Goal: Task Accomplishment & Management: Manage account settings

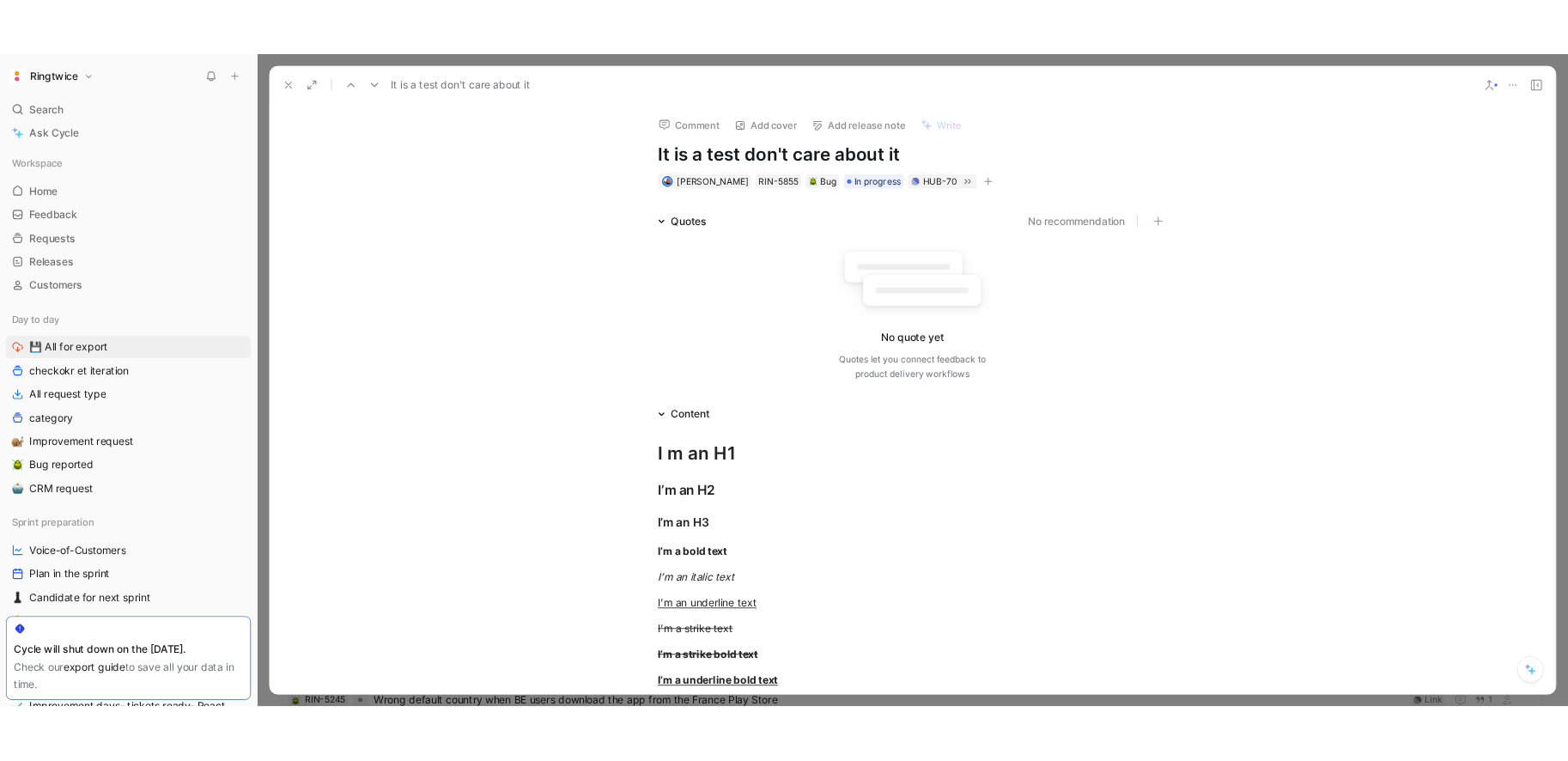
scroll to position [1022, 0]
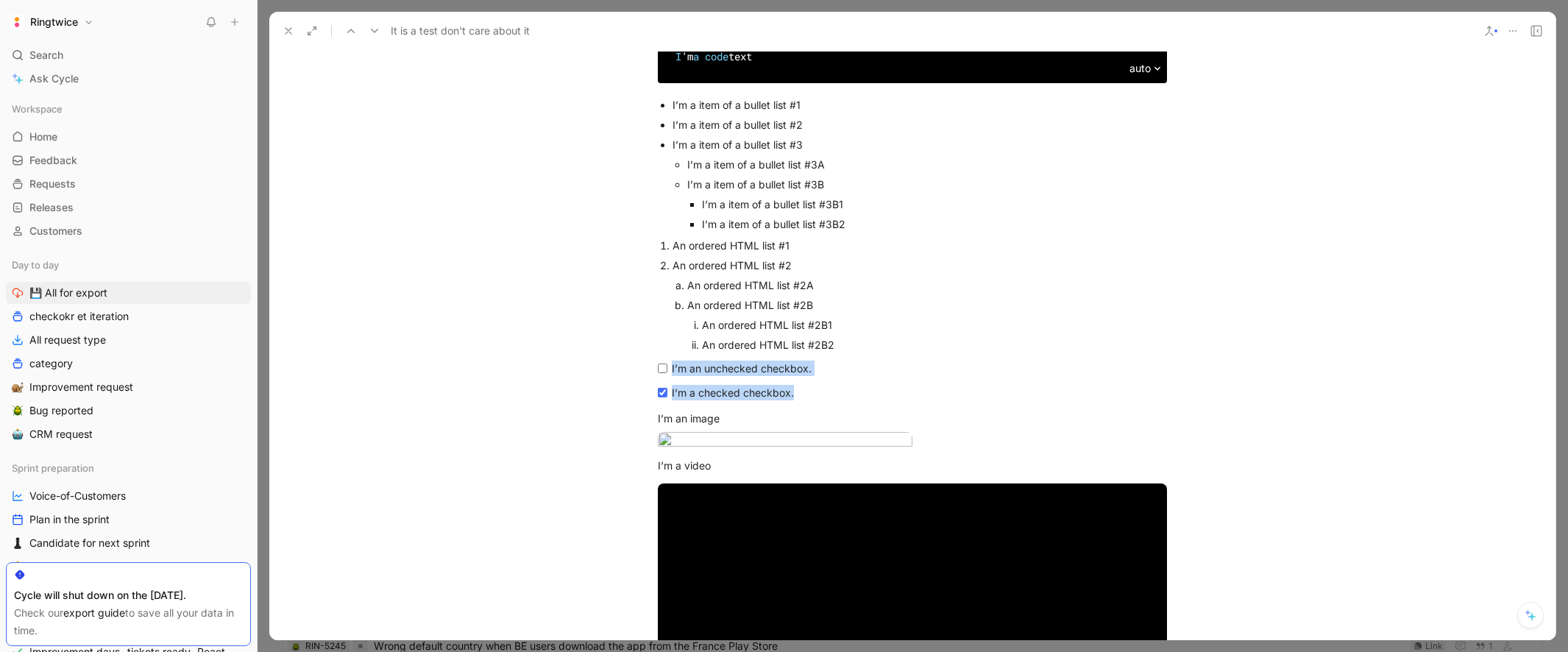
drag, startPoint x: 622, startPoint y: 374, endPoint x: 629, endPoint y: 366, distance: 10.6
click at [913, 428] on p "I’m an image" at bounding box center [913, 418] width 565 height 24
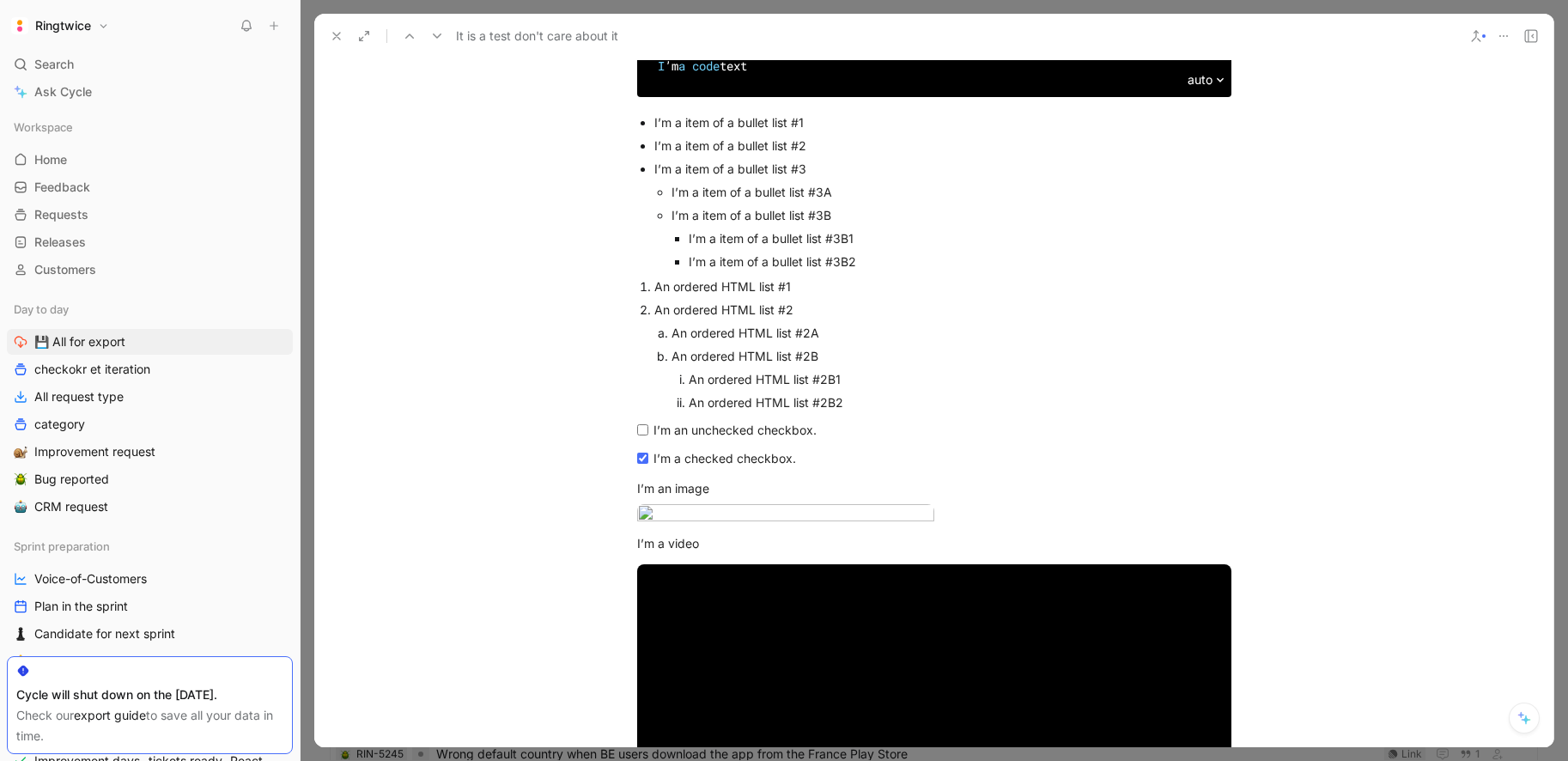
click at [731, 435] on div "I’m an unchecked checkbox." at bounding box center [941, 429] width 575 height 18
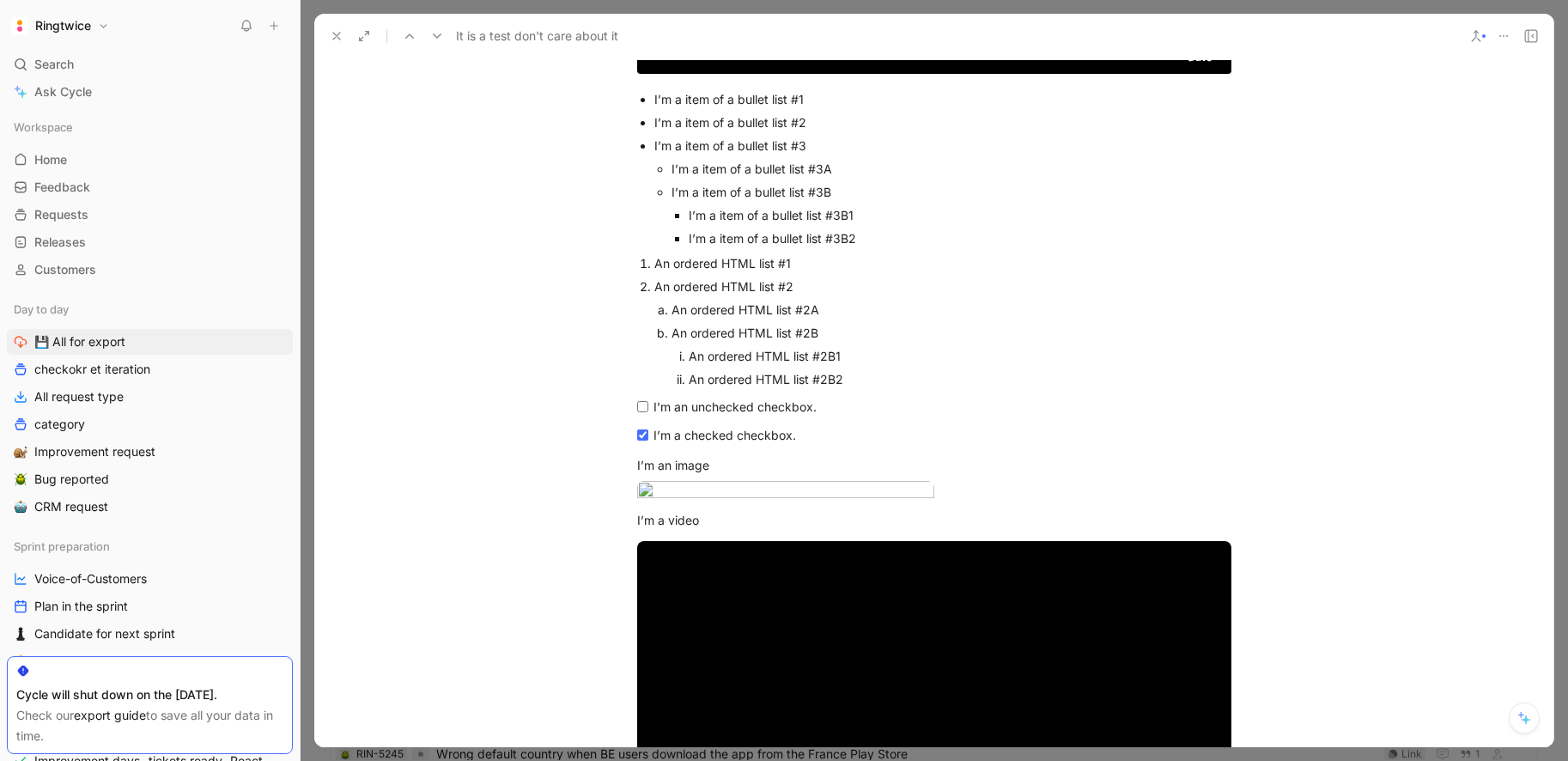
scroll to position [1074, 0]
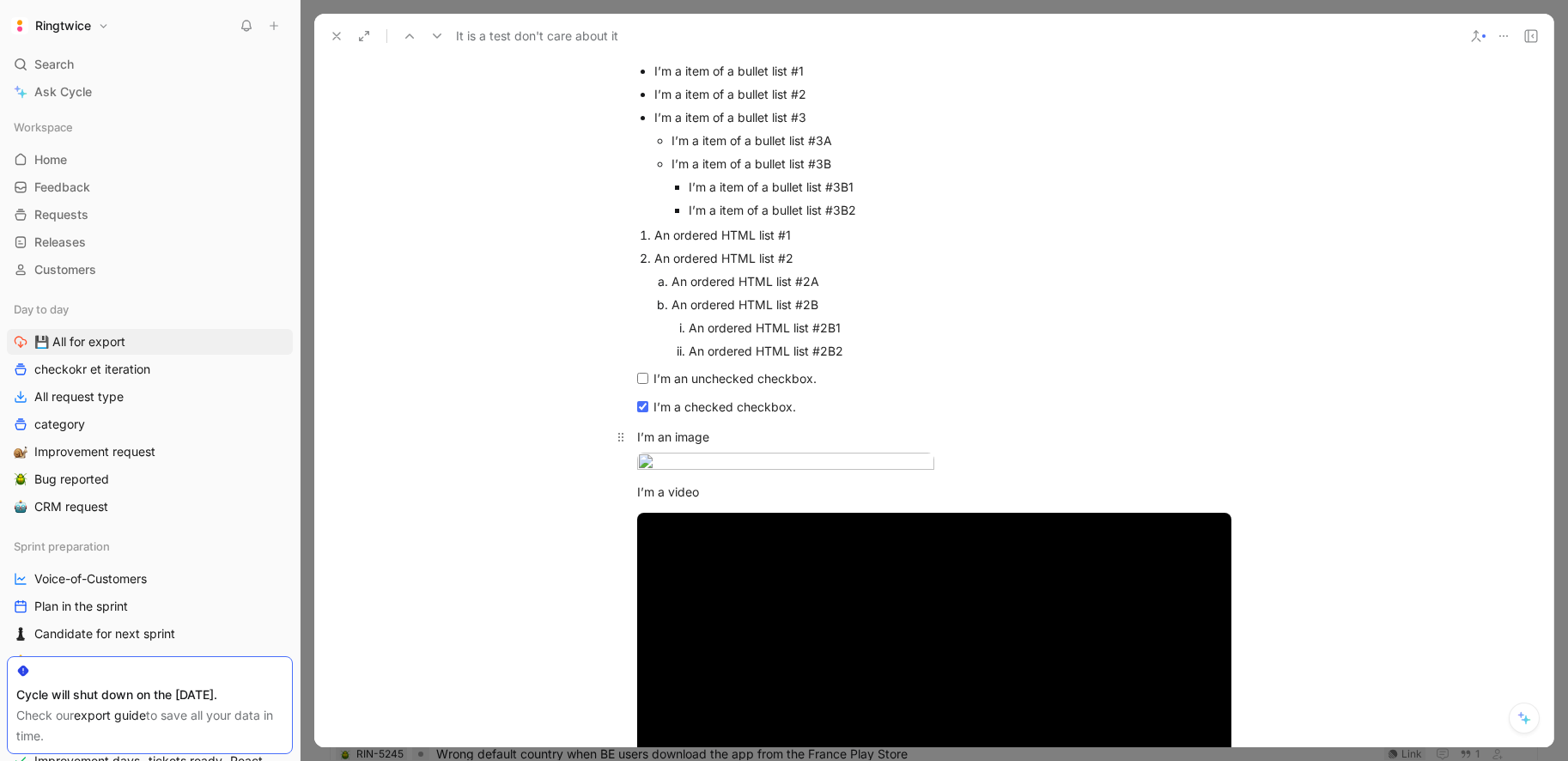
click at [739, 438] on div "I’m an image" at bounding box center [934, 436] width 594 height 18
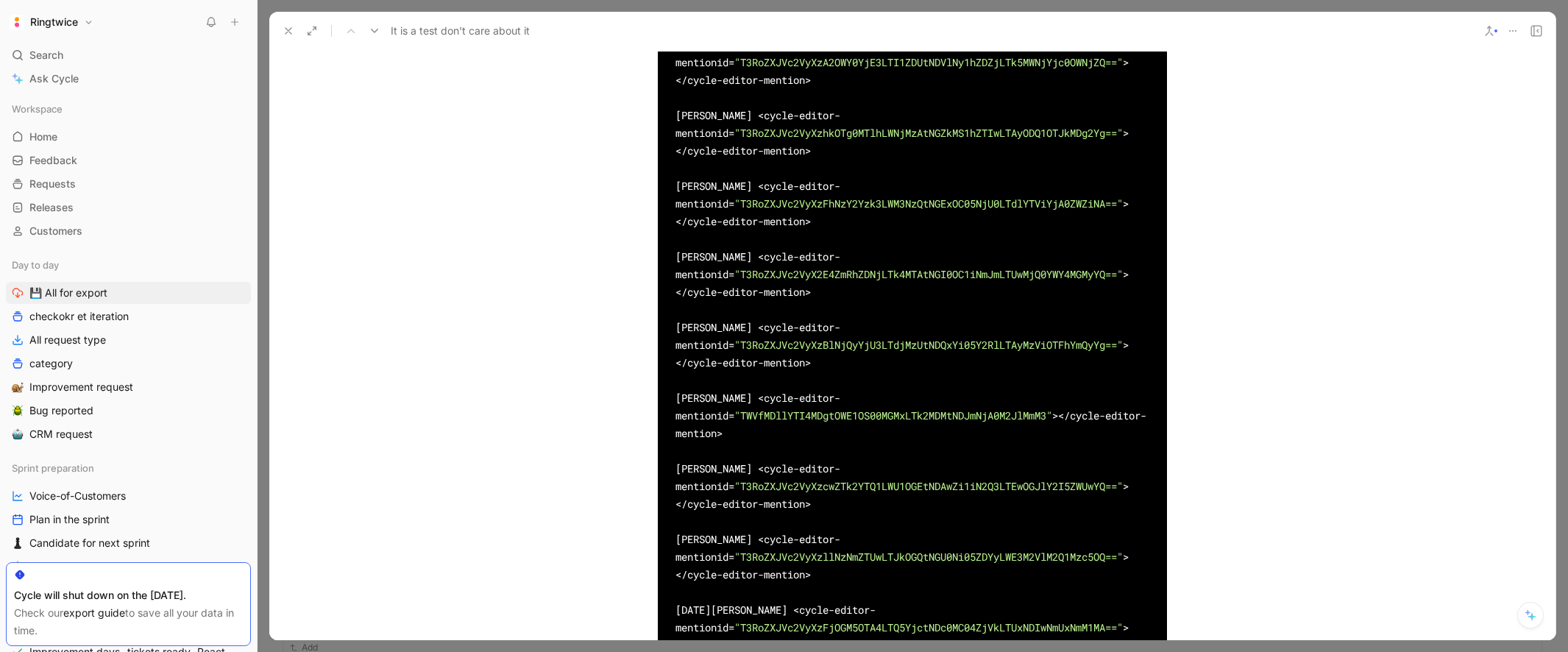
scroll to position [4892, 0]
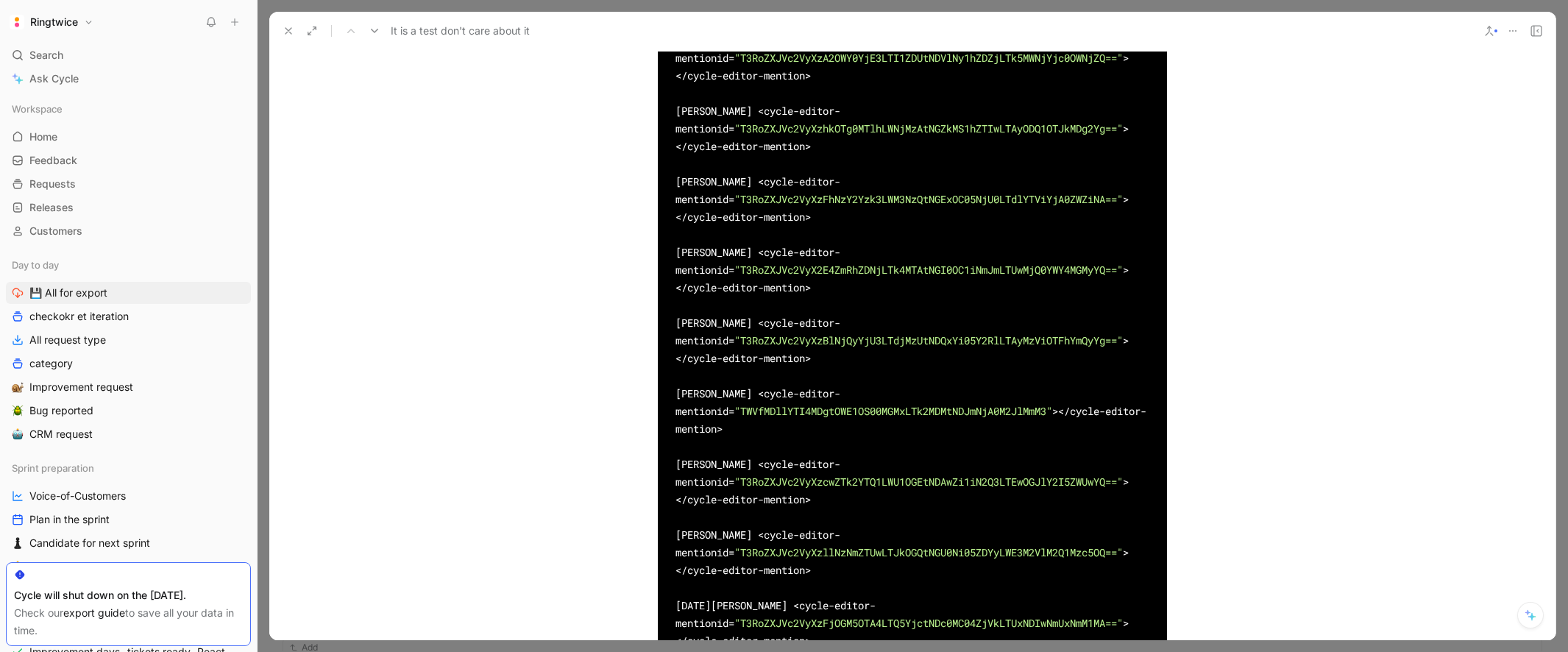
drag, startPoint x: 707, startPoint y: 311, endPoint x: 1057, endPoint y: 309, distance: 350.0
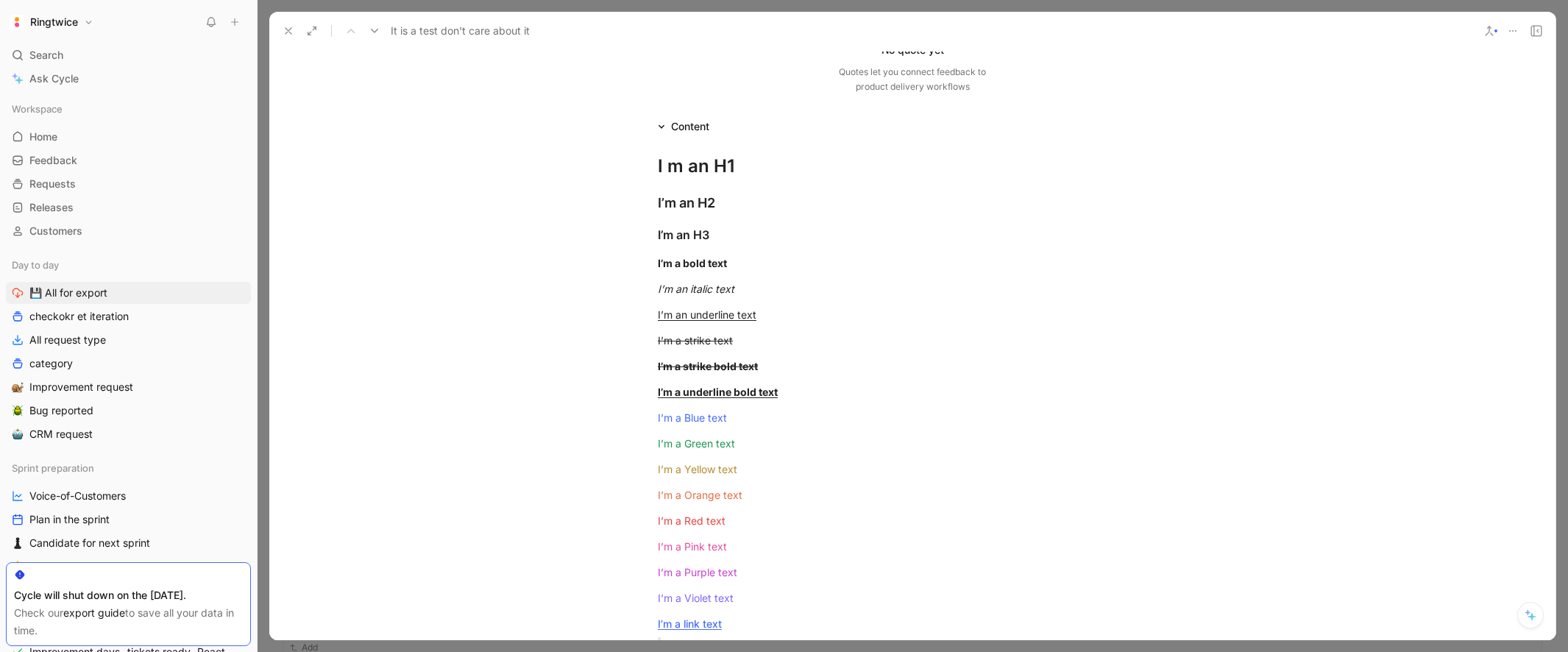
scroll to position [0, 0]
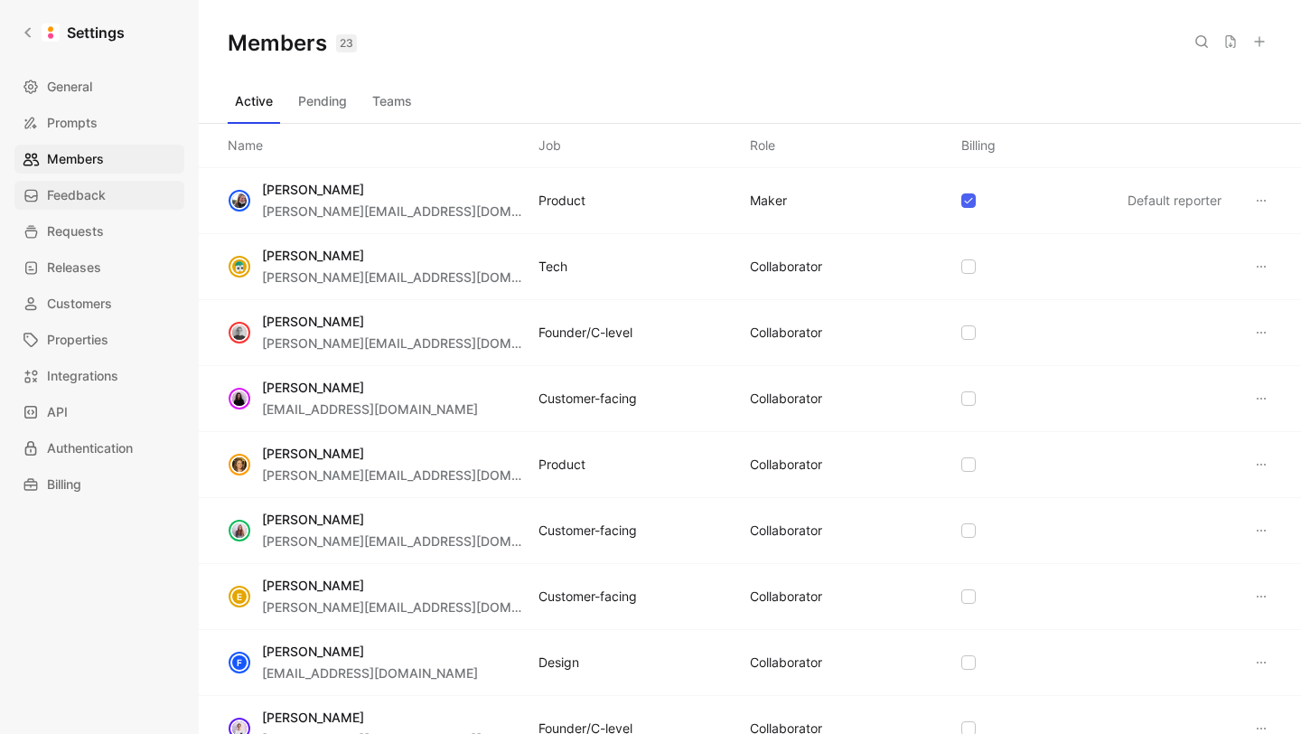
click at [88, 202] on span "Feedback" at bounding box center [76, 195] width 59 height 22
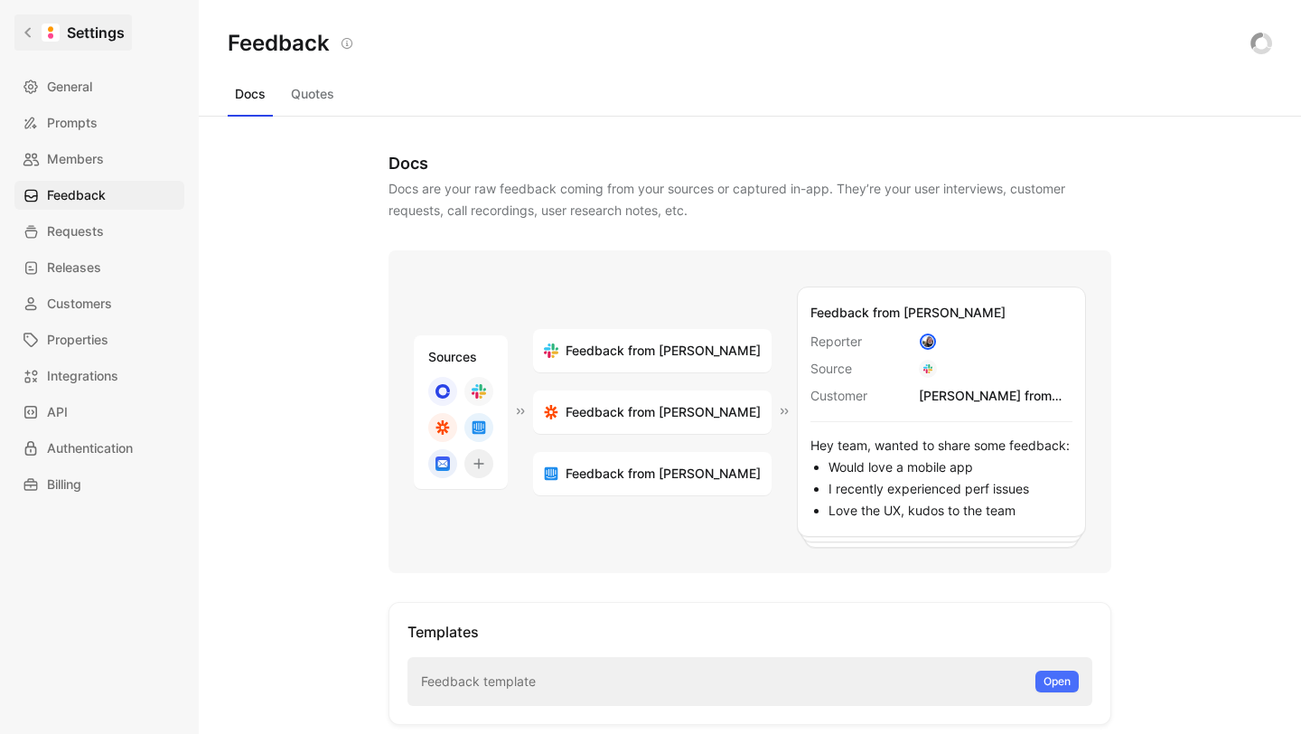
click at [29, 30] on icon at bounding box center [28, 32] width 13 height 13
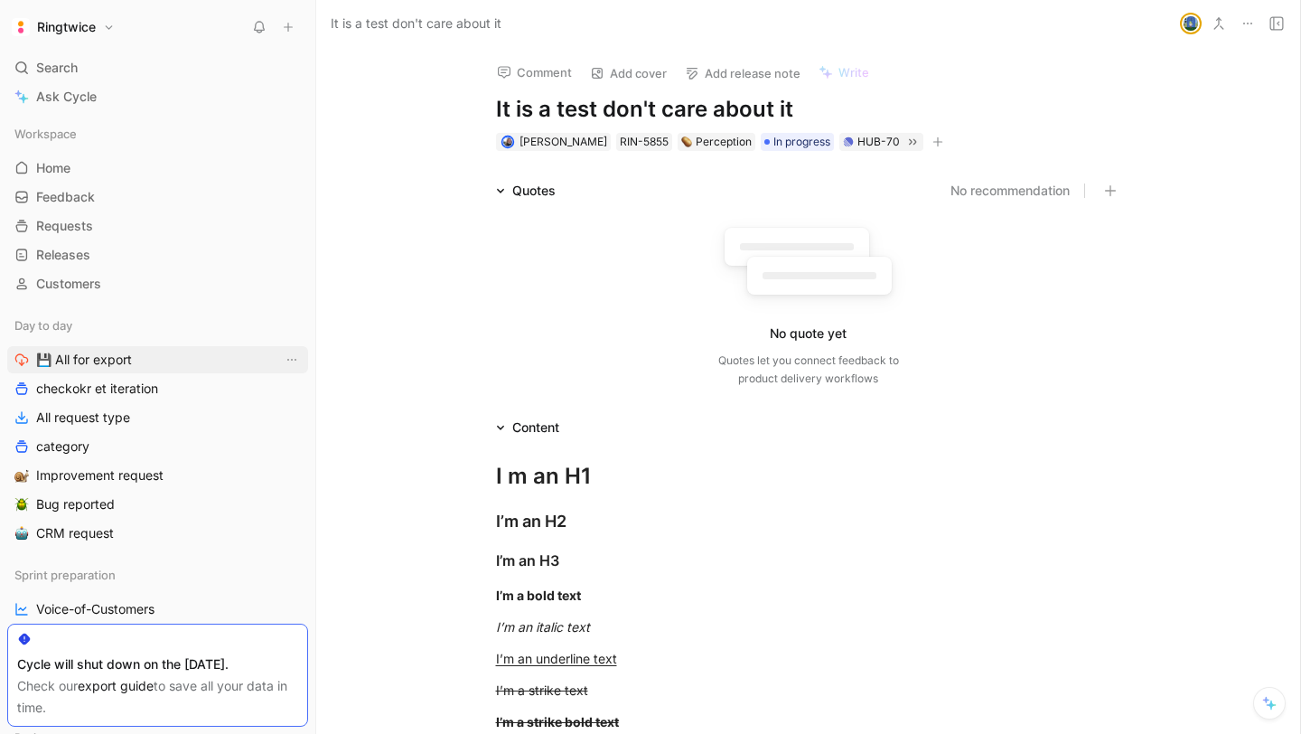
click at [118, 353] on span "💾 All for export" at bounding box center [84, 360] width 96 height 18
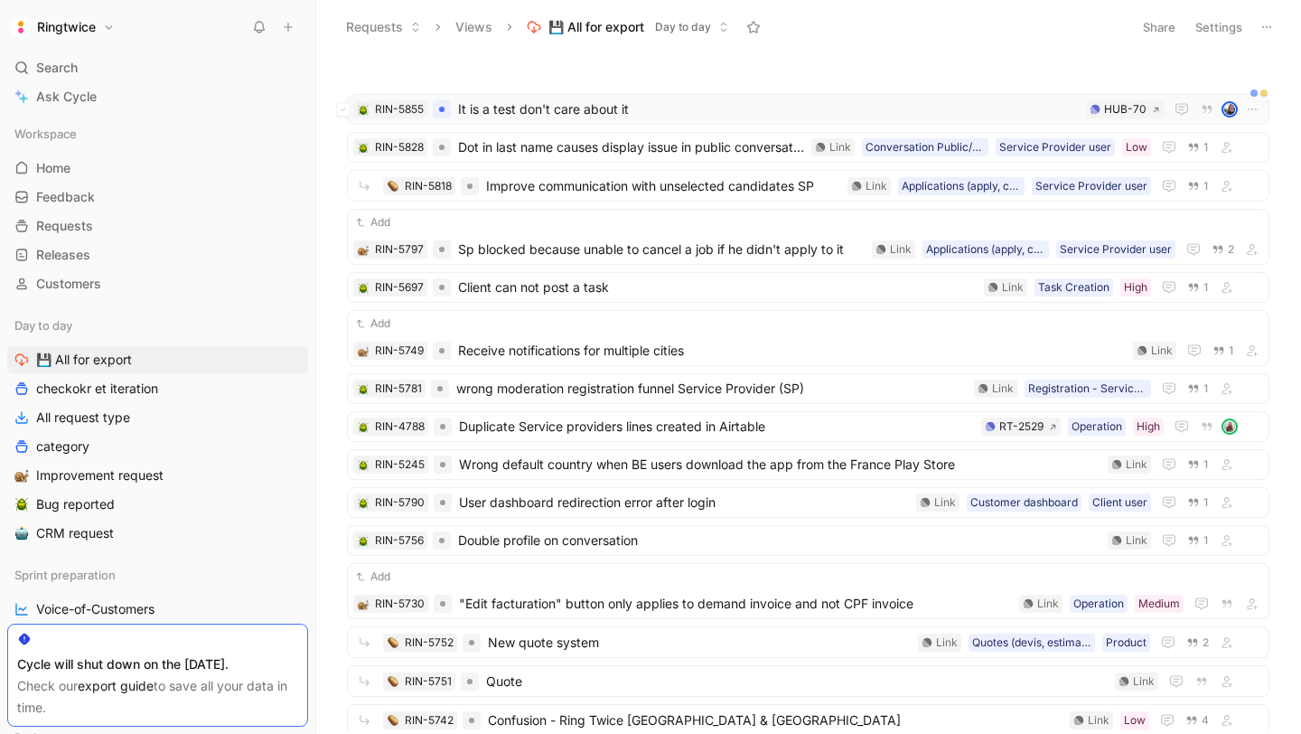
click at [487, 113] on span "It is a test don't care about it" at bounding box center [768, 109] width 621 height 22
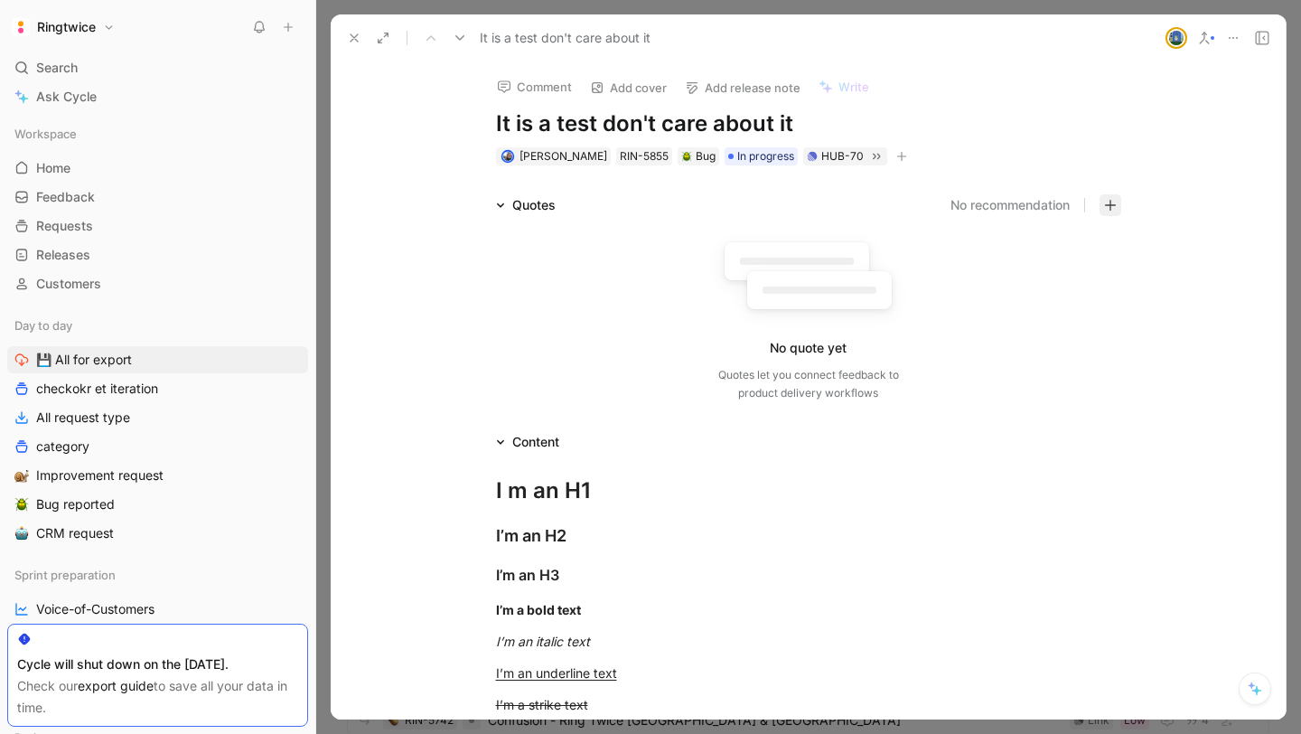
click at [1113, 211] on button "button" at bounding box center [1111, 205] width 22 height 22
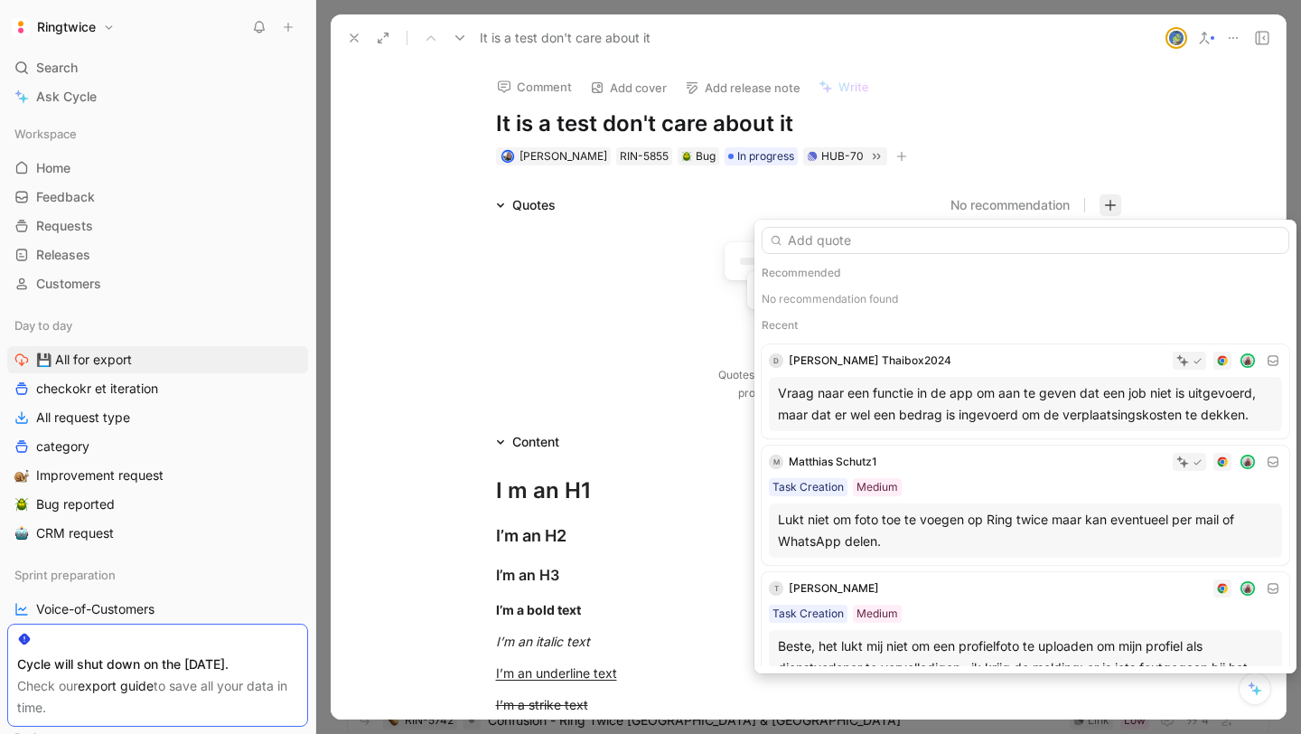
click at [883, 397] on div "Vraag naar een functie in de app om aan te geven dat een job niet is uitgevoerd…" at bounding box center [1025, 403] width 495 height 43
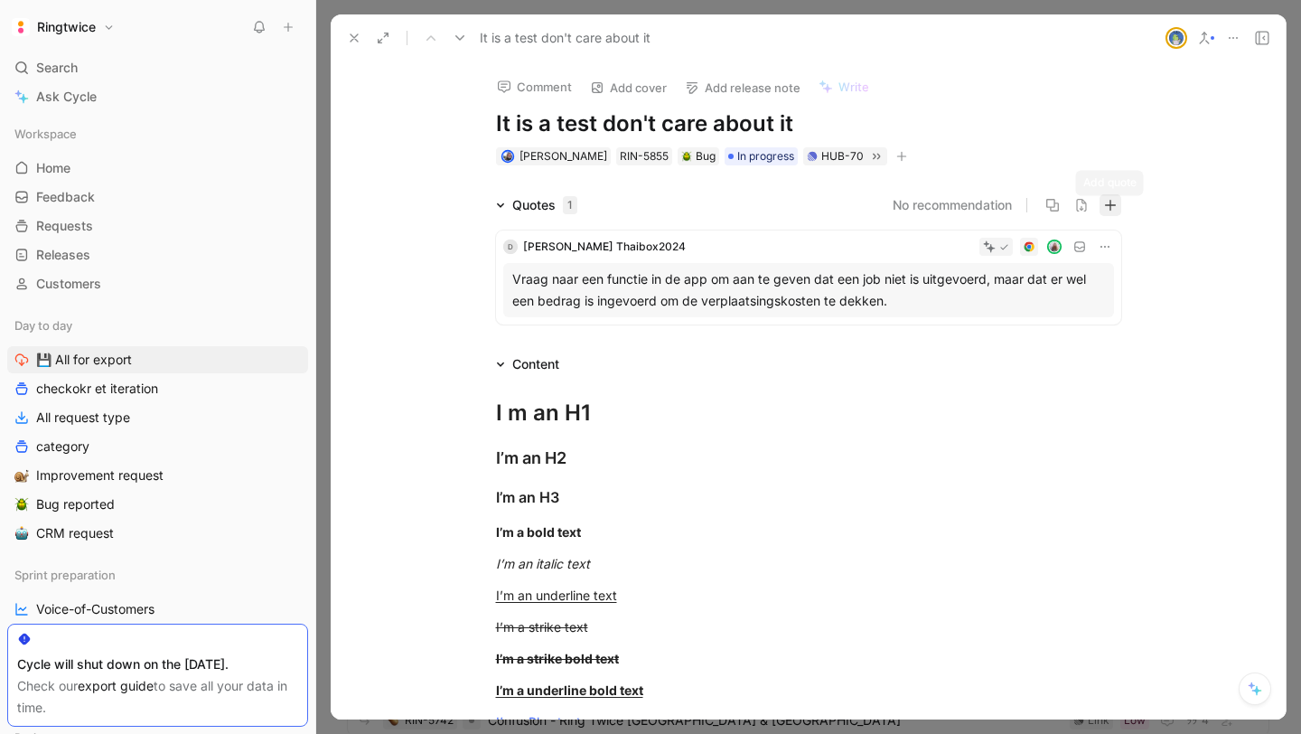
click at [1111, 206] on icon "button" at bounding box center [1110, 205] width 13 height 13
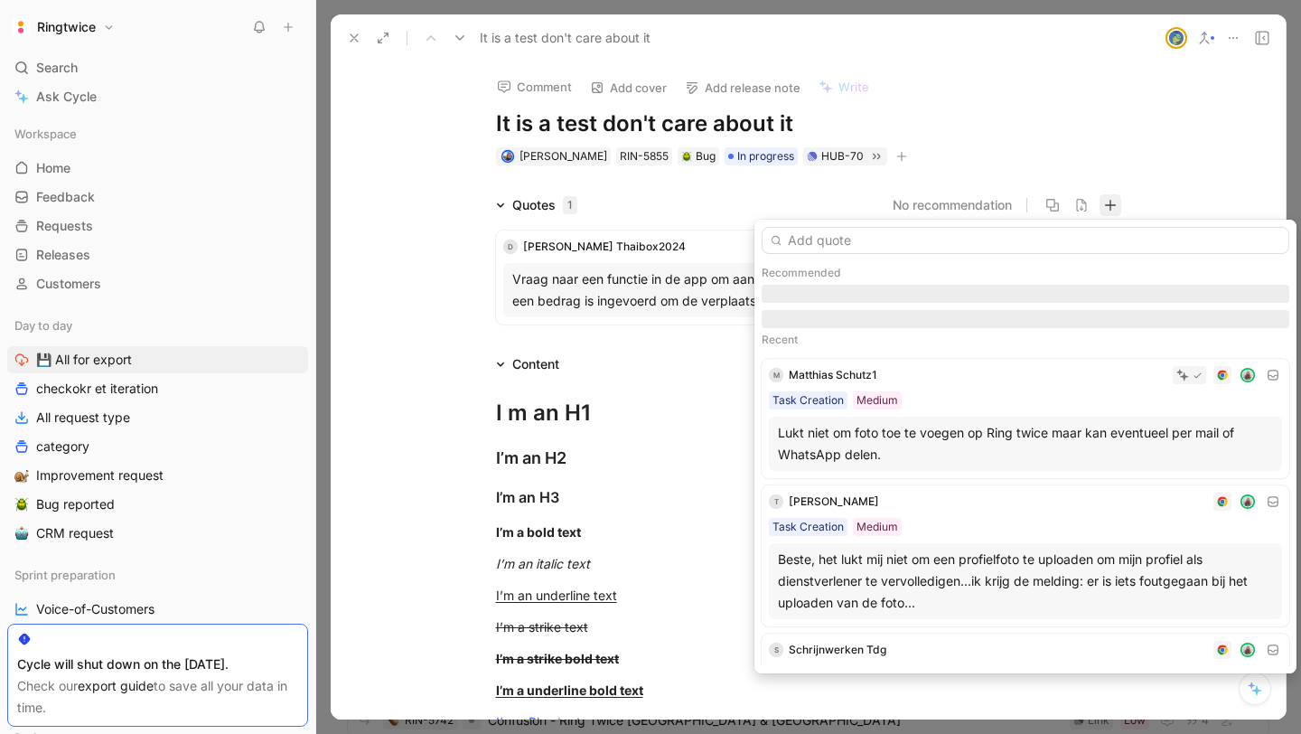
click at [920, 564] on div "Beste, het lukt mij niet om een profielfoto te uploaden om mijn profiel als die…" at bounding box center [1025, 581] width 495 height 65
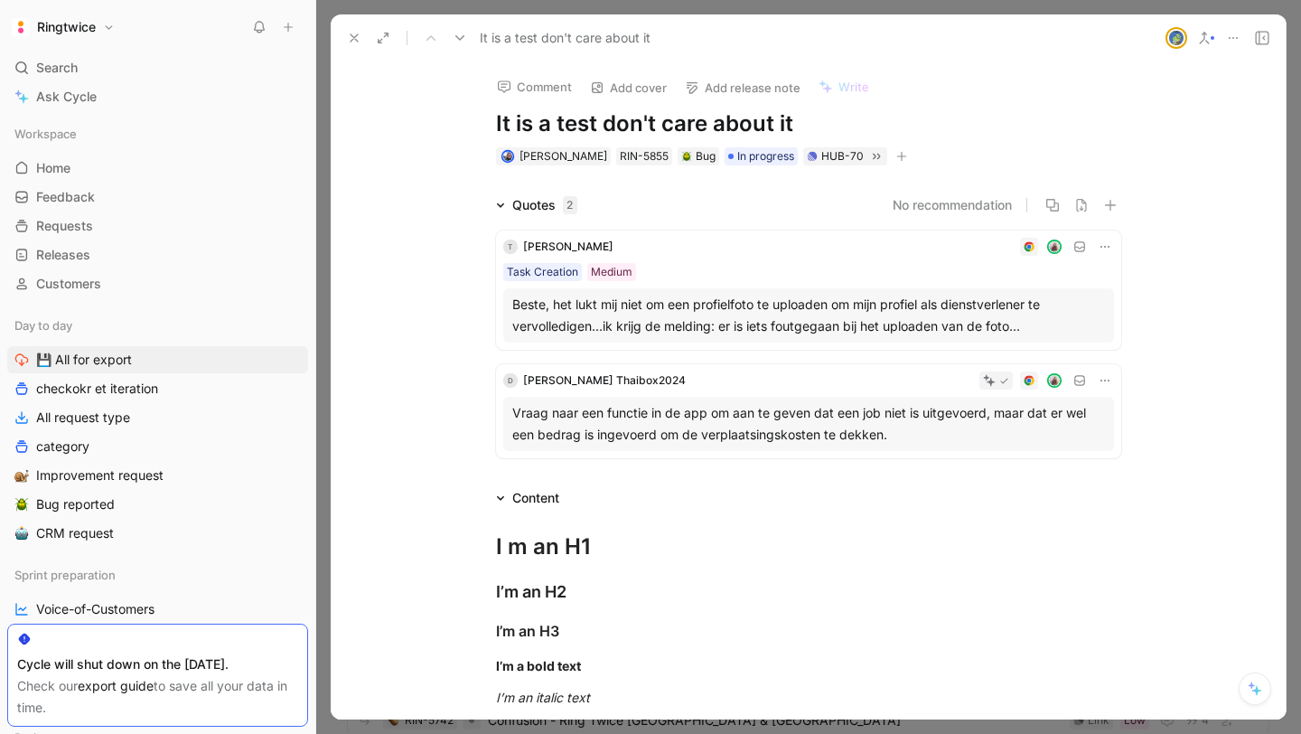
click at [355, 48] on button at bounding box center [354, 37] width 25 height 25
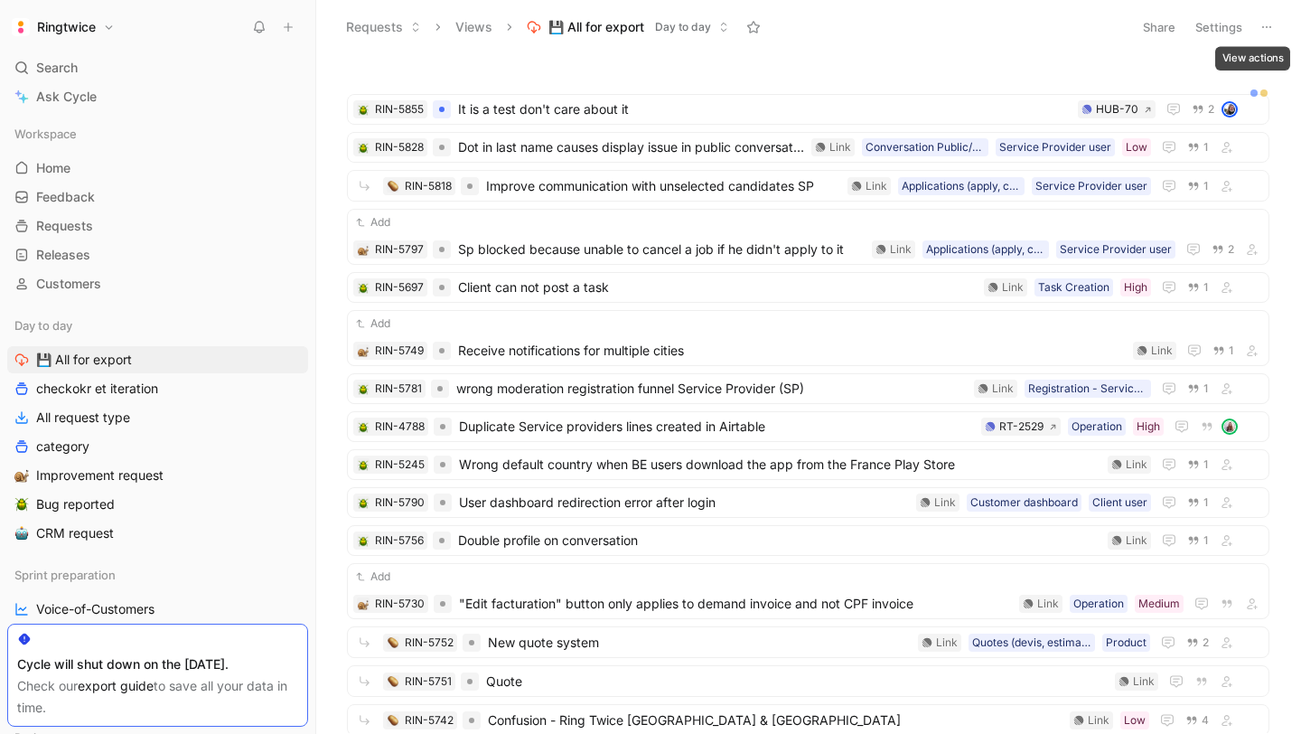
click at [1258, 25] on button at bounding box center [1266, 26] width 25 height 25
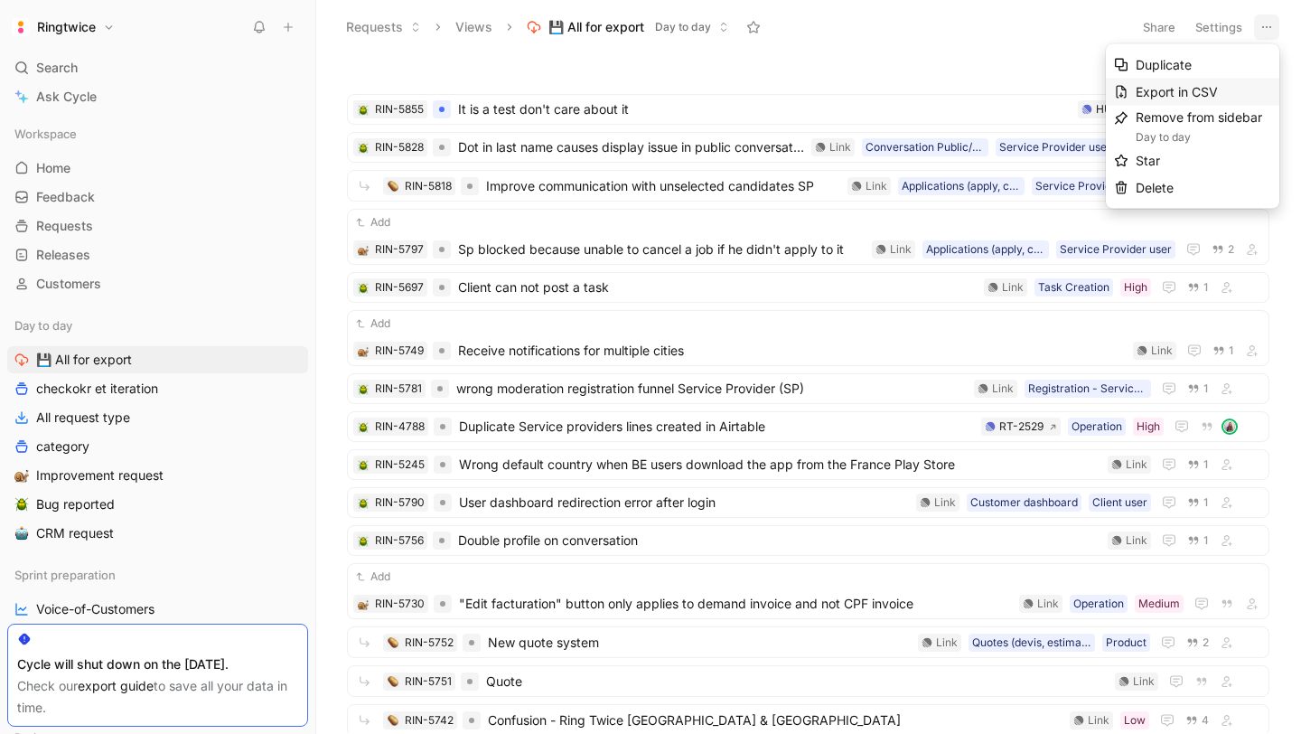
click at [1189, 97] on span "Export in CSV" at bounding box center [1177, 91] width 82 height 15
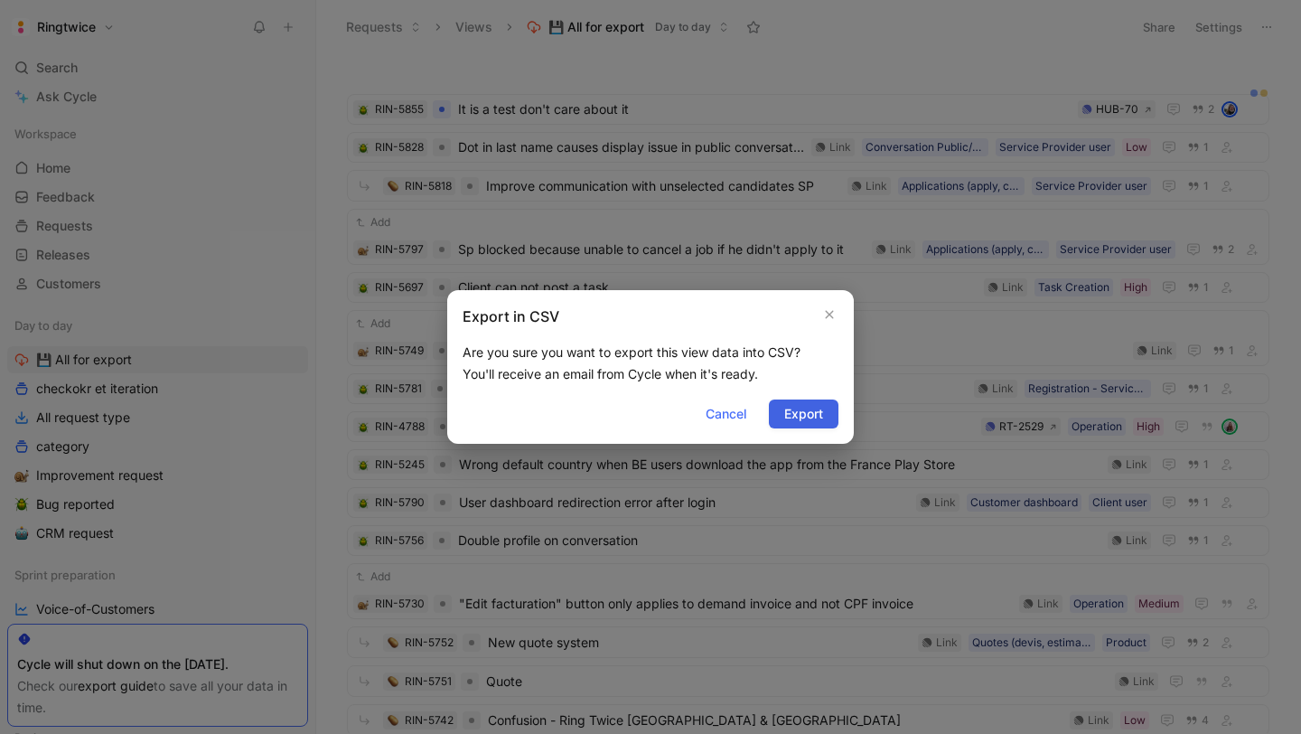
click at [807, 425] on button "Export" at bounding box center [804, 413] width 70 height 29
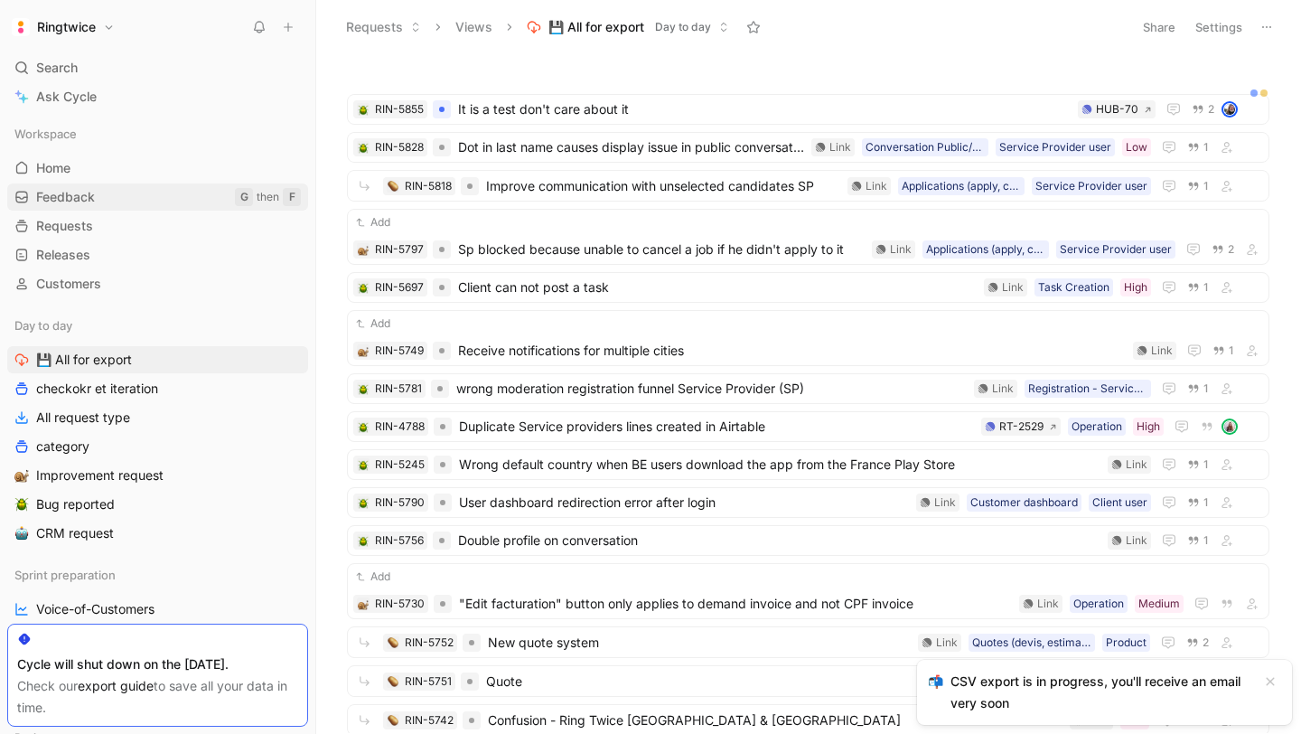
click at [67, 198] on span "Feedback" at bounding box center [65, 197] width 59 height 18
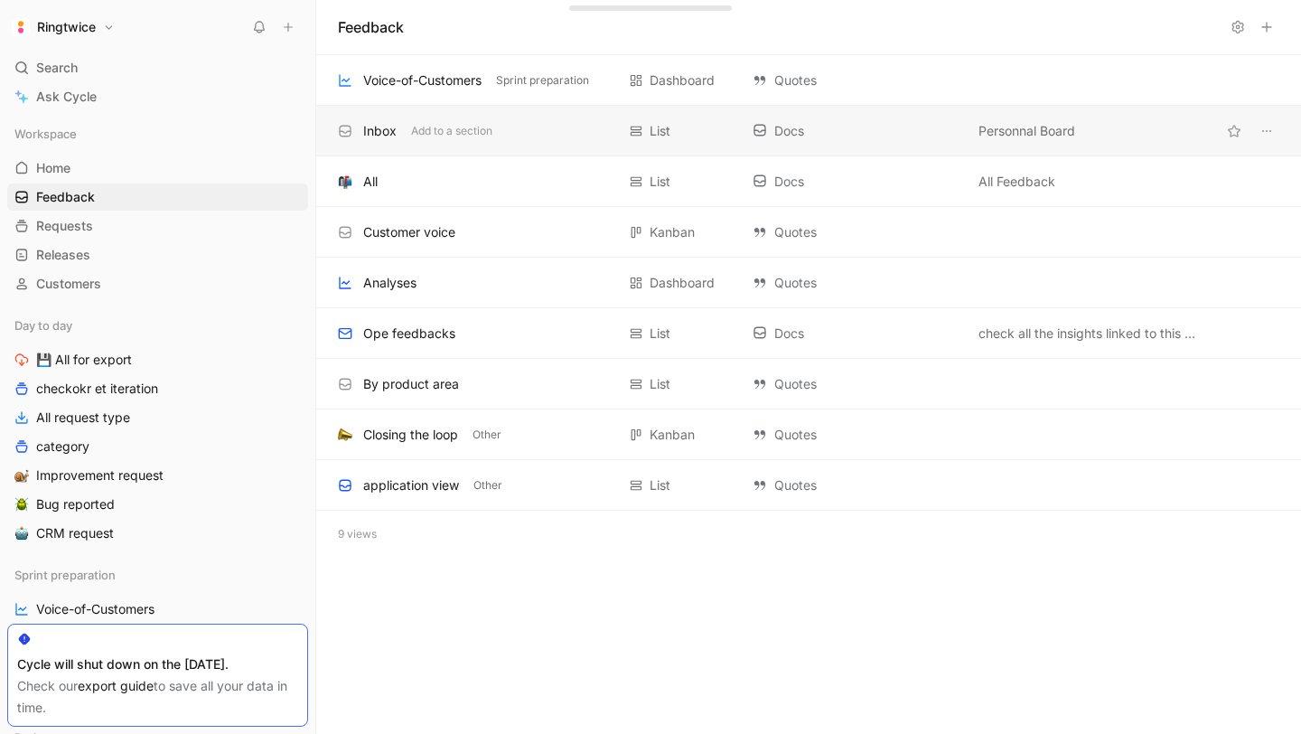
click at [370, 131] on div "Inbox" at bounding box center [379, 131] width 33 height 22
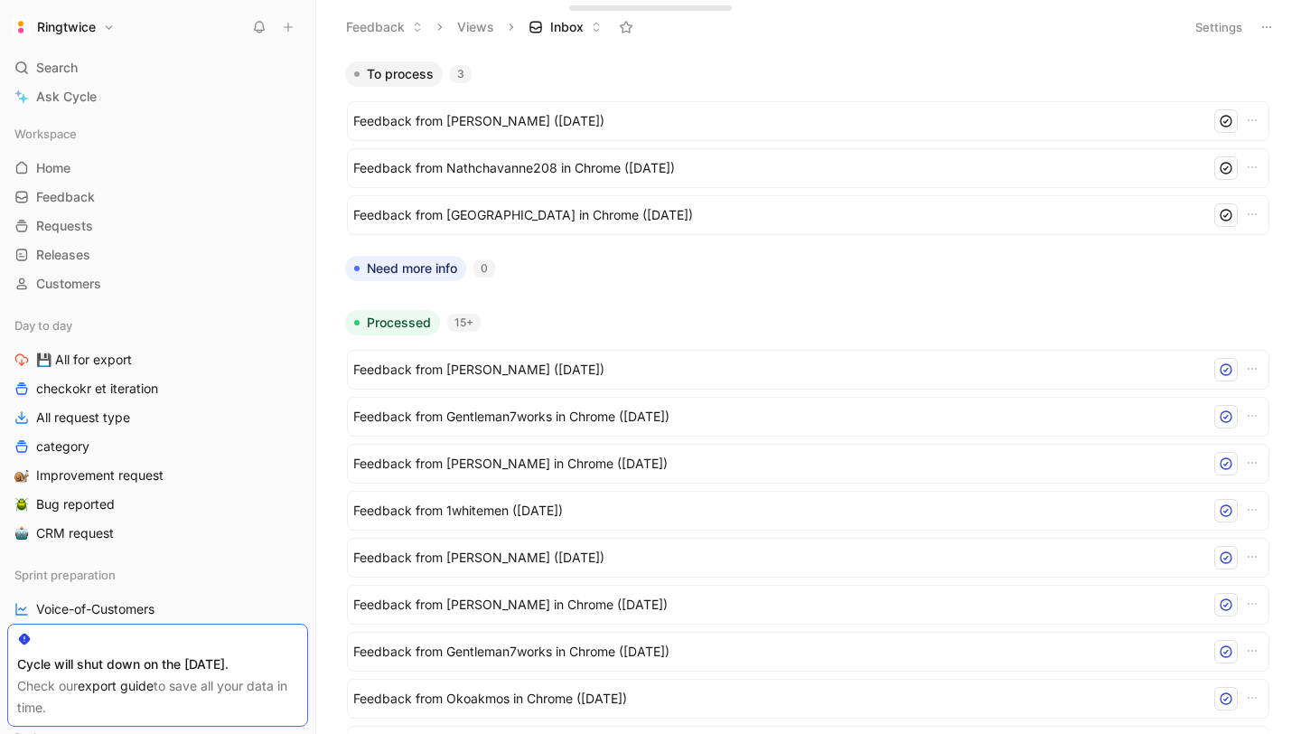
click at [1222, 34] on button "Settings" at bounding box center [1218, 26] width 63 height 25
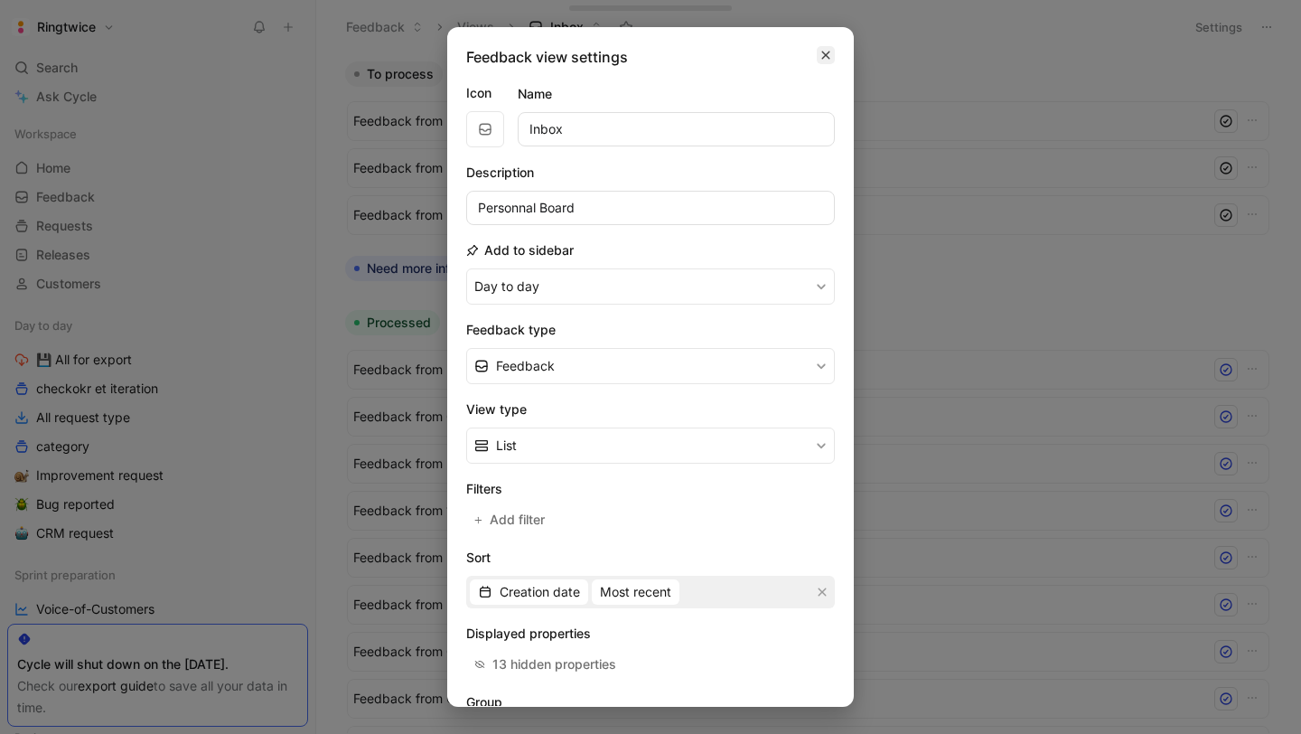
click at [822, 57] on icon "button" at bounding box center [826, 56] width 8 height 8
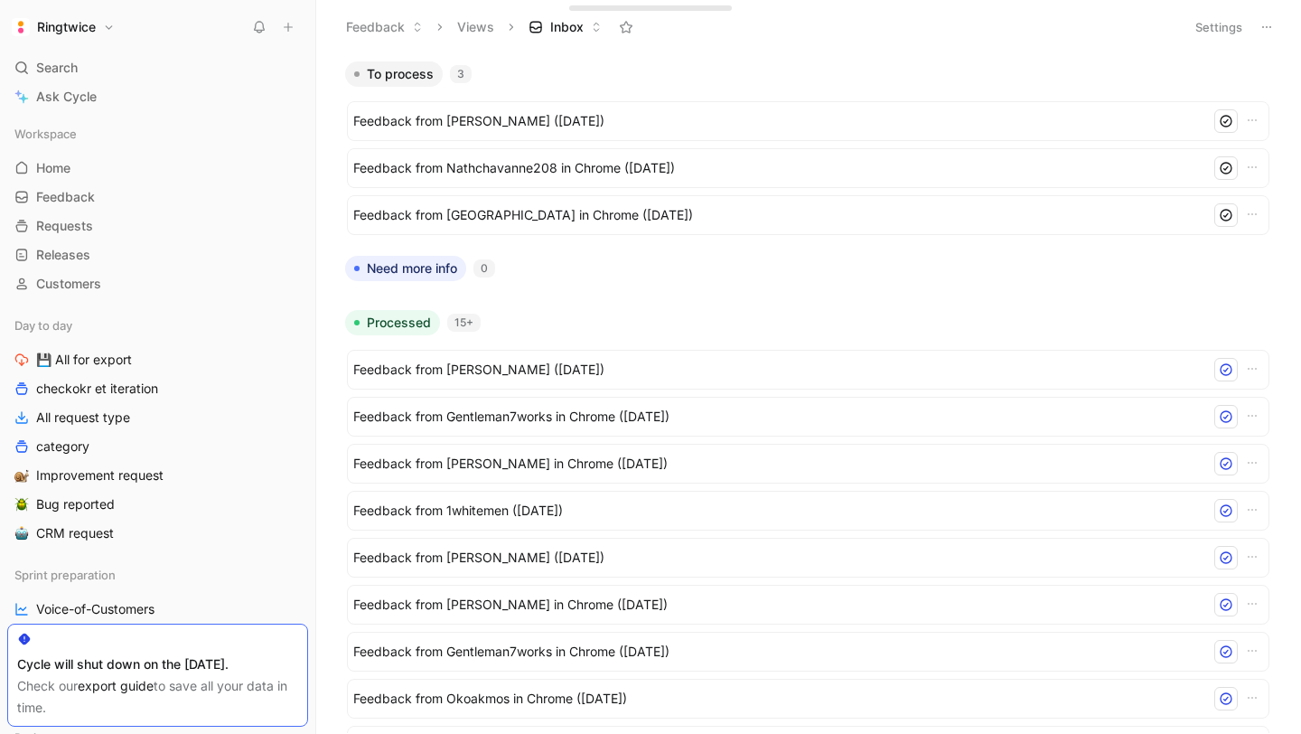
click at [1271, 28] on icon at bounding box center [1267, 27] width 14 height 14
click at [1217, 23] on button "Settings" at bounding box center [1218, 26] width 63 height 25
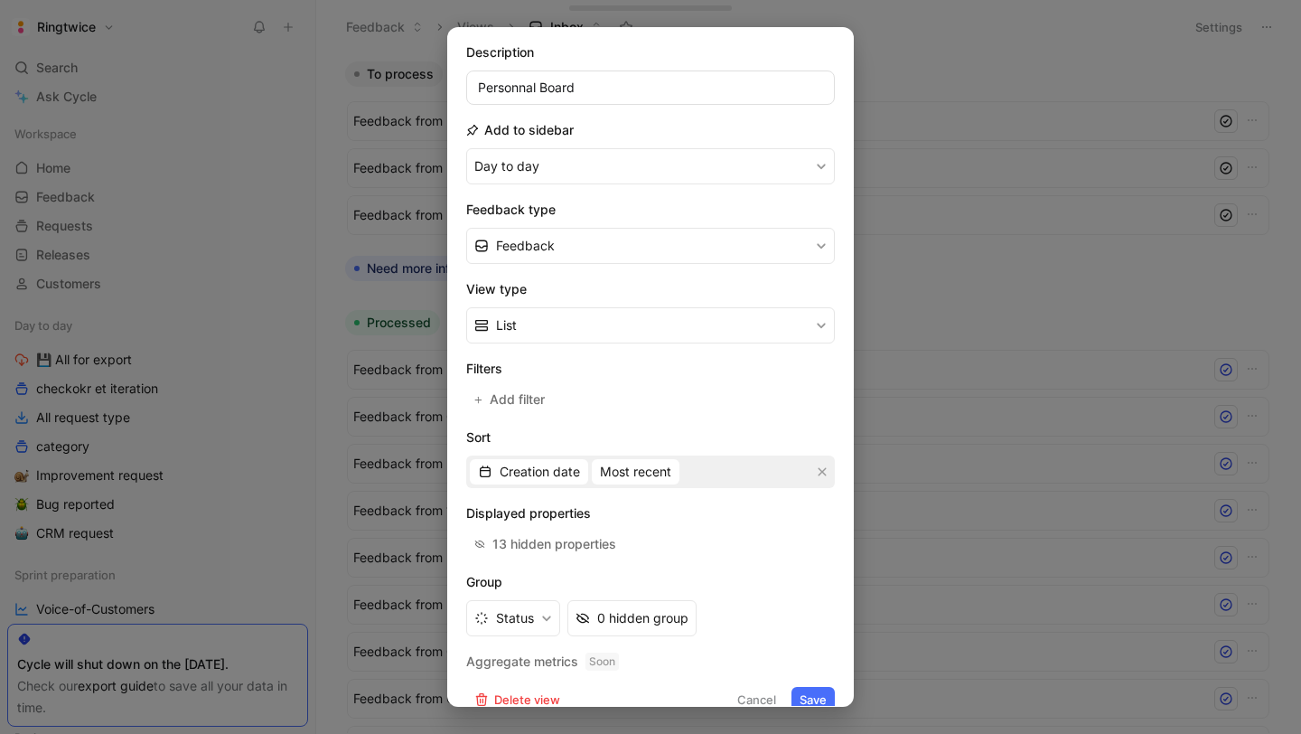
scroll to position [145, 0]
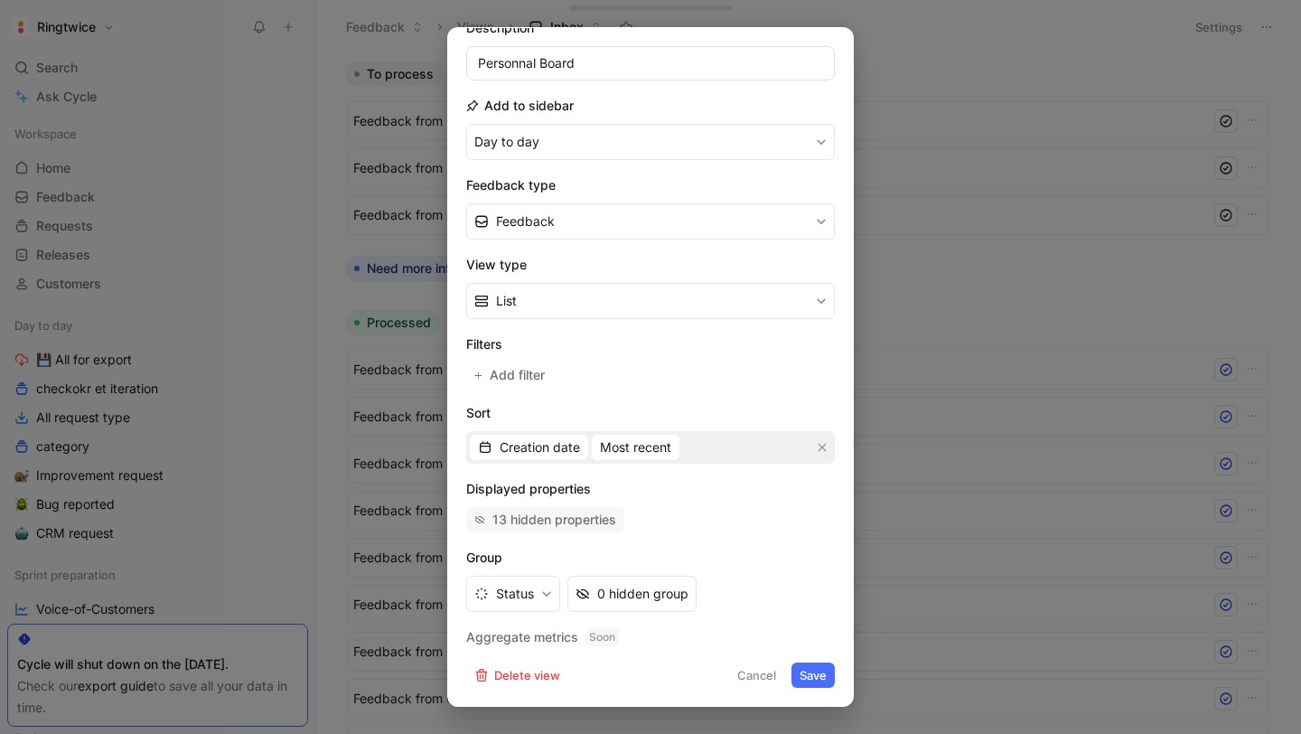
click at [562, 514] on div "13 hidden properties" at bounding box center [554, 520] width 124 height 22
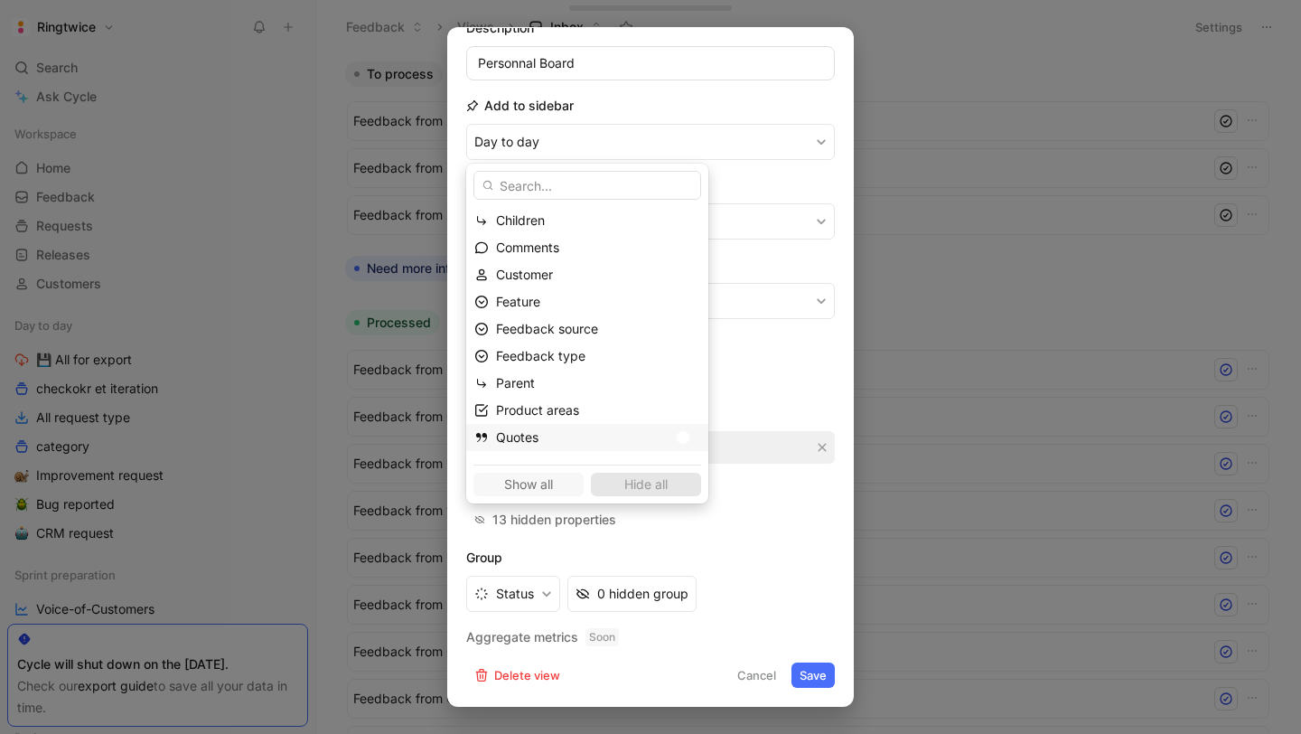
click at [677, 433] on div at bounding box center [683, 437] width 13 height 13
click at [677, 413] on div at bounding box center [683, 410] width 13 height 13
click at [677, 382] on div at bounding box center [683, 383] width 13 height 13
click at [677, 354] on div at bounding box center [683, 356] width 13 height 13
click at [675, 326] on div at bounding box center [687, 329] width 25 height 16
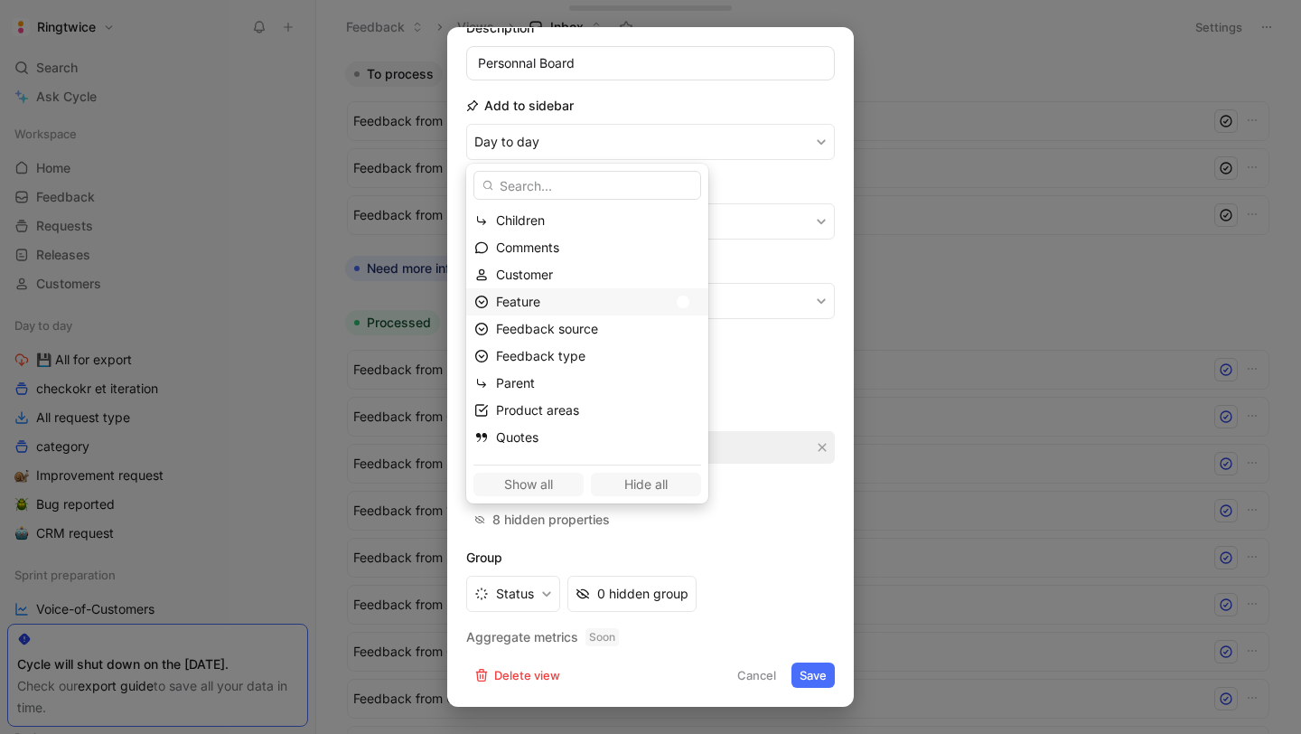
click at [675, 303] on div at bounding box center [687, 302] width 25 height 16
click at [675, 273] on div at bounding box center [687, 275] width 25 height 16
click at [675, 242] on div at bounding box center [687, 247] width 25 height 16
click at [675, 219] on div at bounding box center [687, 220] width 25 height 16
click at [534, 488] on span "Show all" at bounding box center [529, 485] width 94 height 22
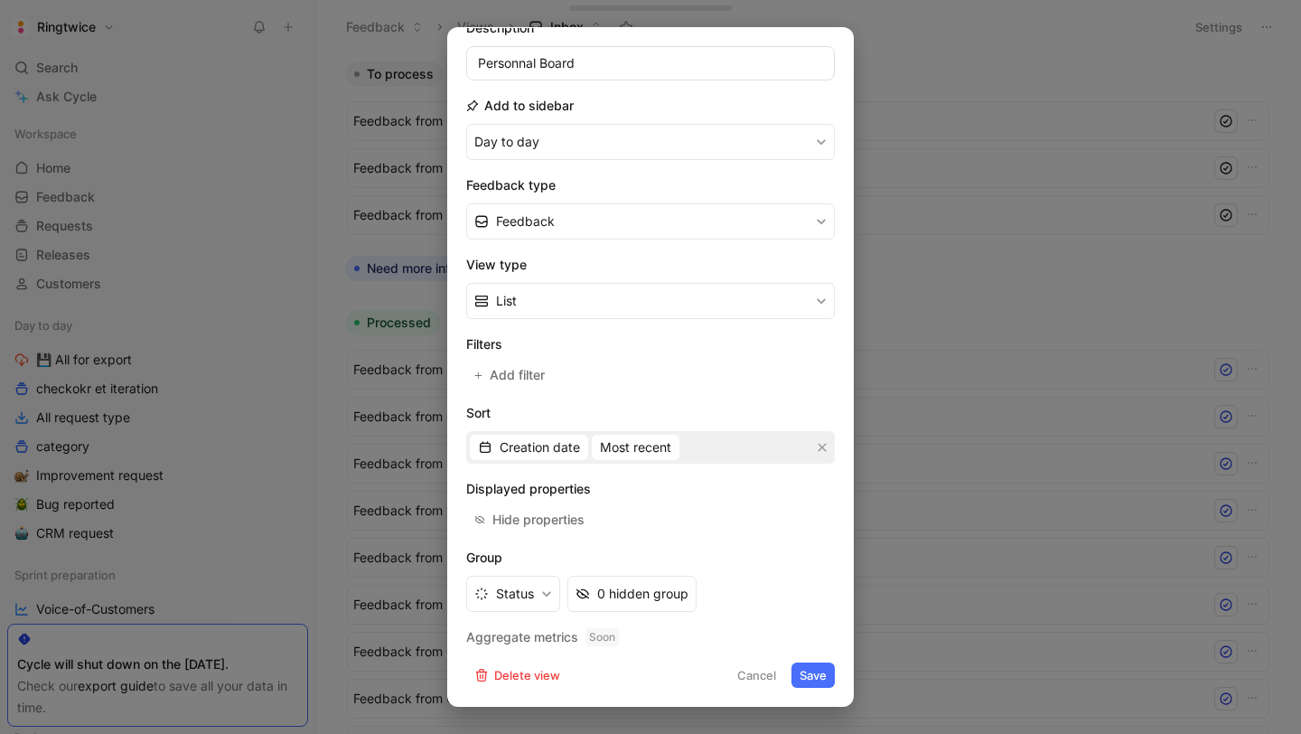
click at [812, 674] on button "Save" at bounding box center [813, 674] width 43 height 25
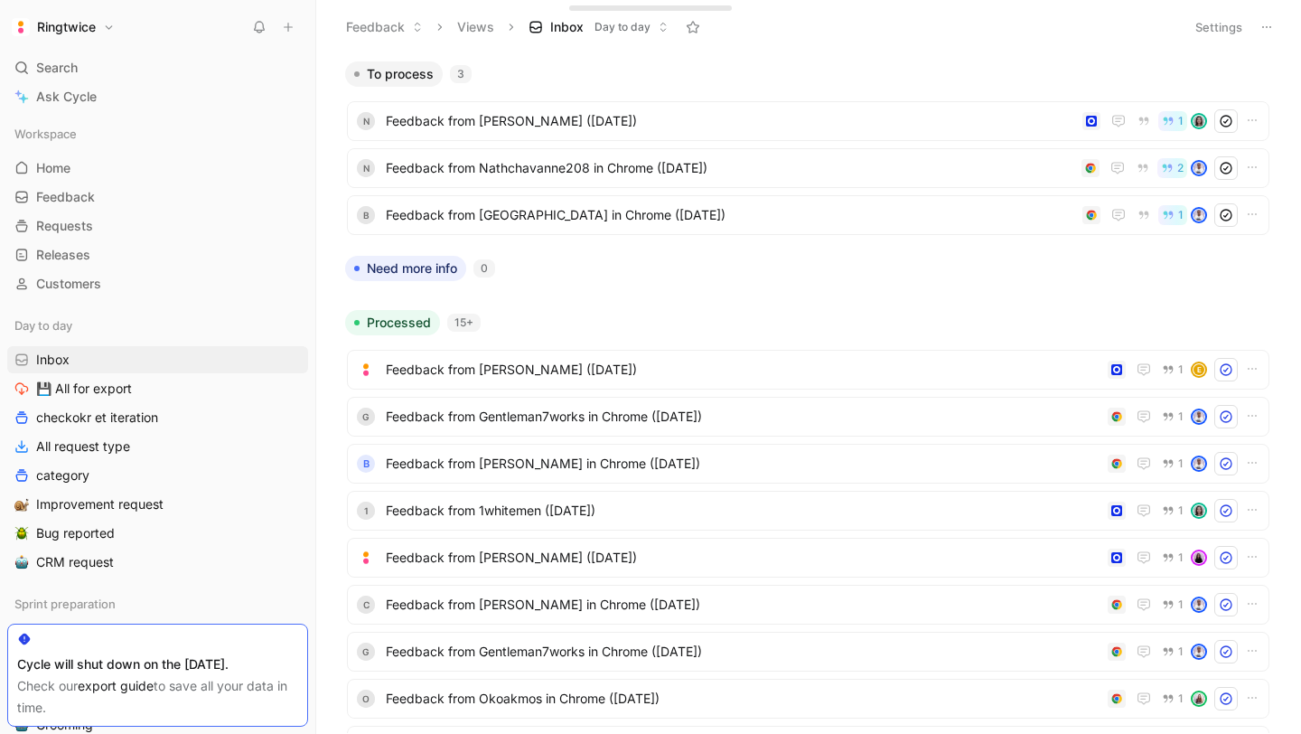
click at [1269, 28] on icon at bounding box center [1267, 27] width 14 height 14
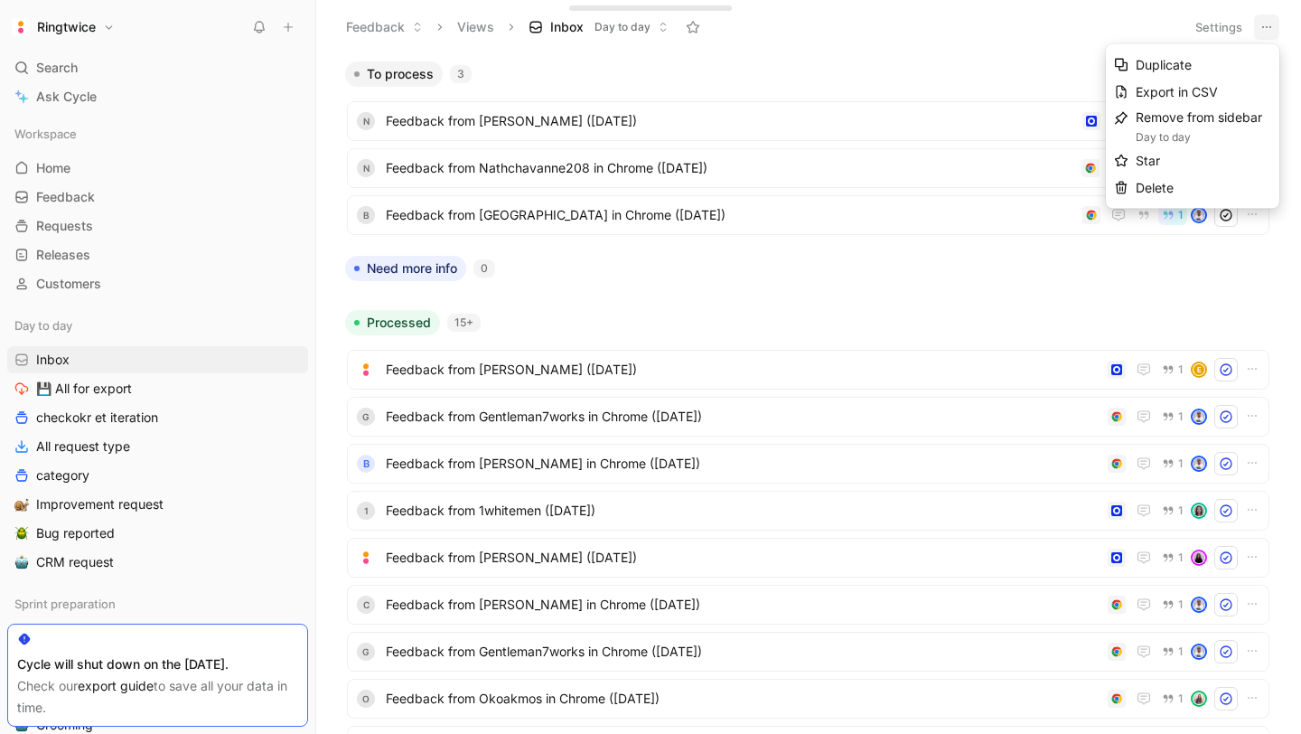
drag, startPoint x: 1190, startPoint y: 90, endPoint x: 1039, endPoint y: 61, distance: 153.8
click at [1039, 61] on body "Ringtwice Search ⌘ K Ask Cycle Workspace Home G then H Feedback G then F Reques…" at bounding box center [650, 367] width 1301 height 734
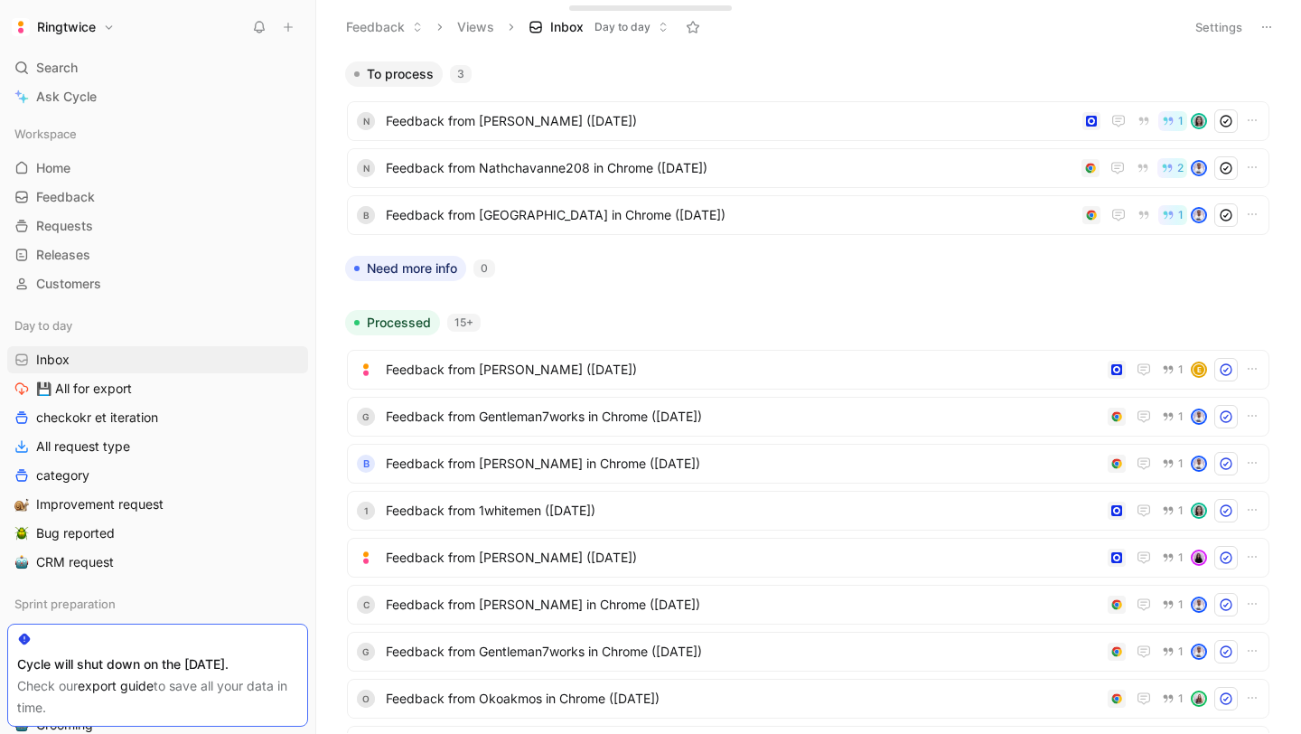
click at [1205, 31] on button "Settings" at bounding box center [1218, 26] width 63 height 25
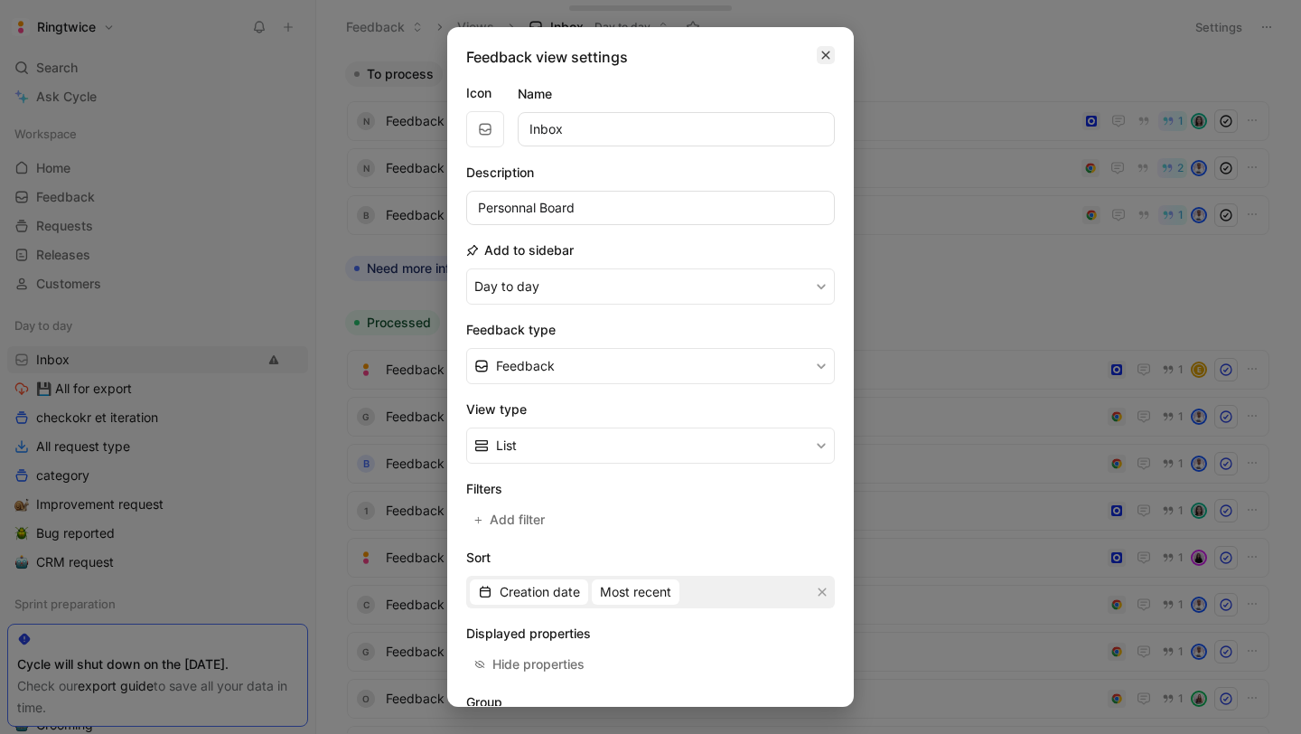
click at [831, 56] on button "button" at bounding box center [826, 55] width 18 height 18
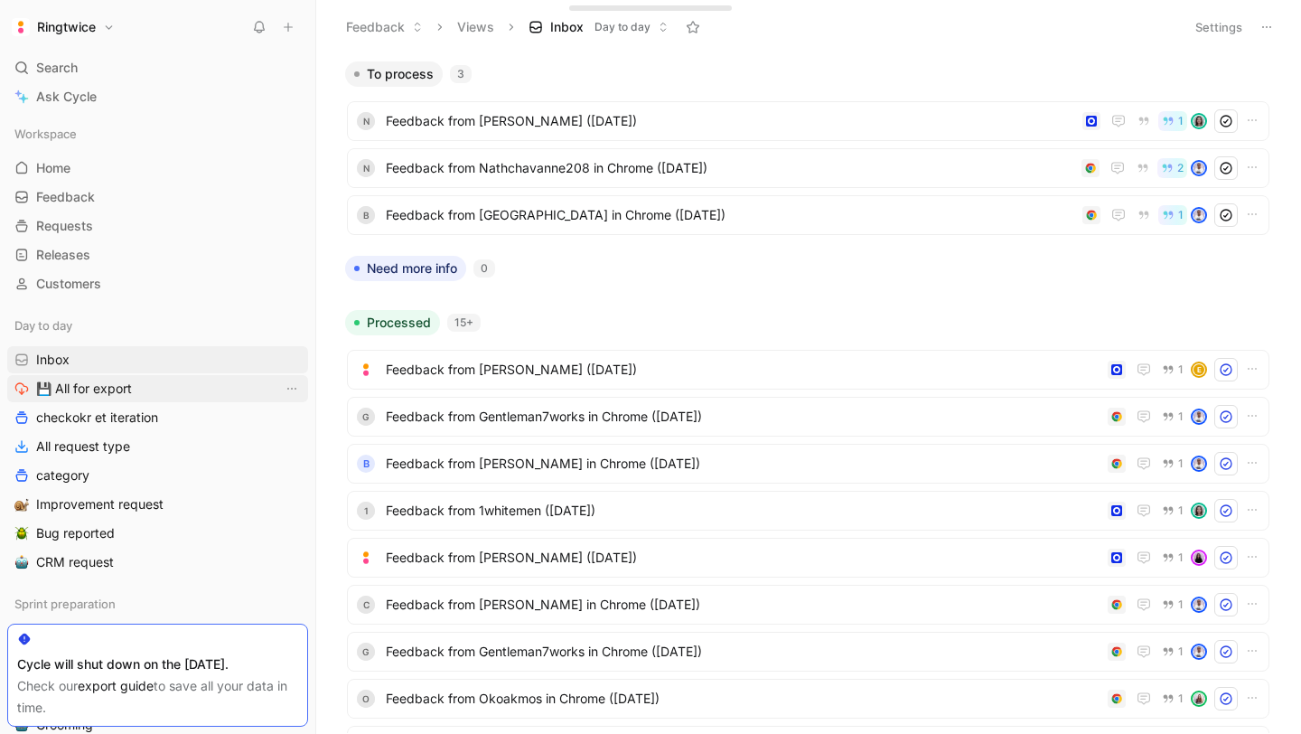
click at [164, 383] on link "💾 All for export" at bounding box center [157, 388] width 301 height 27
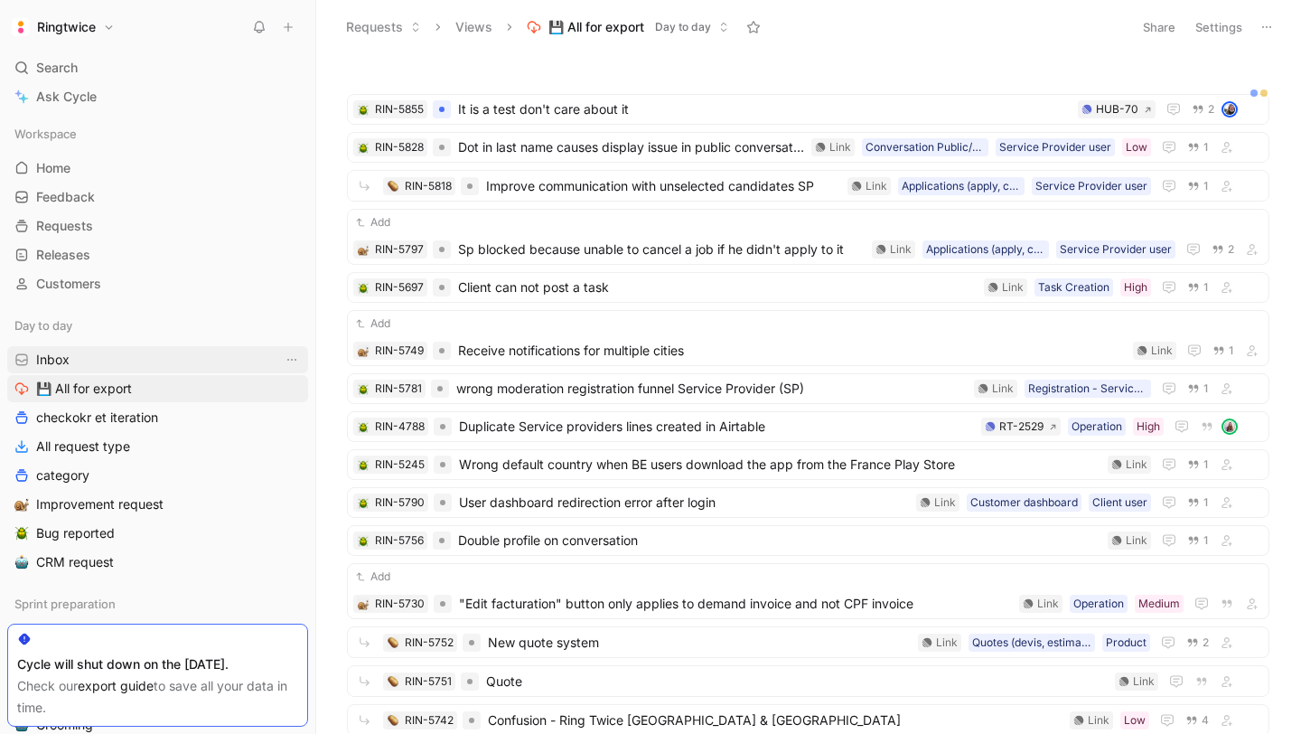
click at [168, 357] on link "Inbox" at bounding box center [157, 359] width 301 height 27
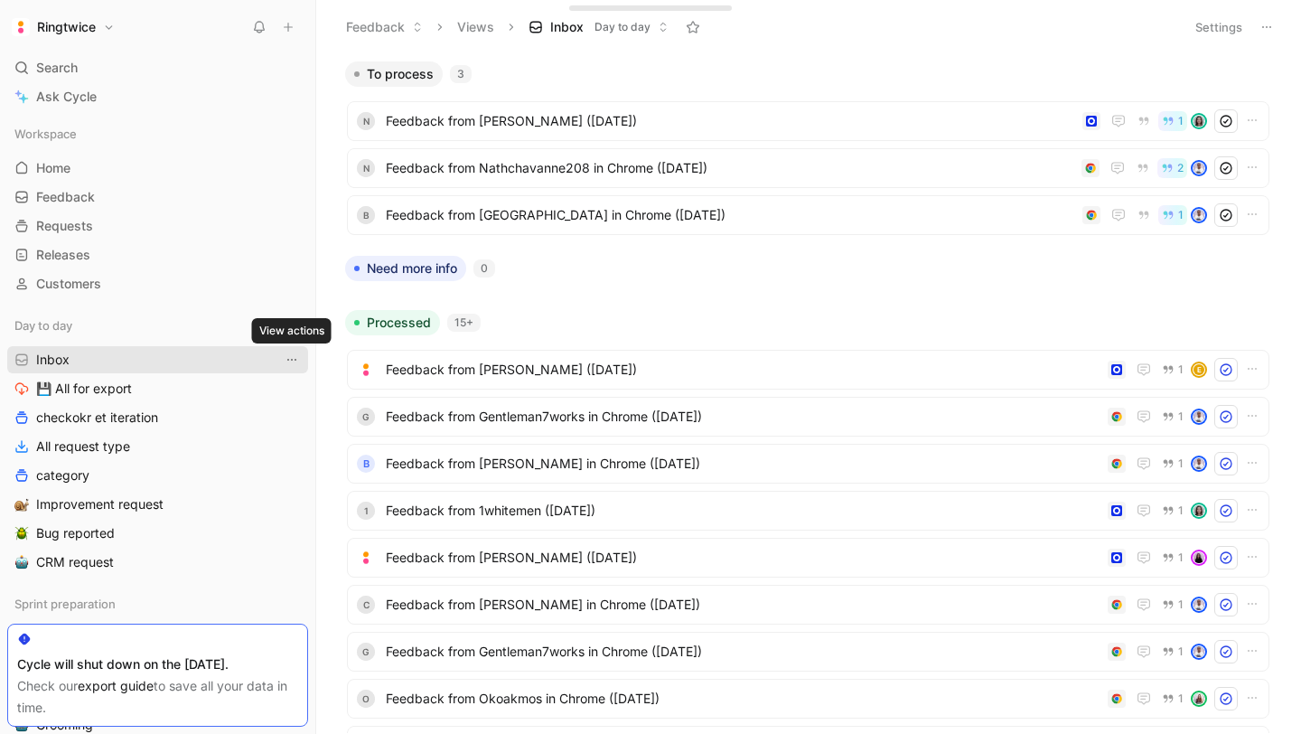
click at [291, 361] on icon "View actions" at bounding box center [292, 359] width 14 height 14
click at [490, 122] on span "Feedback from Nathalie (Oct 09, 2025)" at bounding box center [730, 121] width 689 height 22
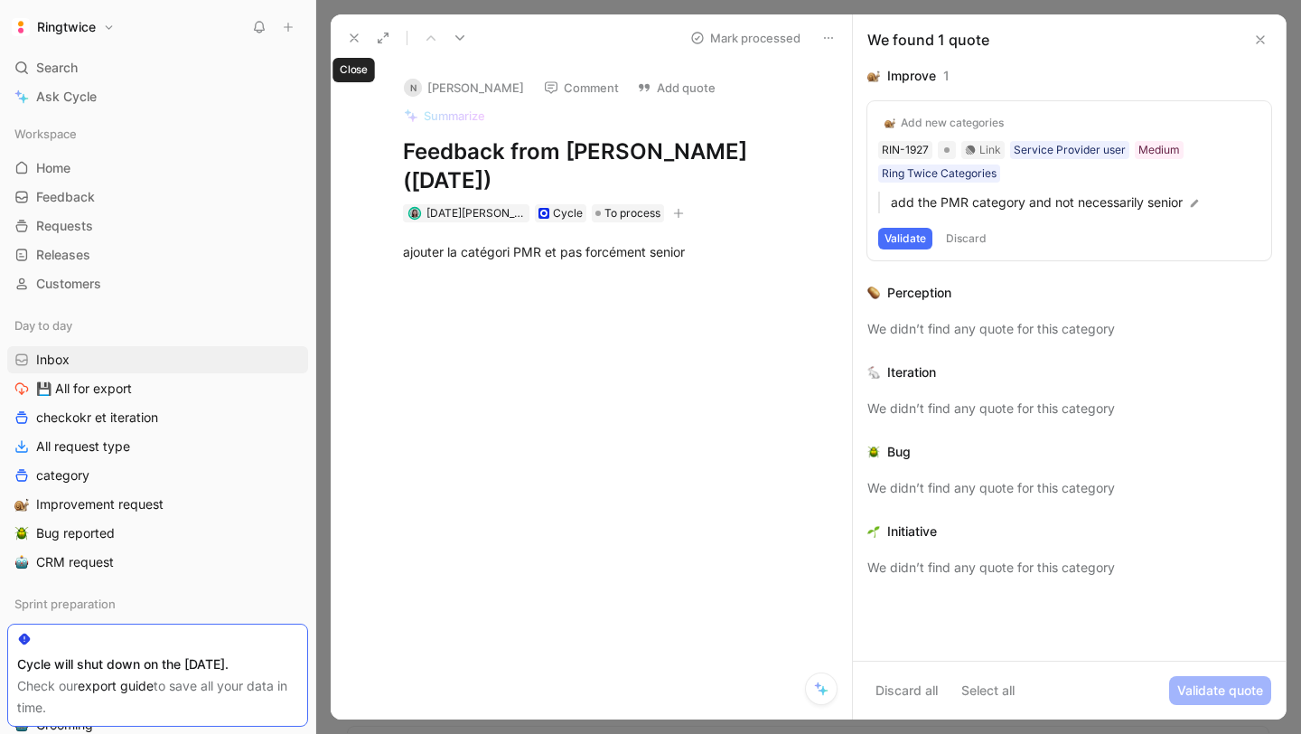
click at [355, 35] on use at bounding box center [354, 37] width 7 height 7
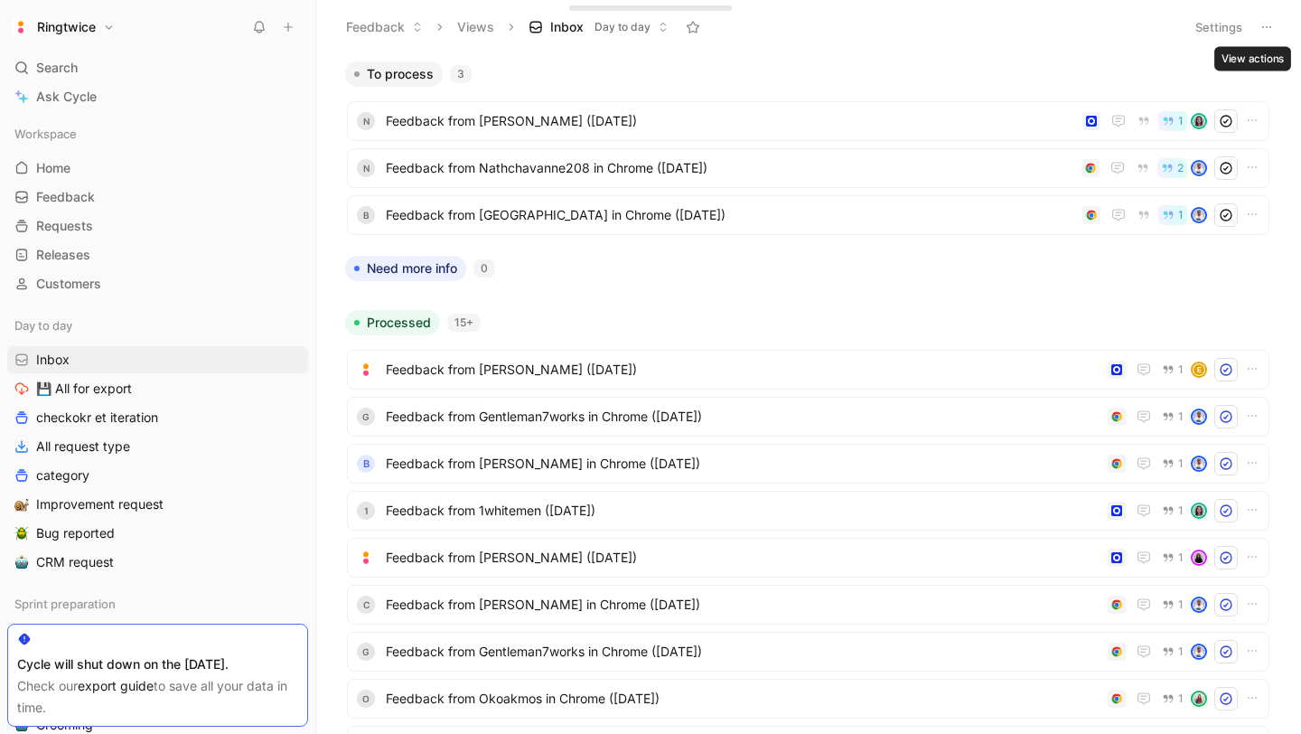
click at [1258, 29] on button at bounding box center [1266, 26] width 25 height 25
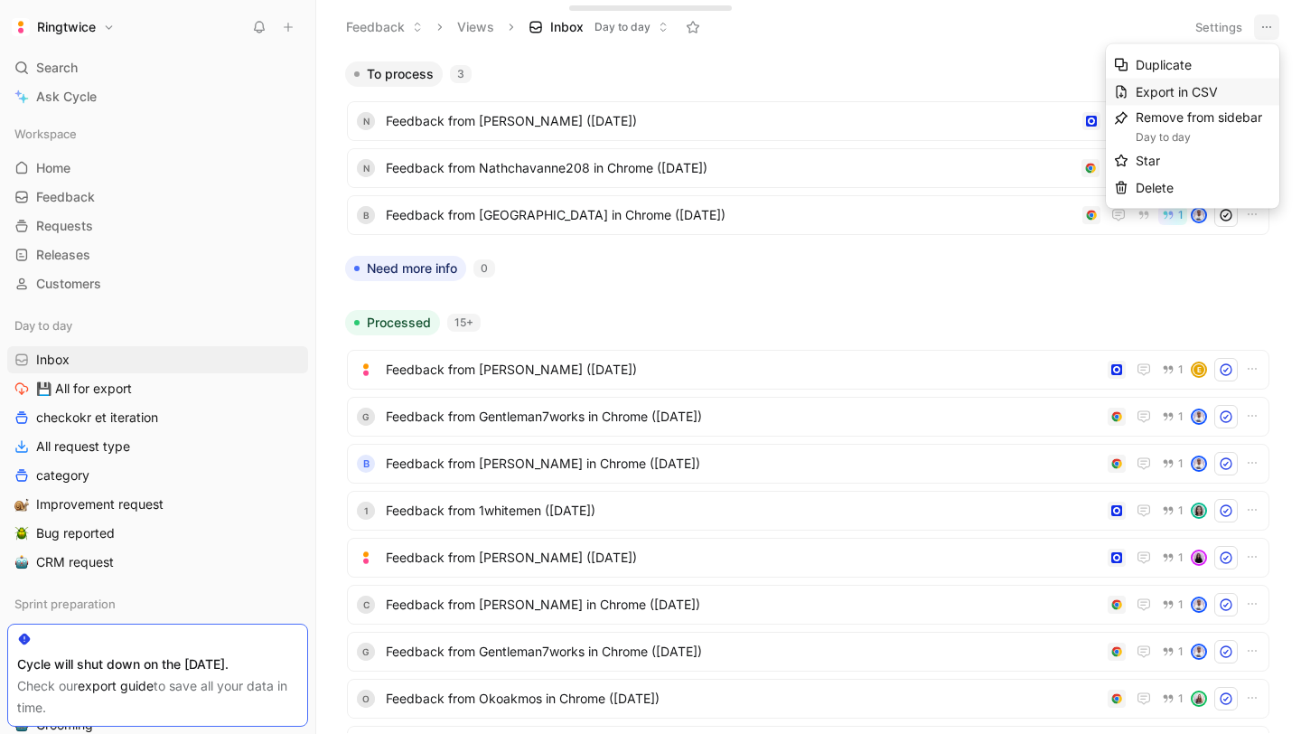
click at [1197, 88] on span "Export in CSV" at bounding box center [1177, 91] width 82 height 15
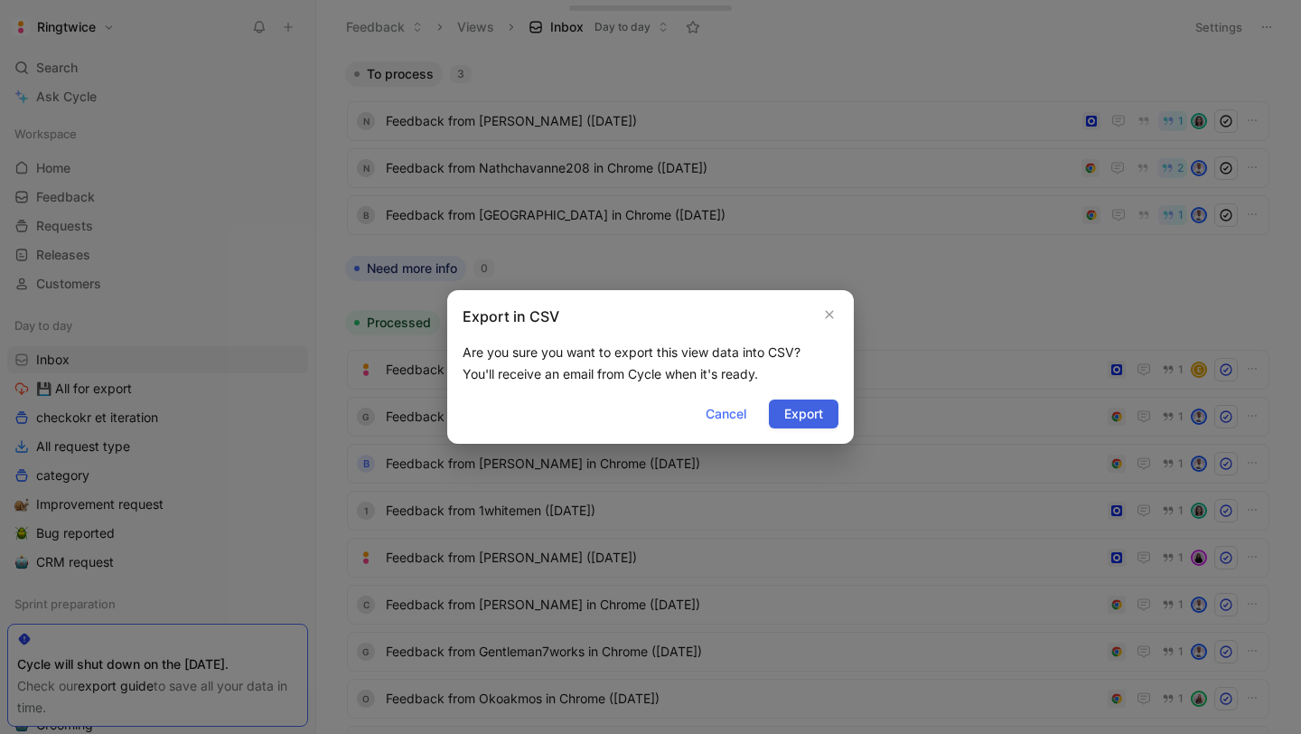
click at [809, 422] on span "Export" at bounding box center [803, 414] width 39 height 22
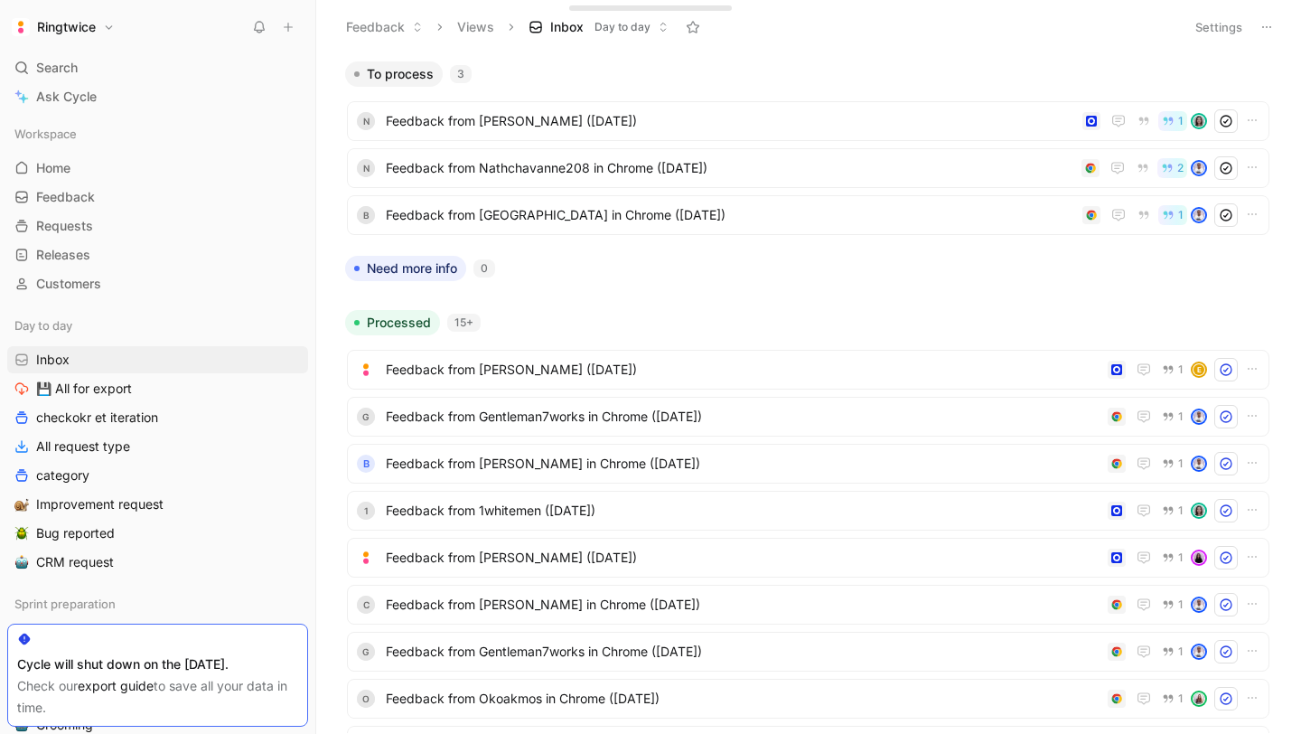
click at [648, 61] on div "To process 3" at bounding box center [808, 73] width 941 height 25
click at [77, 199] on span "Feedback" at bounding box center [65, 197] width 59 height 18
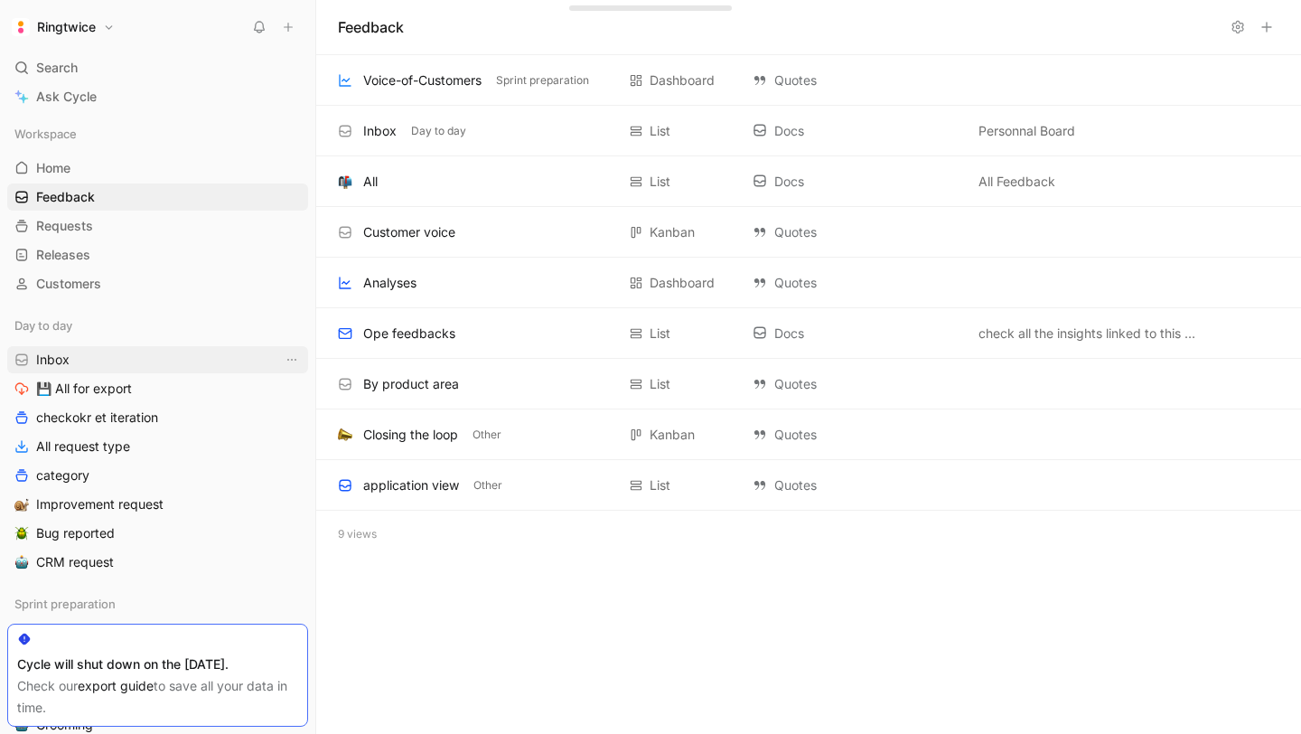
click at [85, 359] on link "Inbox" at bounding box center [157, 359] width 301 height 27
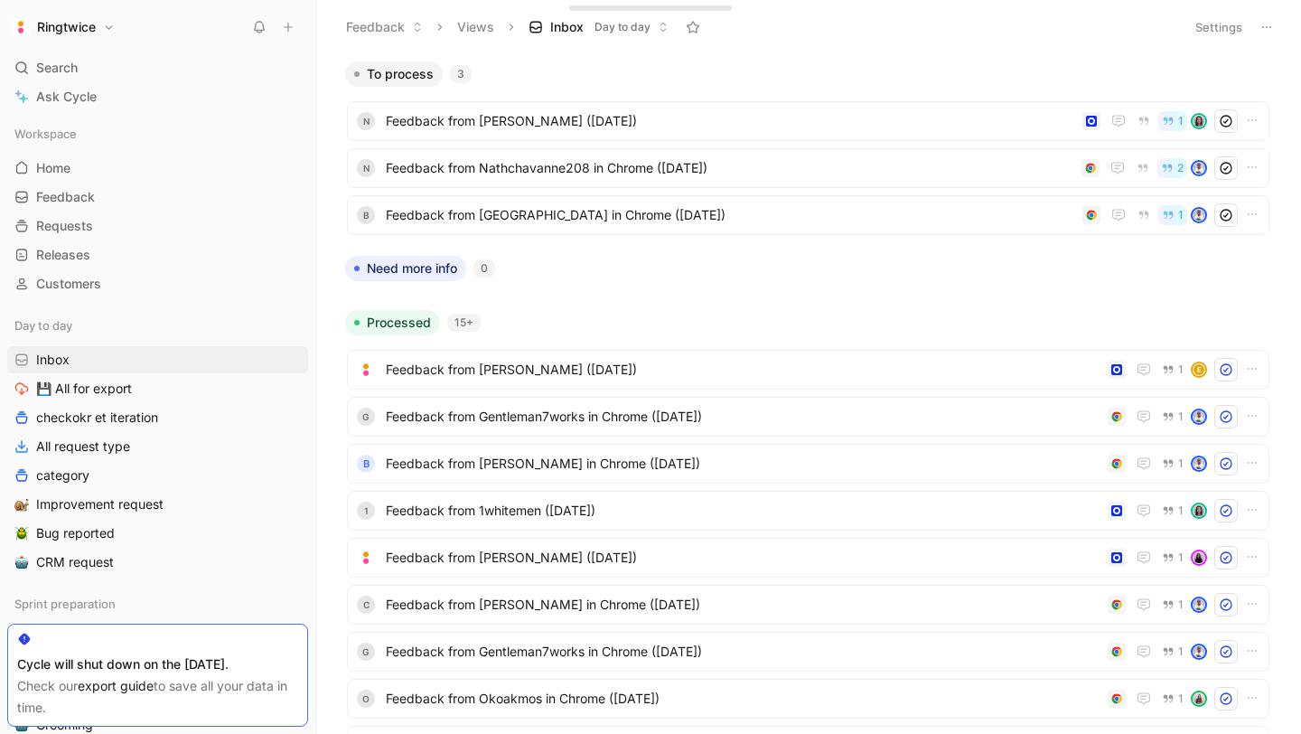
click at [1220, 29] on button "Settings" at bounding box center [1218, 26] width 63 height 25
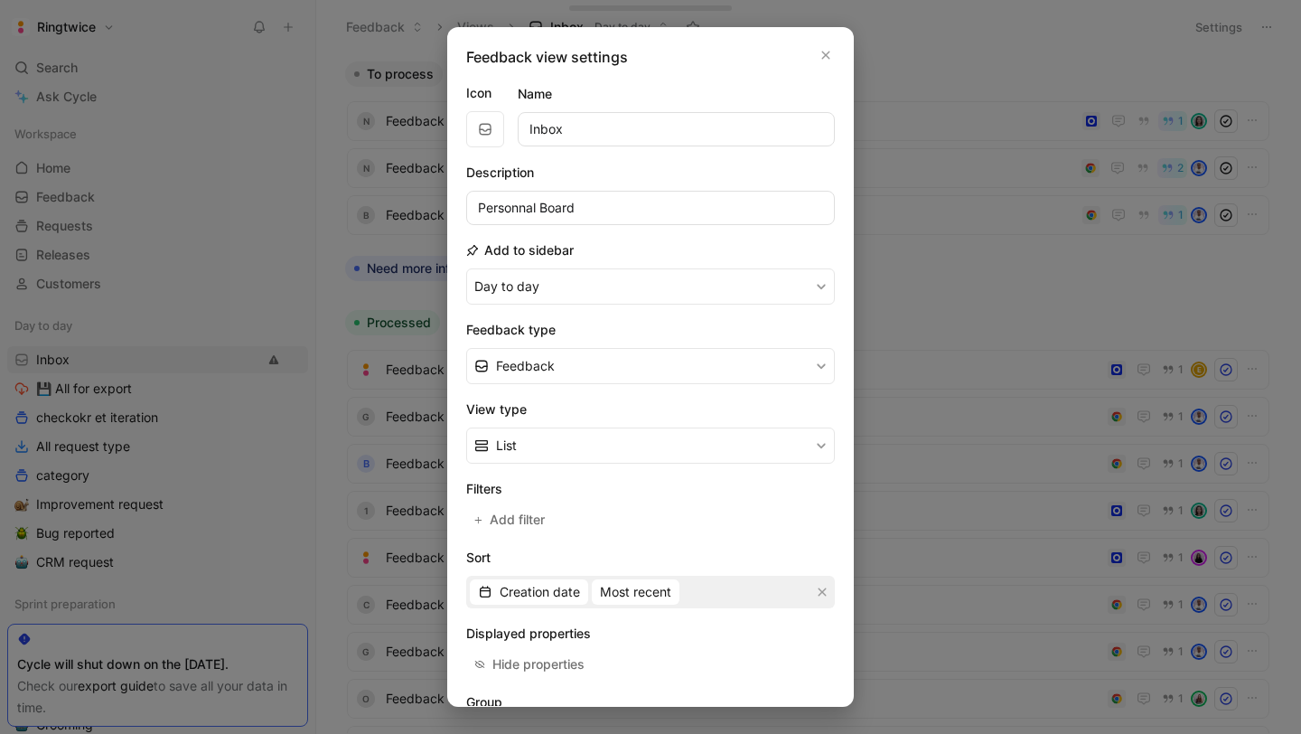
click at [1081, 44] on div at bounding box center [650, 367] width 1301 height 734
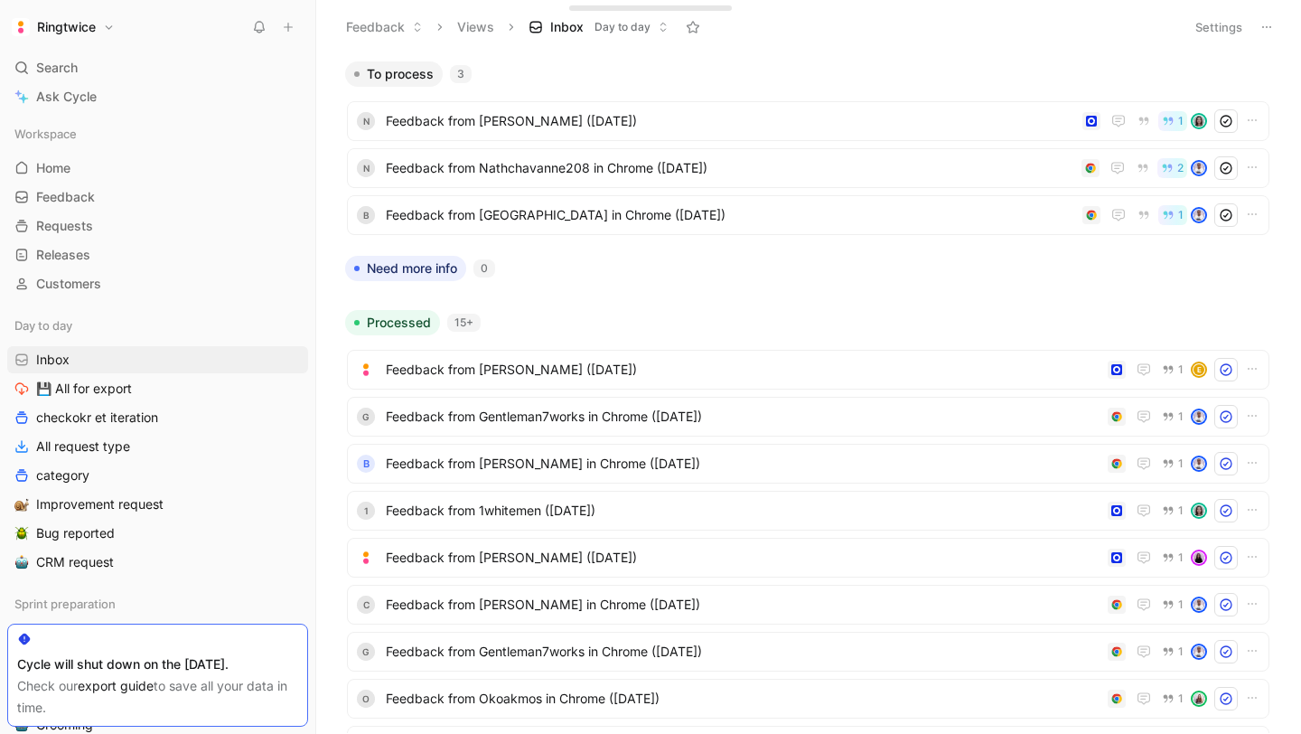
click at [1262, 29] on icon at bounding box center [1267, 27] width 14 height 14
click at [287, 354] on icon "View actions" at bounding box center [292, 359] width 14 height 14
click at [164, 367] on link "Inbox" at bounding box center [157, 359] width 301 height 27
click at [1225, 20] on button "Settings" at bounding box center [1218, 26] width 63 height 25
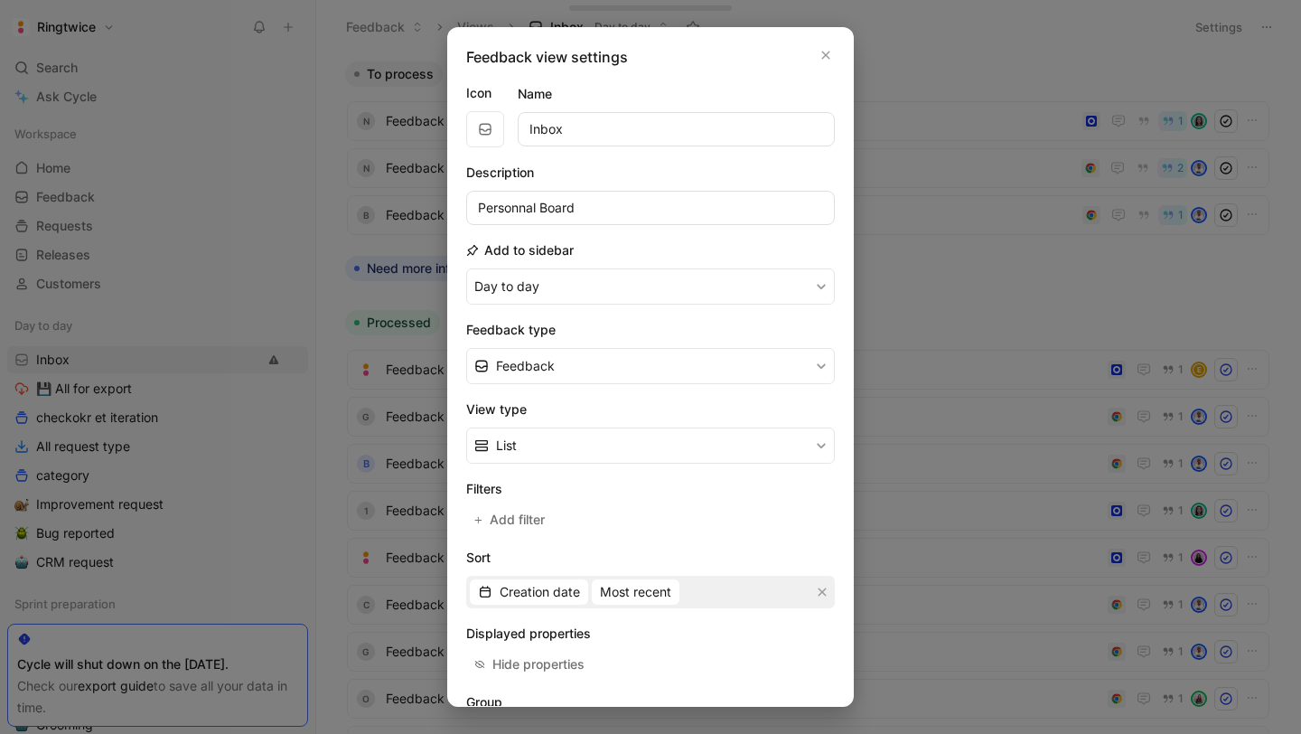
click at [624, 135] on input "Inbox" at bounding box center [676, 129] width 317 height 34
type input "Quote"
click at [586, 208] on input "Personnal Board" at bounding box center [650, 208] width 369 height 34
click at [564, 366] on button "Feedback" at bounding box center [650, 366] width 369 height 36
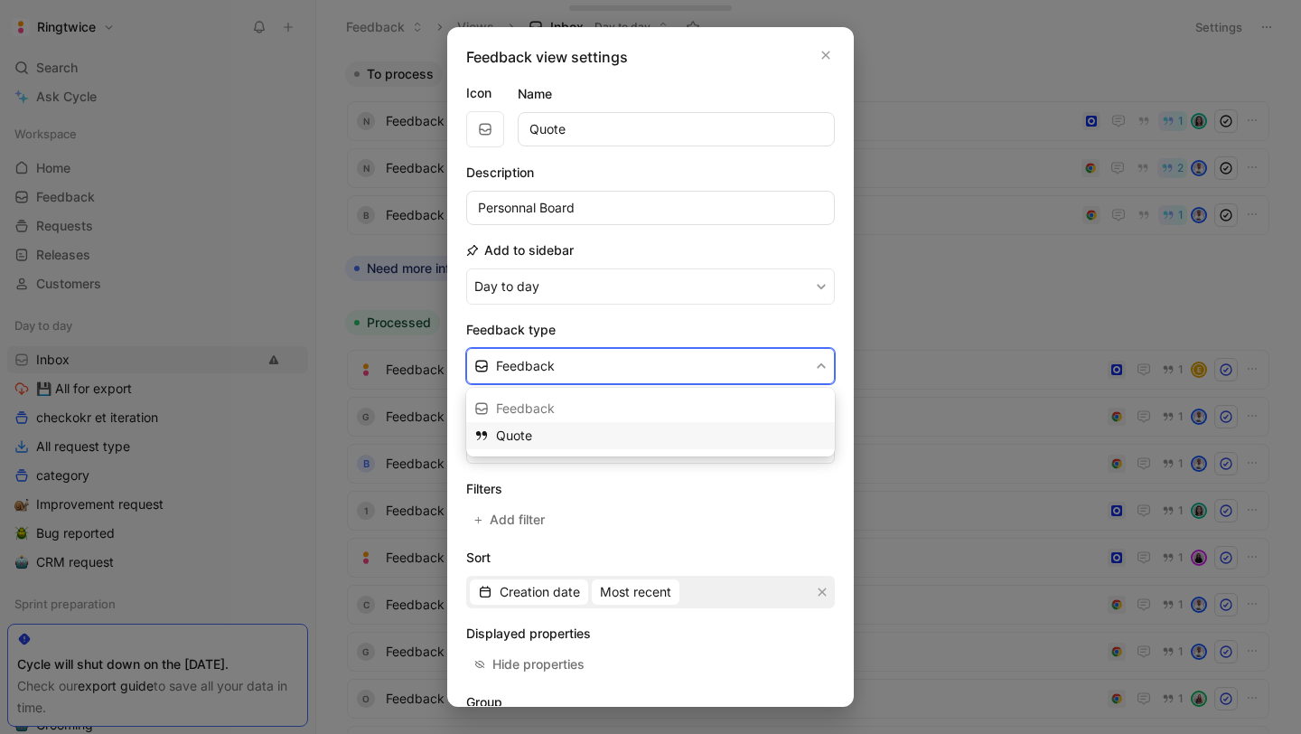
click at [548, 435] on div "Quote" at bounding box center [661, 436] width 331 height 22
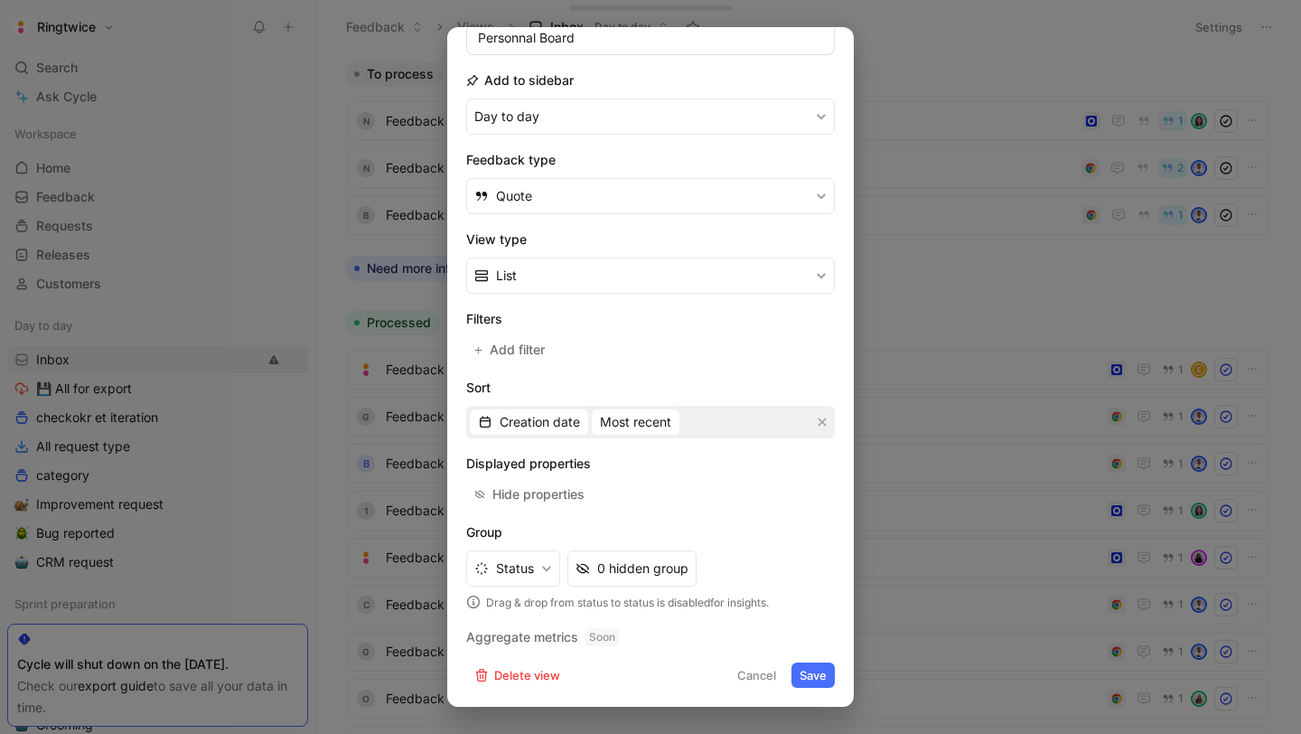
scroll to position [134, 0]
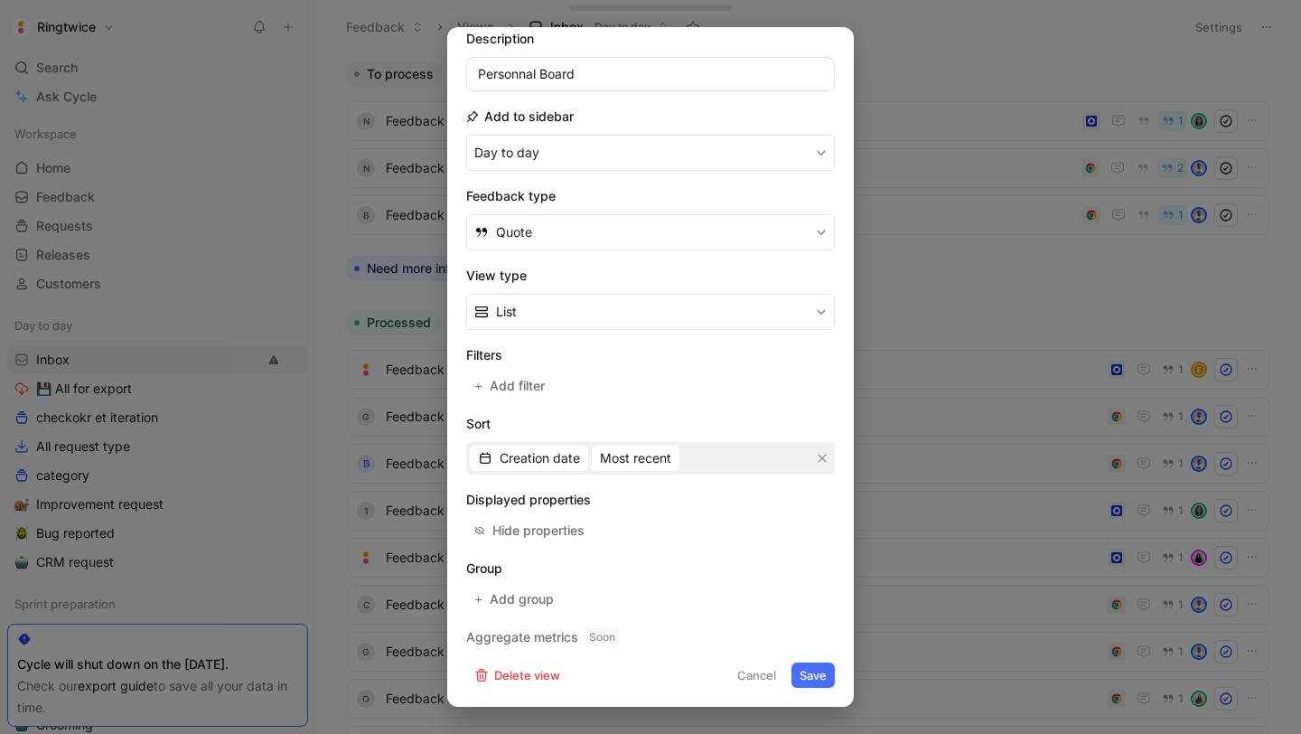
click at [815, 676] on button "Save" at bounding box center [813, 674] width 43 height 25
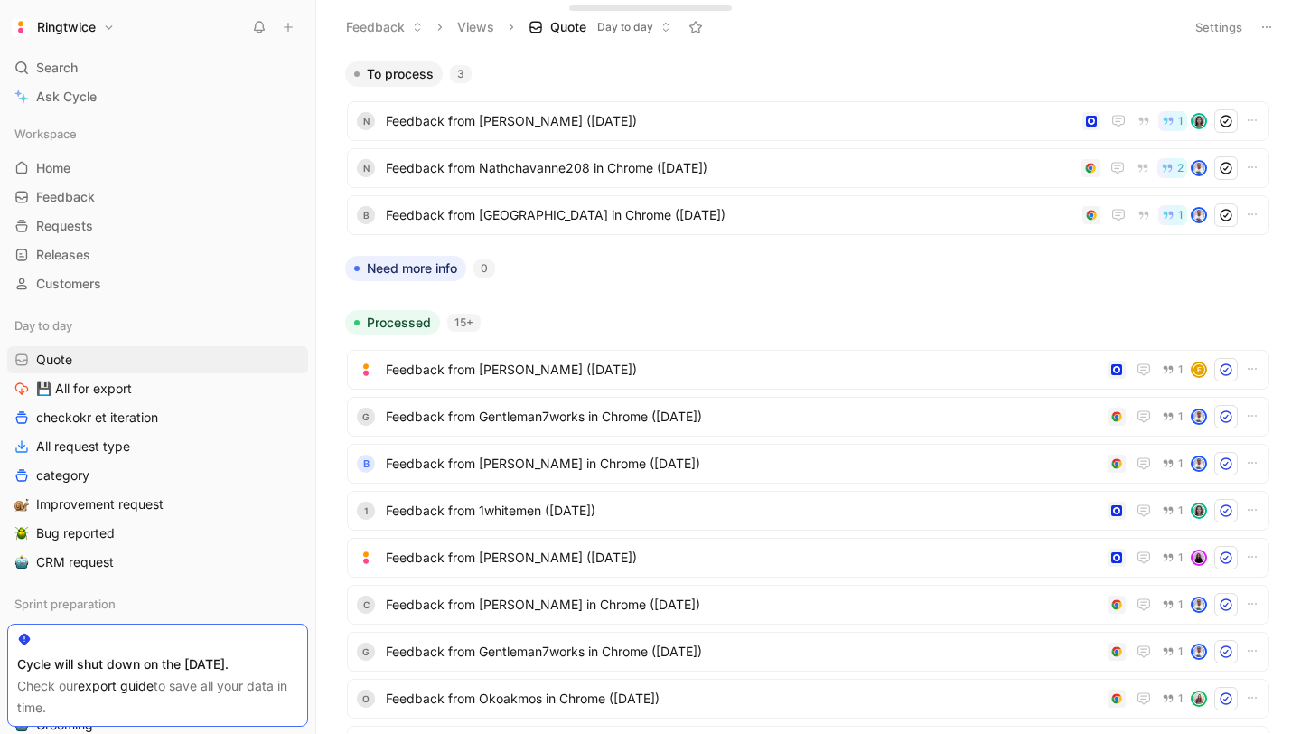
click at [1271, 28] on icon at bounding box center [1267, 27] width 14 height 14
click at [1270, 24] on icon at bounding box center [1267, 27] width 14 height 14
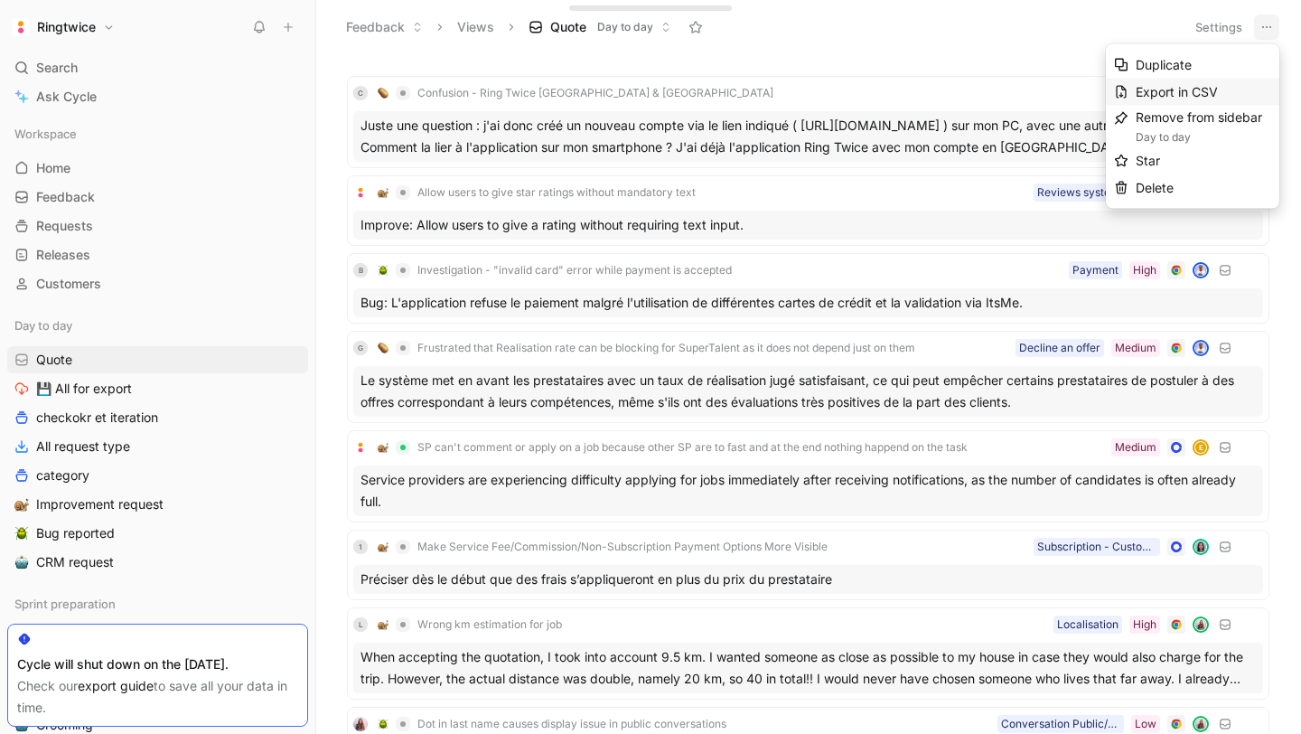
click at [1186, 91] on span "Export in CSV" at bounding box center [1177, 91] width 82 height 15
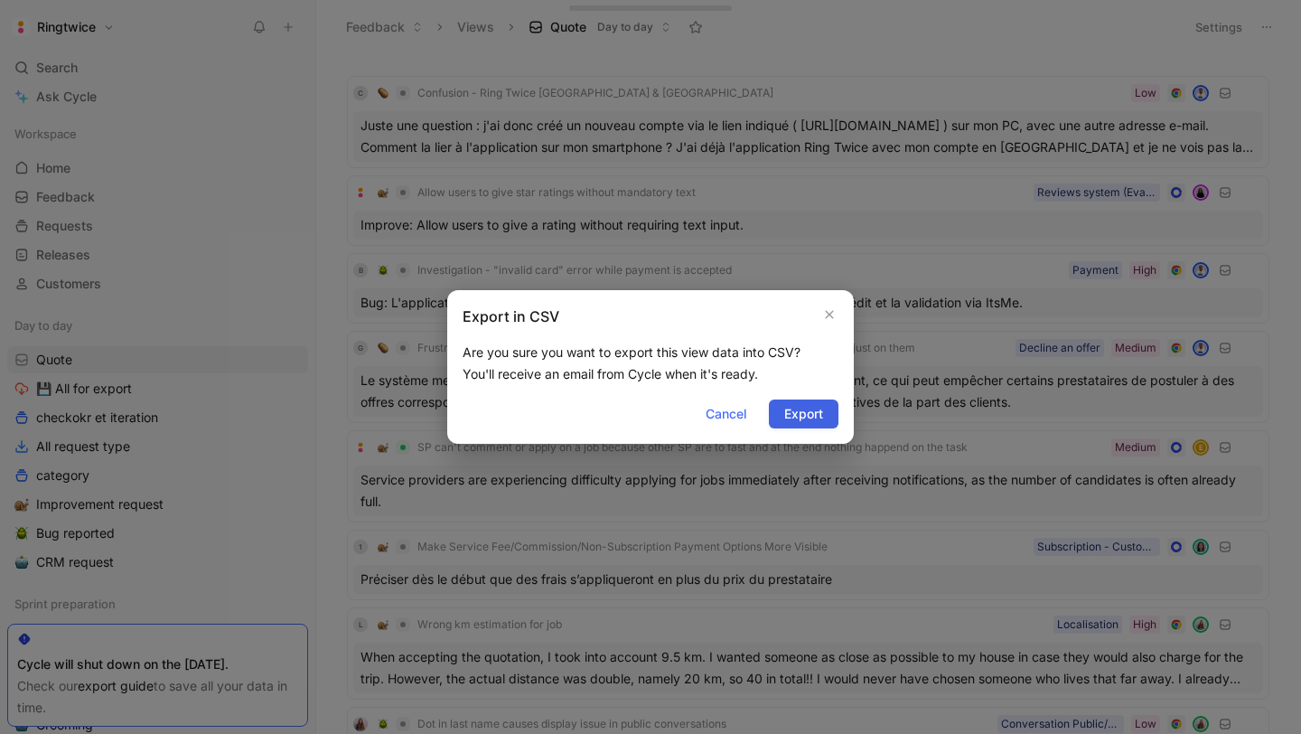
click at [795, 412] on span "Export" at bounding box center [803, 414] width 39 height 22
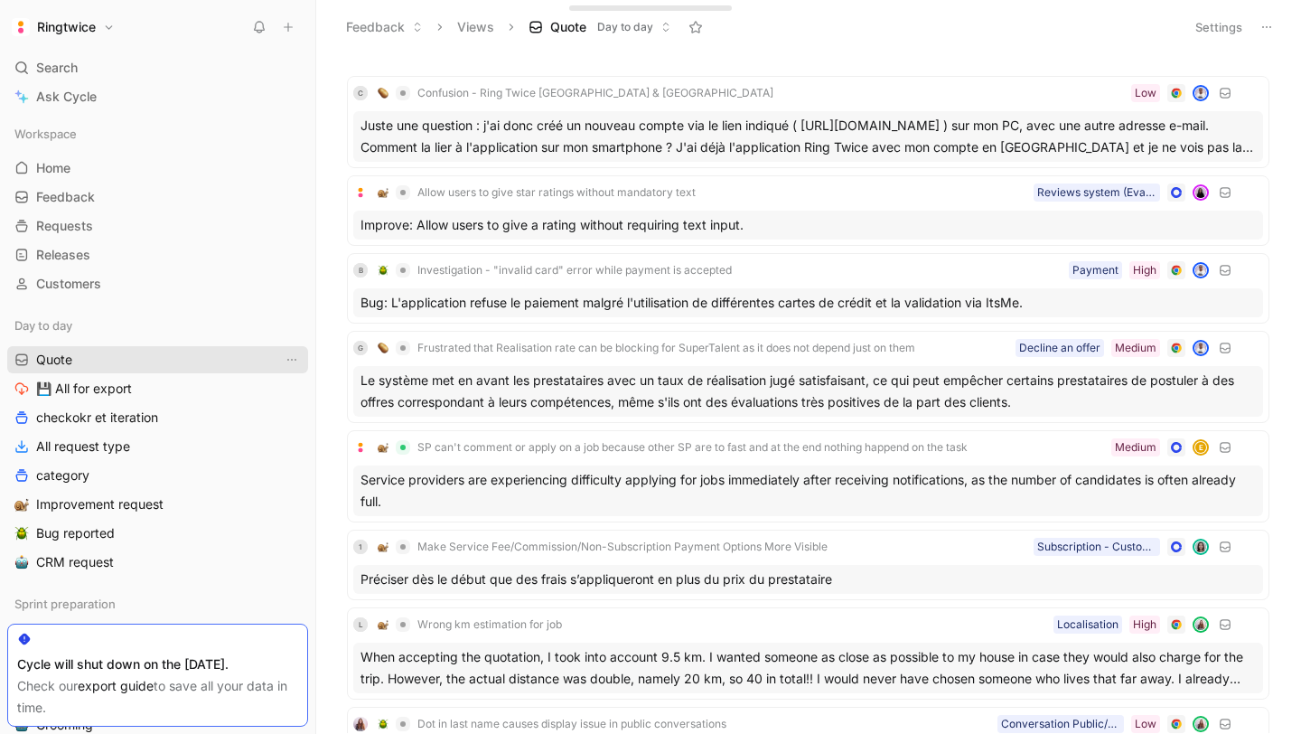
click at [25, 361] on icon "button" at bounding box center [21, 359] width 14 height 14
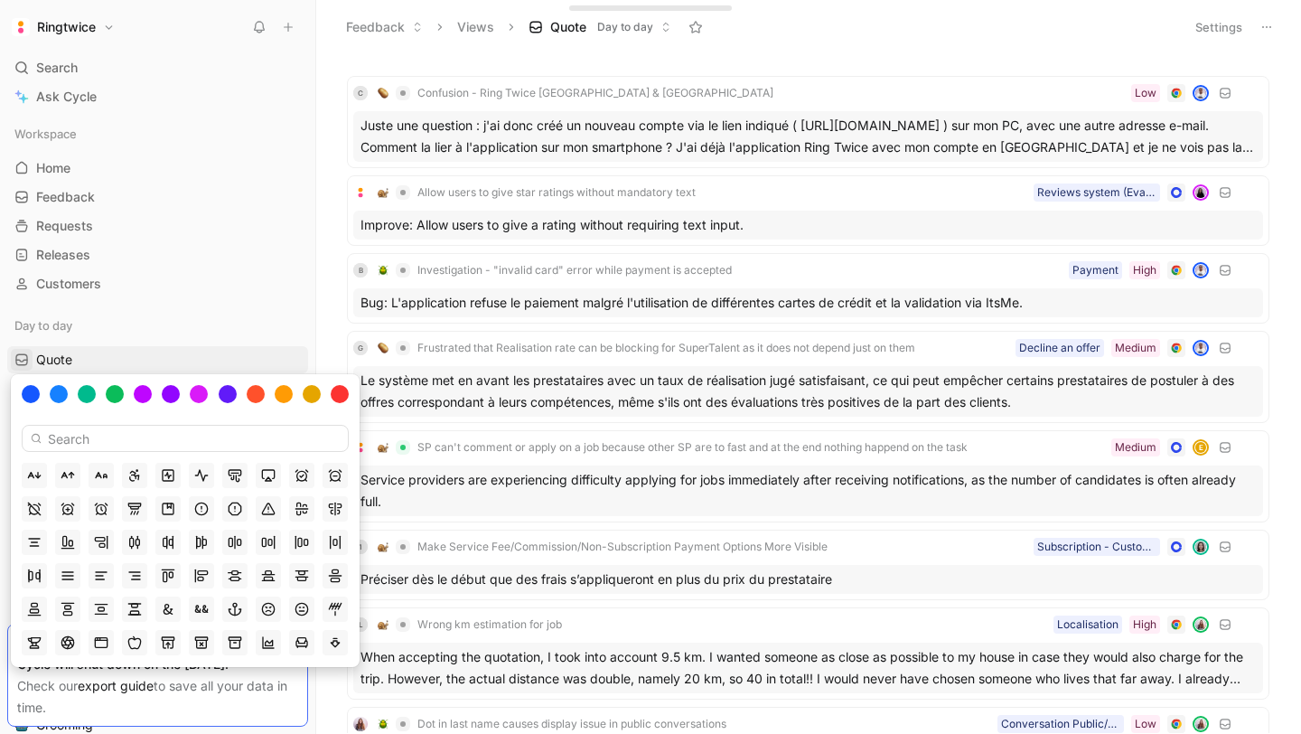
click at [91, 436] on input at bounding box center [185, 438] width 327 height 27
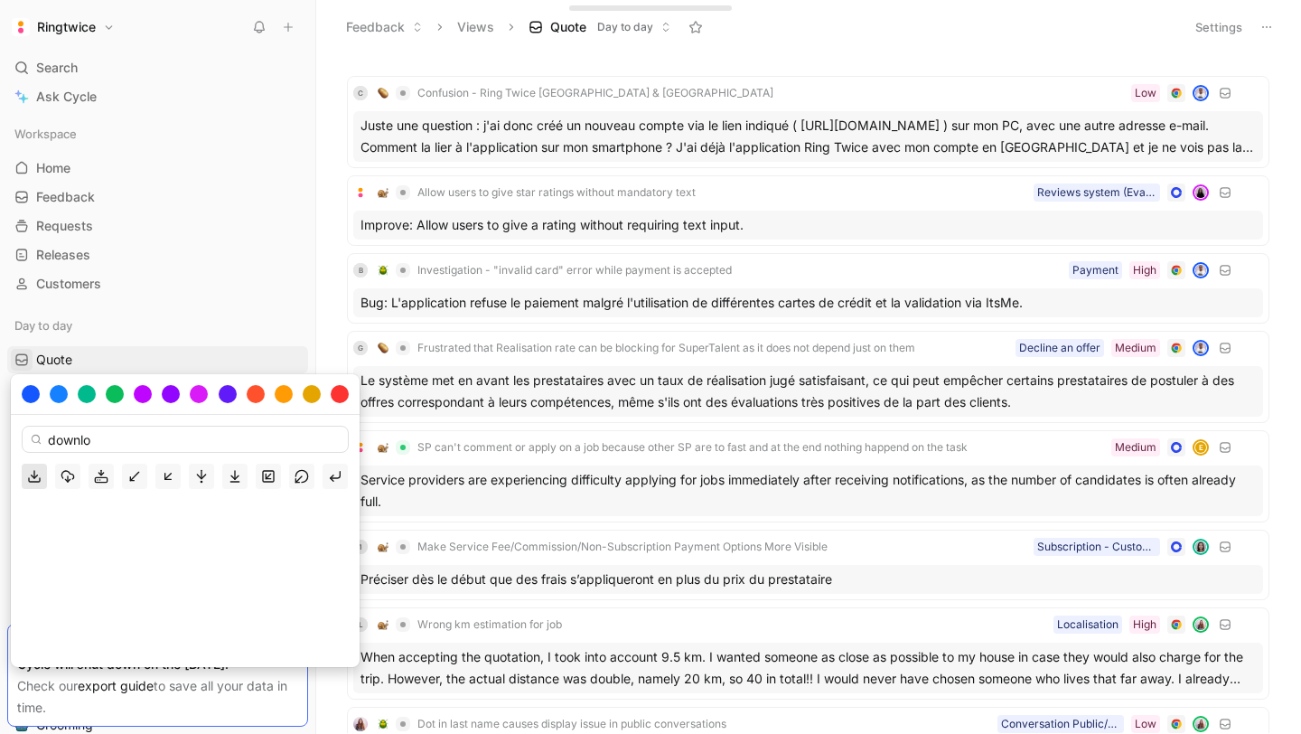
type input "downlo"
click at [39, 478] on icon "button" at bounding box center [34, 480] width 11 height 4
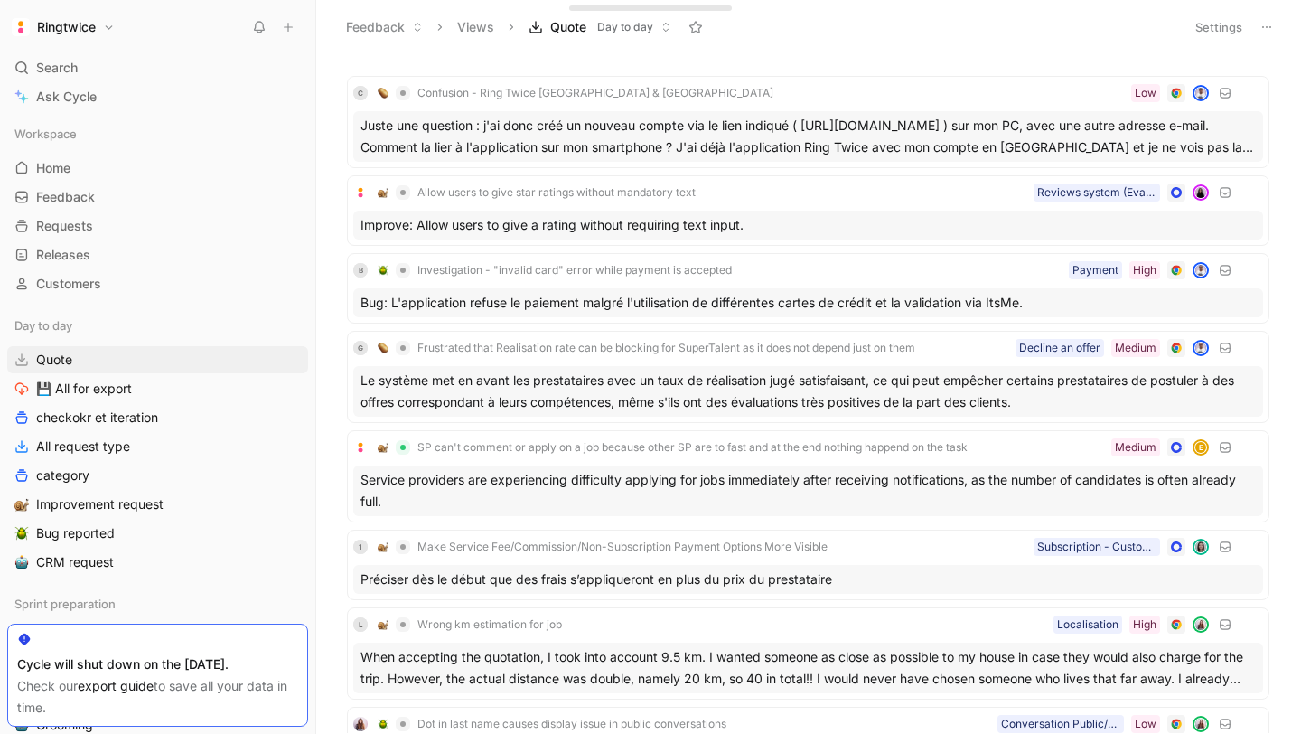
click at [94, 18] on button "Ringtwice" at bounding box center [63, 26] width 112 height 25
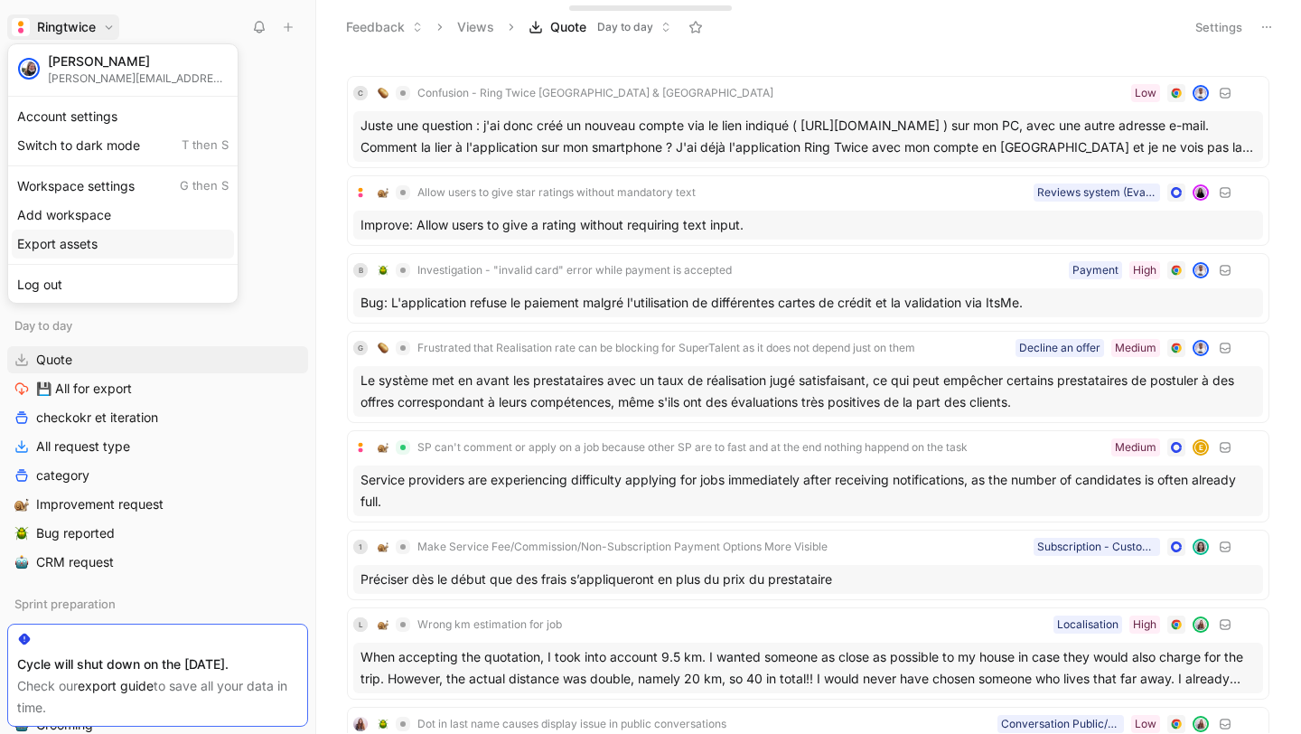
click at [101, 236] on div "Export assets" at bounding box center [123, 244] width 222 height 29
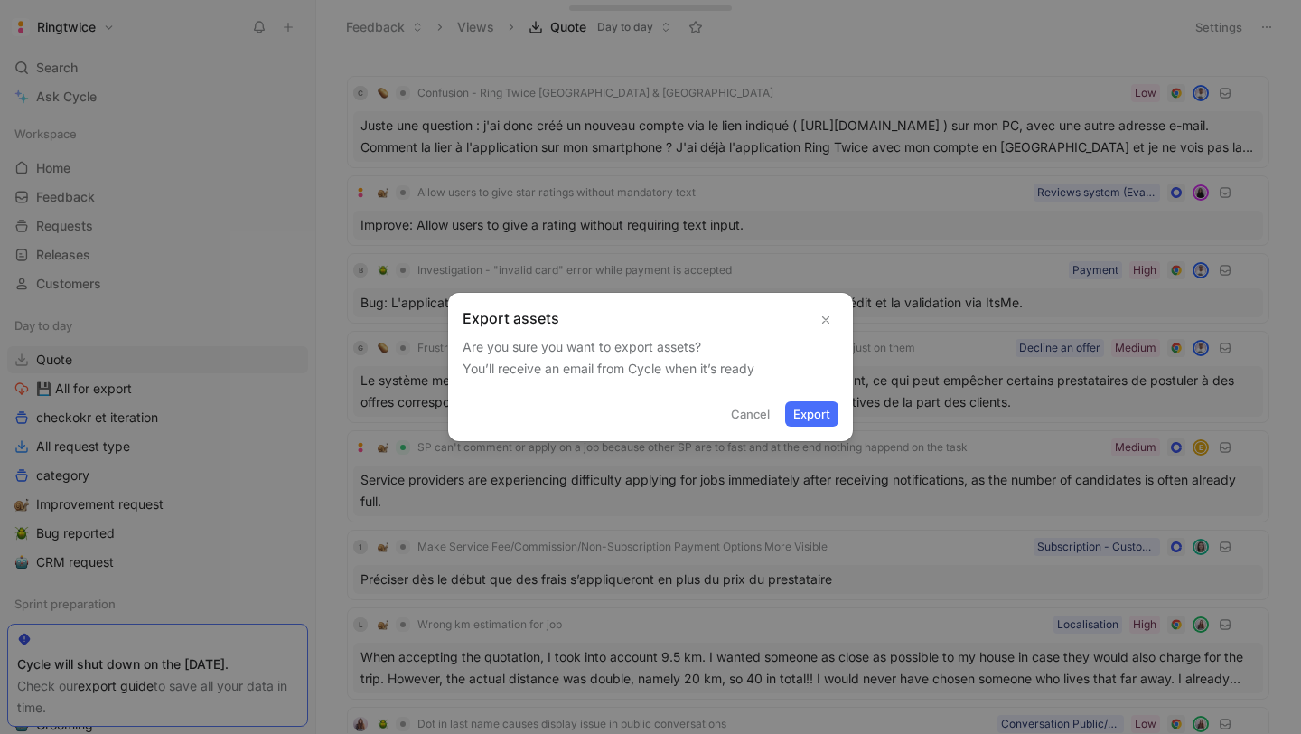
click at [808, 413] on button "Export" at bounding box center [811, 413] width 53 height 25
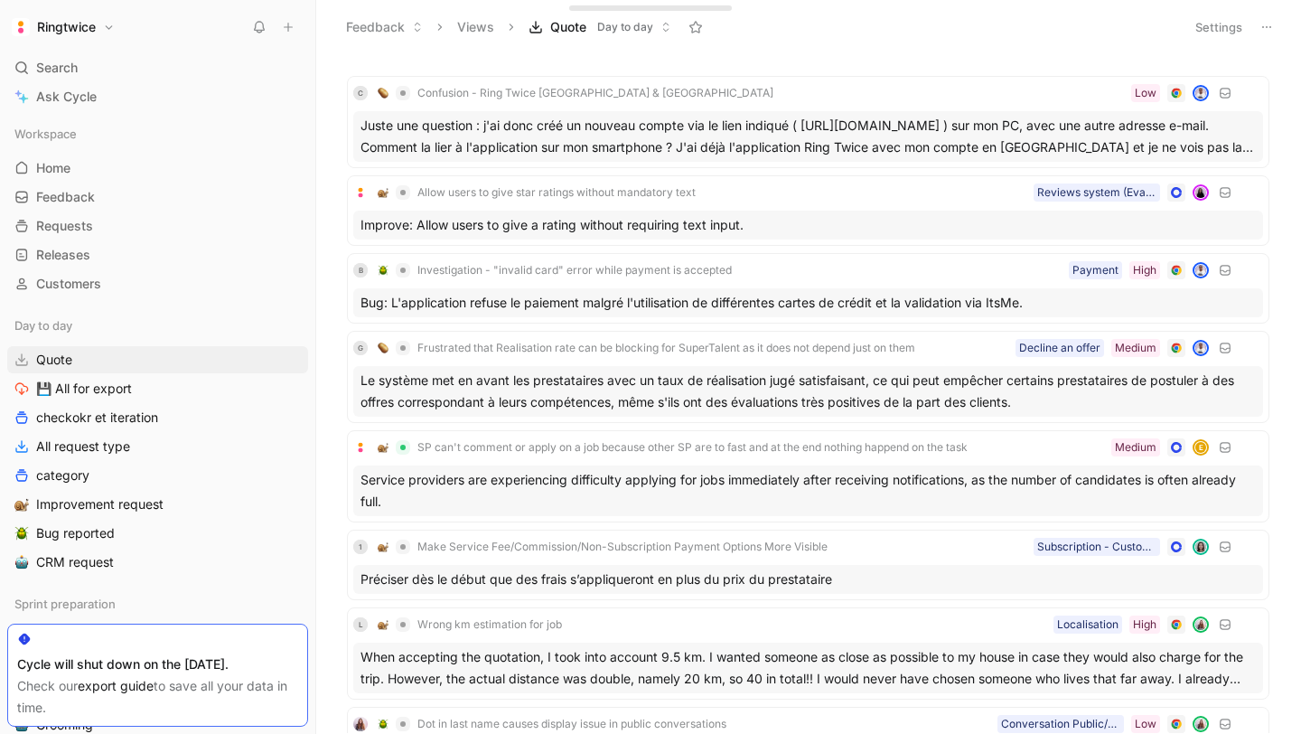
click at [112, 23] on button "Ringtwice" at bounding box center [63, 26] width 112 height 25
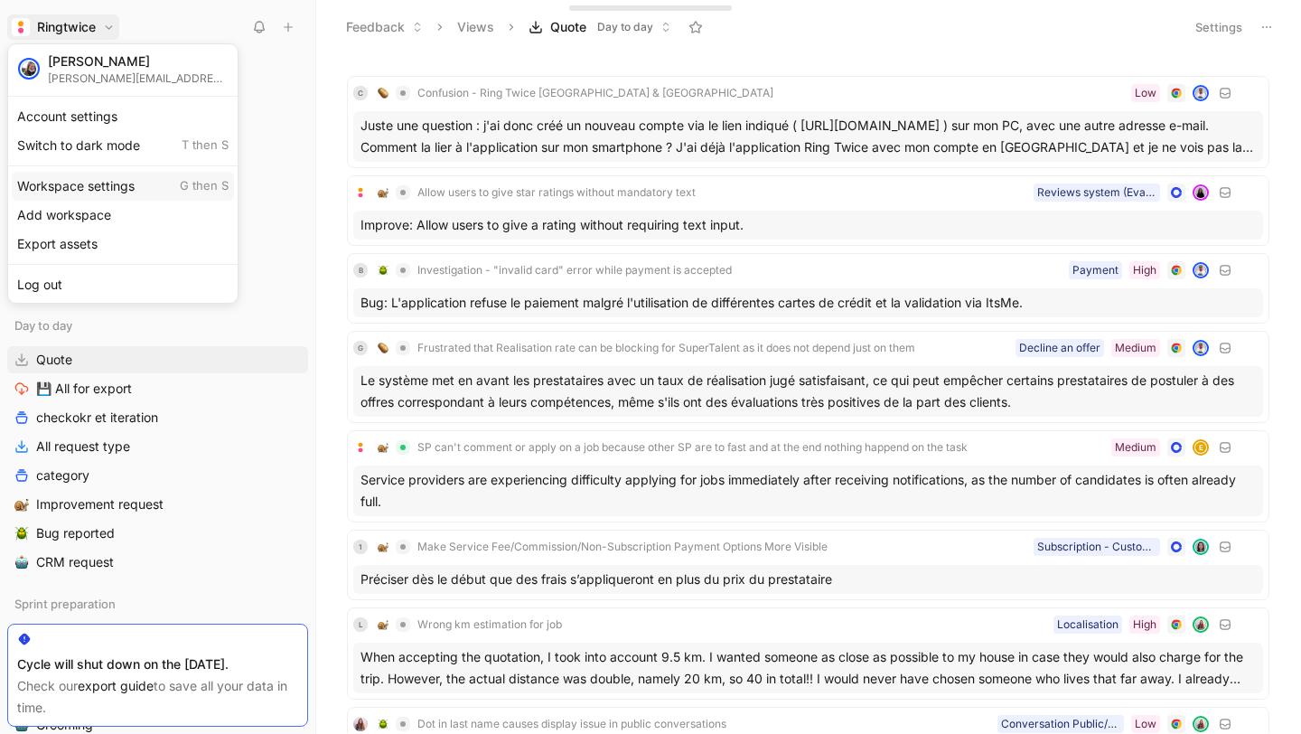
click at [109, 186] on div "Workspace settings G then S" at bounding box center [123, 186] width 222 height 29
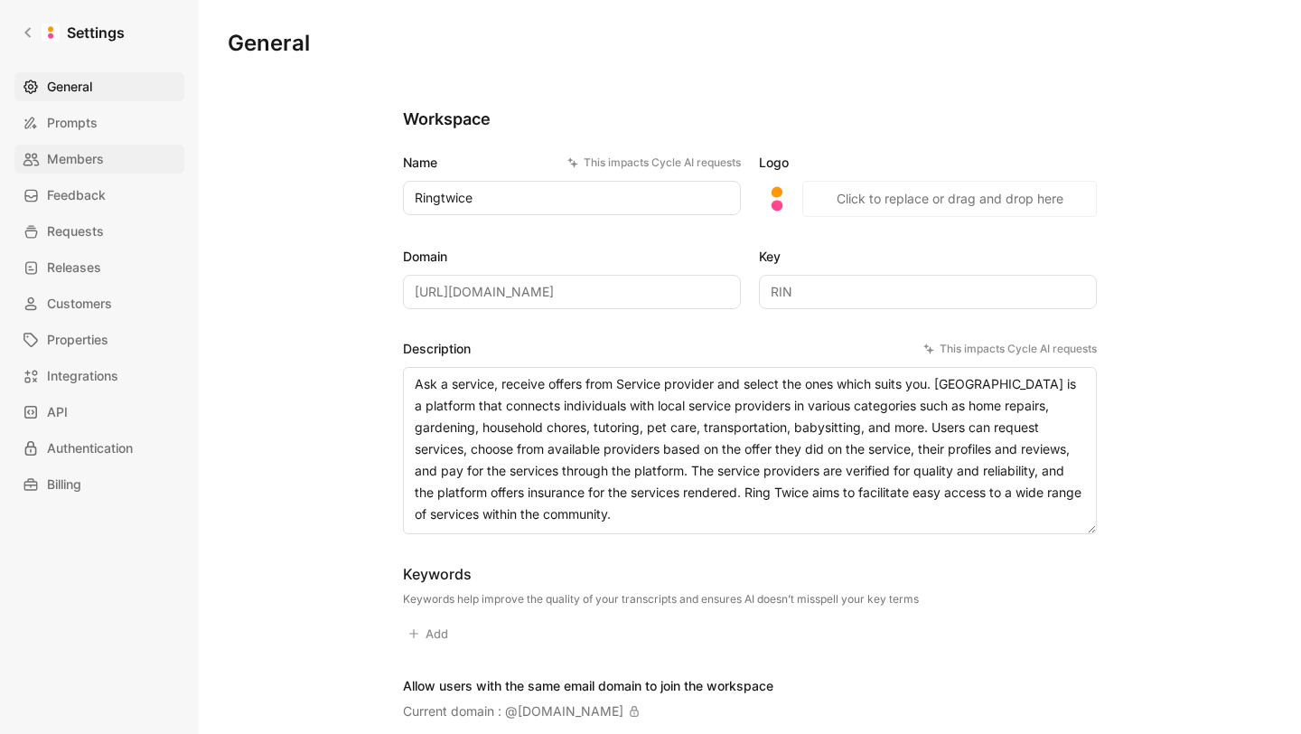
click at [98, 162] on span "Members" at bounding box center [75, 159] width 57 height 22
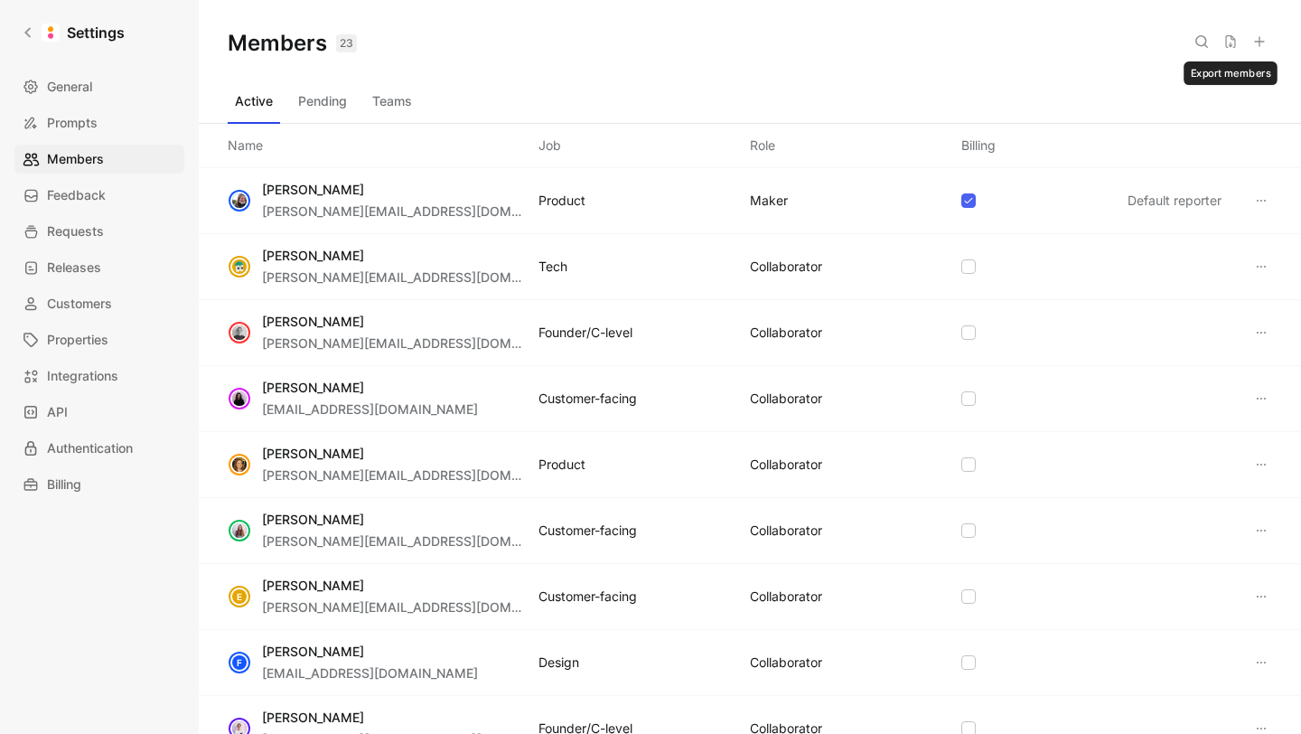
click at [1232, 42] on icon at bounding box center [1231, 41] width 14 height 14
click at [30, 26] on icon at bounding box center [28, 32] width 13 height 13
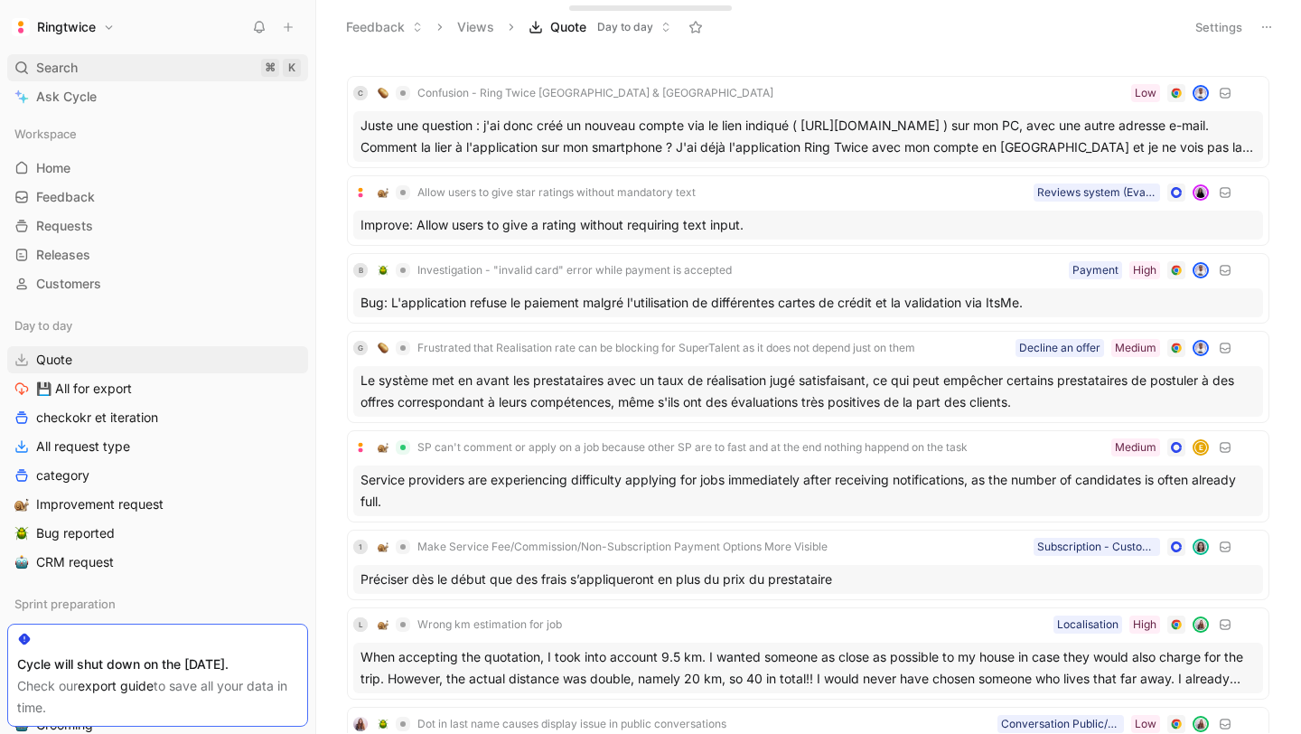
click at [117, 64] on div "Search ⌘ K" at bounding box center [157, 67] width 301 height 27
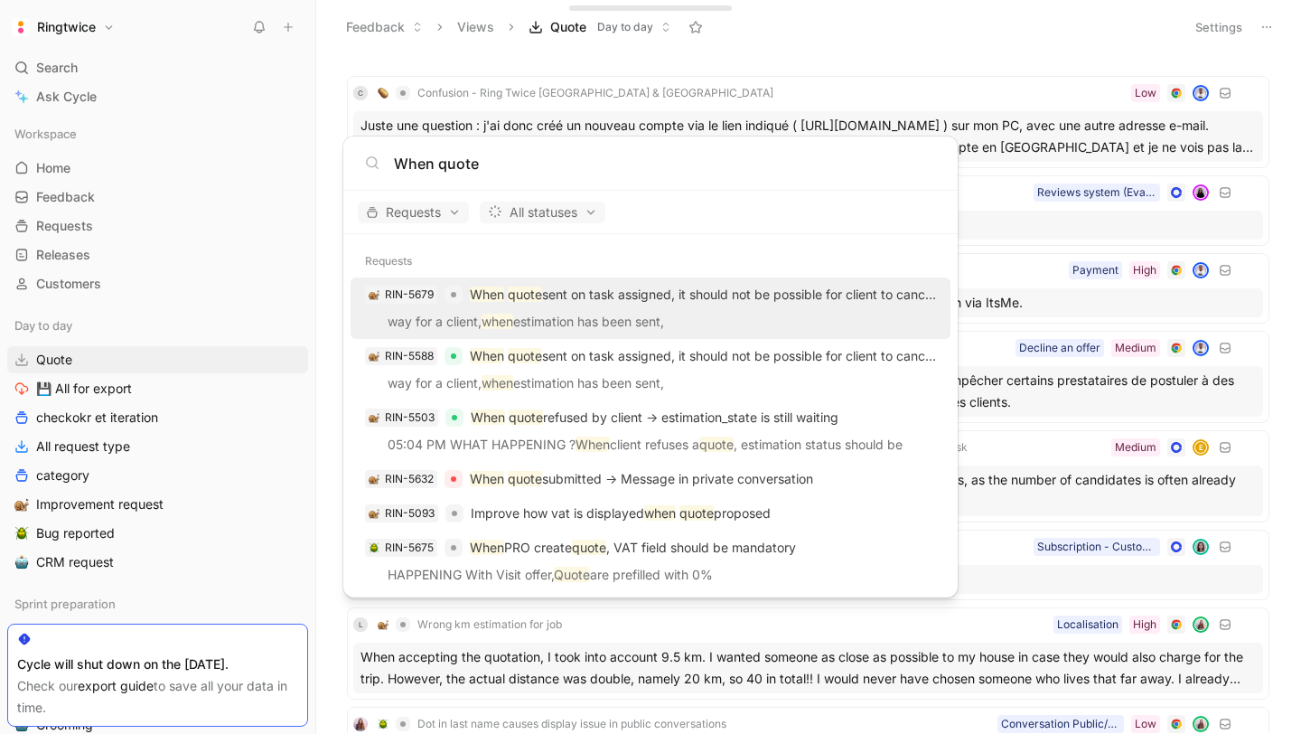
type input "When quote"
click at [628, 301] on p "When quote sent on task assigned, it should not be possible for client to cance…" at bounding box center [703, 295] width 466 height 22
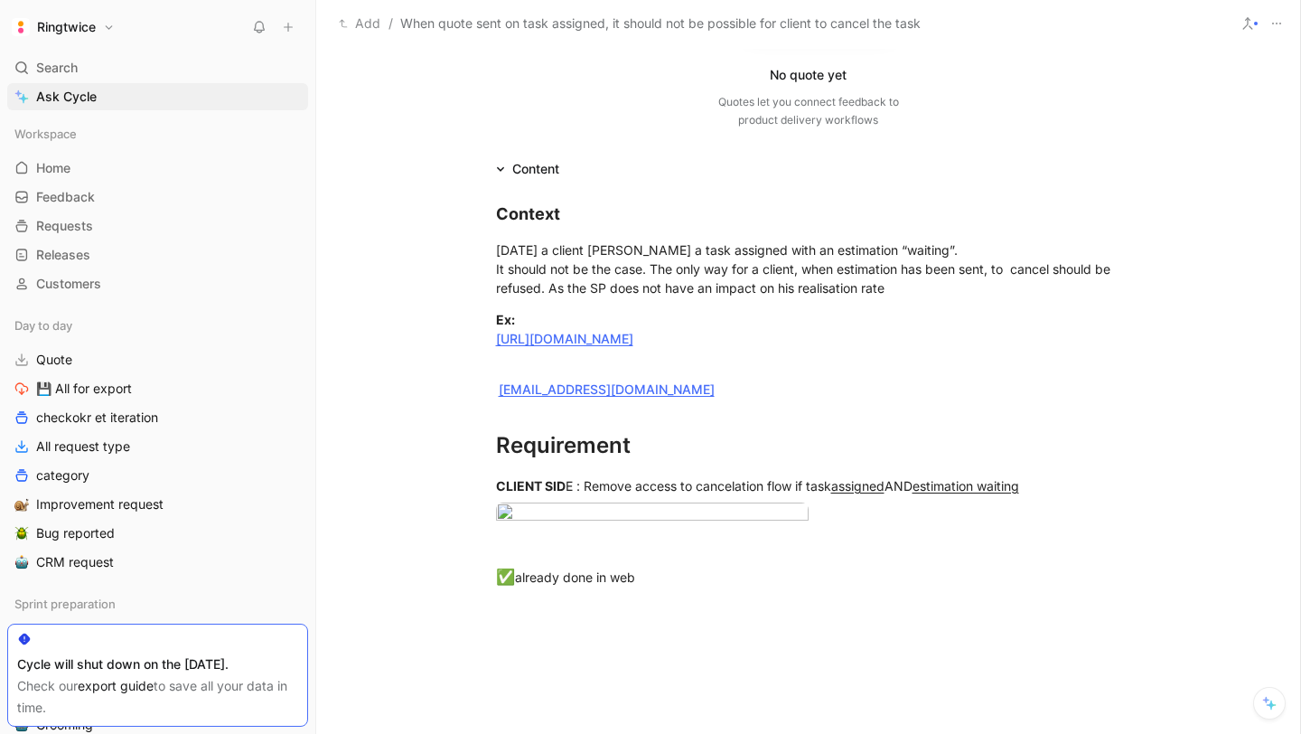
scroll to position [286, 0]
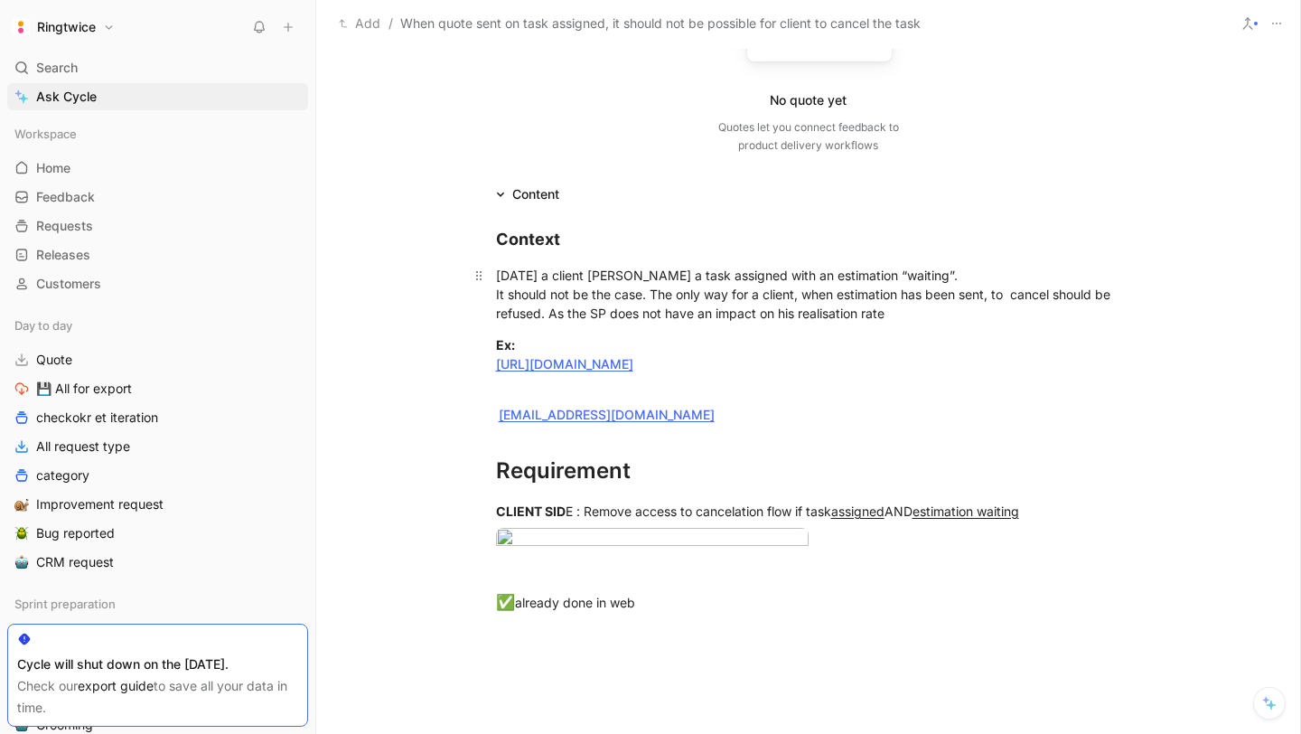
click at [776, 309] on div "Today a client cancel cancel a task assigned with an estimation “waiting”. It s…" at bounding box center [808, 294] width 625 height 57
click at [783, 311] on div "Today a client cancel cancel a task assigned with an estimation “waiting”. It s…" at bounding box center [808, 294] width 625 height 57
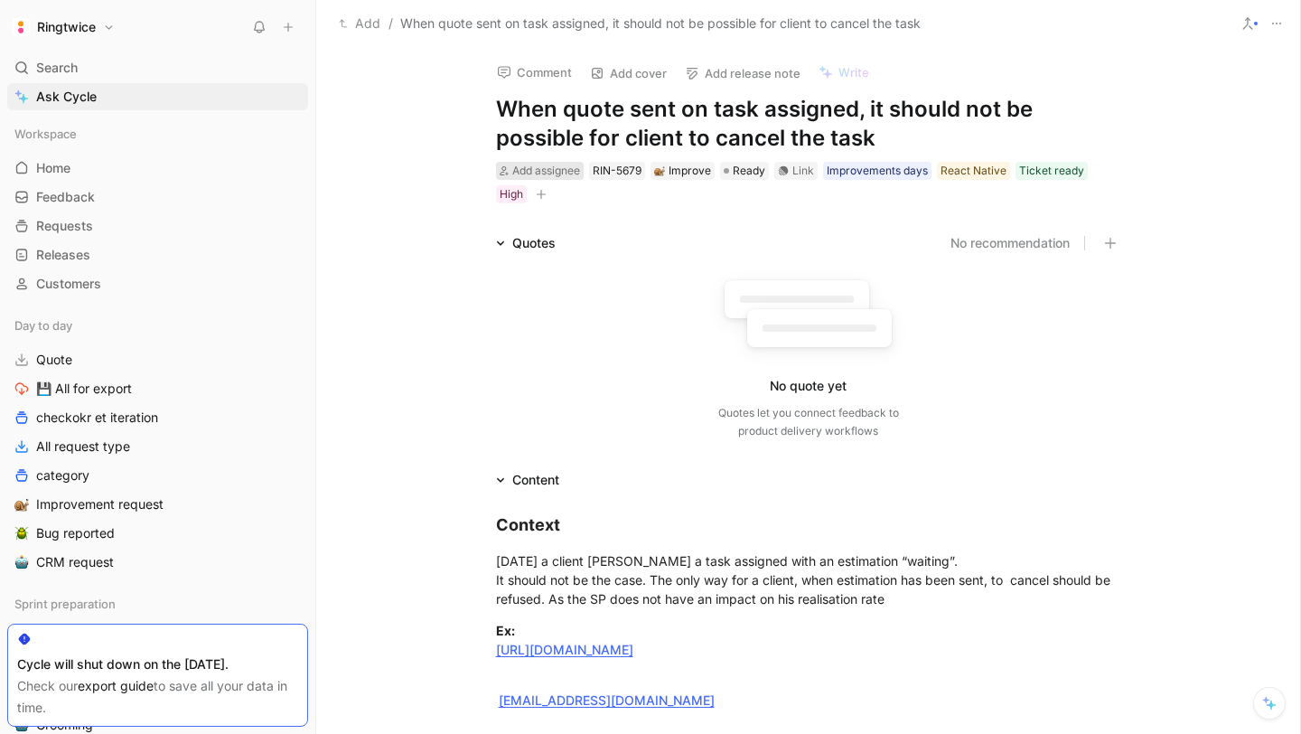
click at [564, 168] on span "Add assignee" at bounding box center [546, 171] width 68 height 14
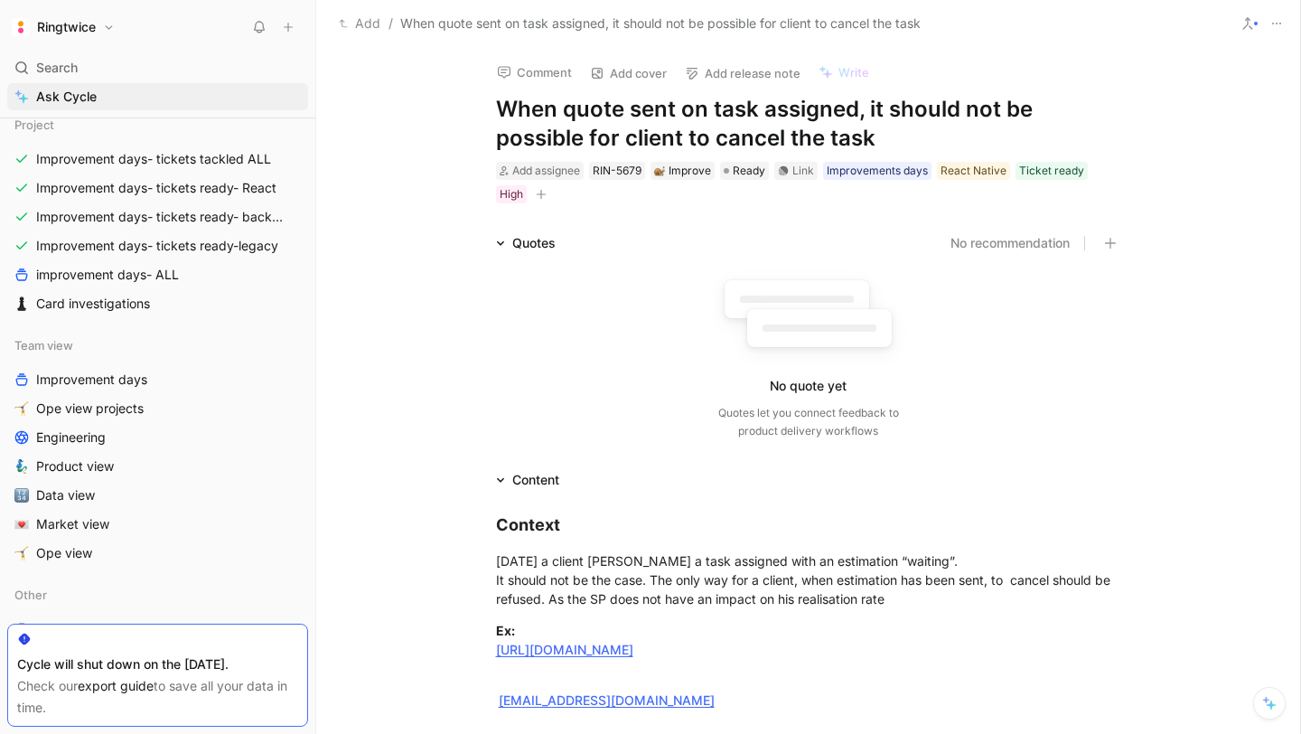
scroll to position [733, 0]
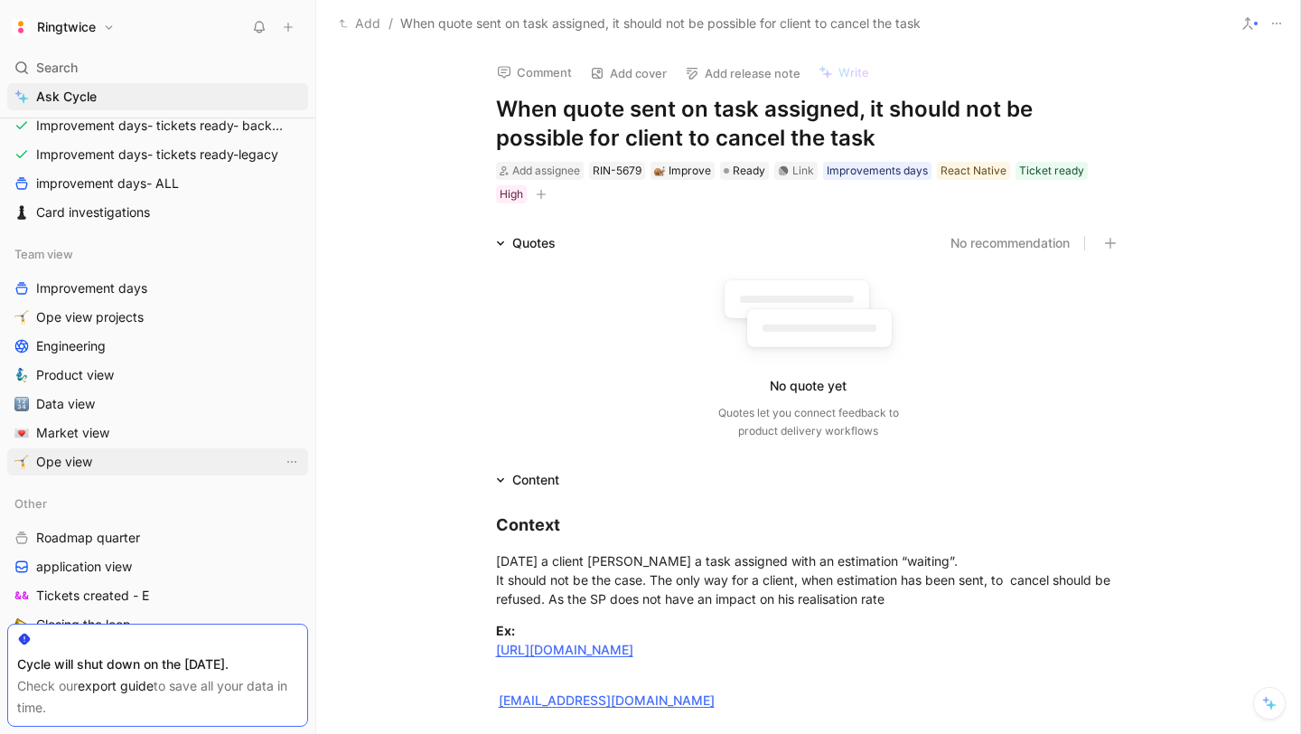
click at [87, 458] on span "Ope view" at bounding box center [64, 462] width 56 height 18
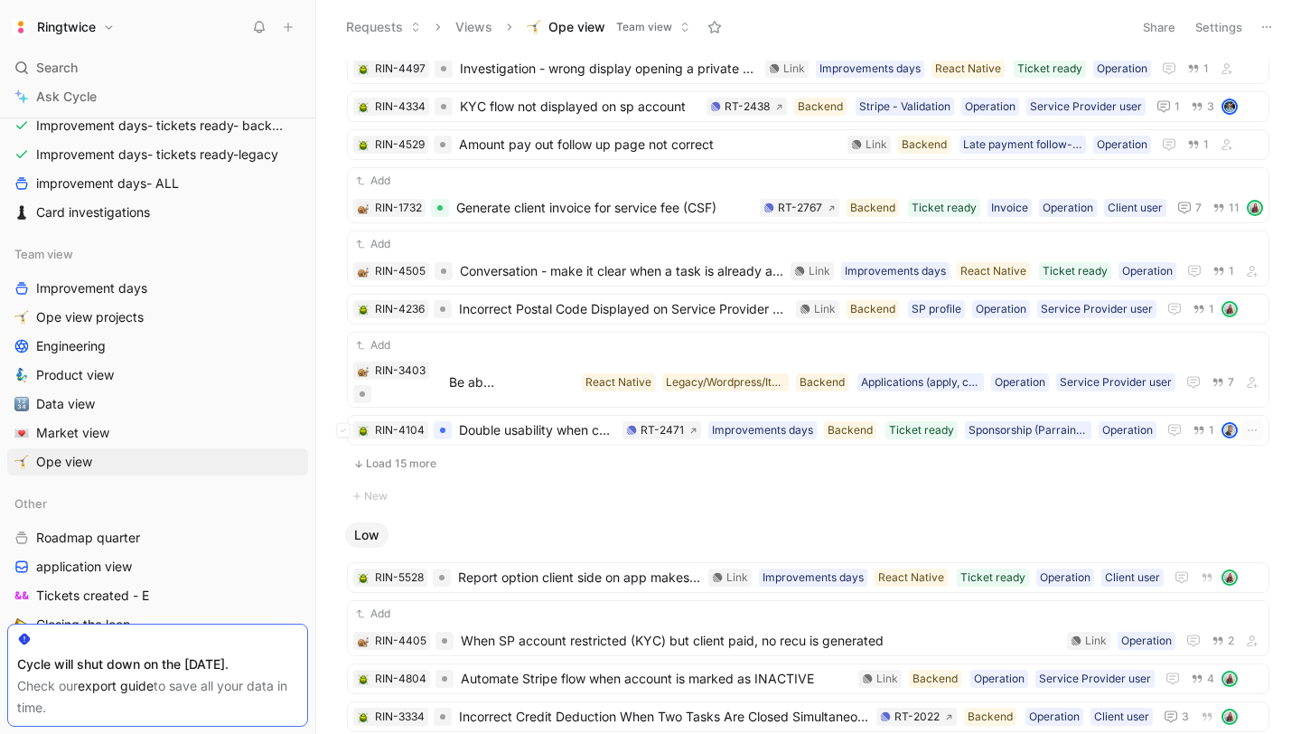
scroll to position [1402, 0]
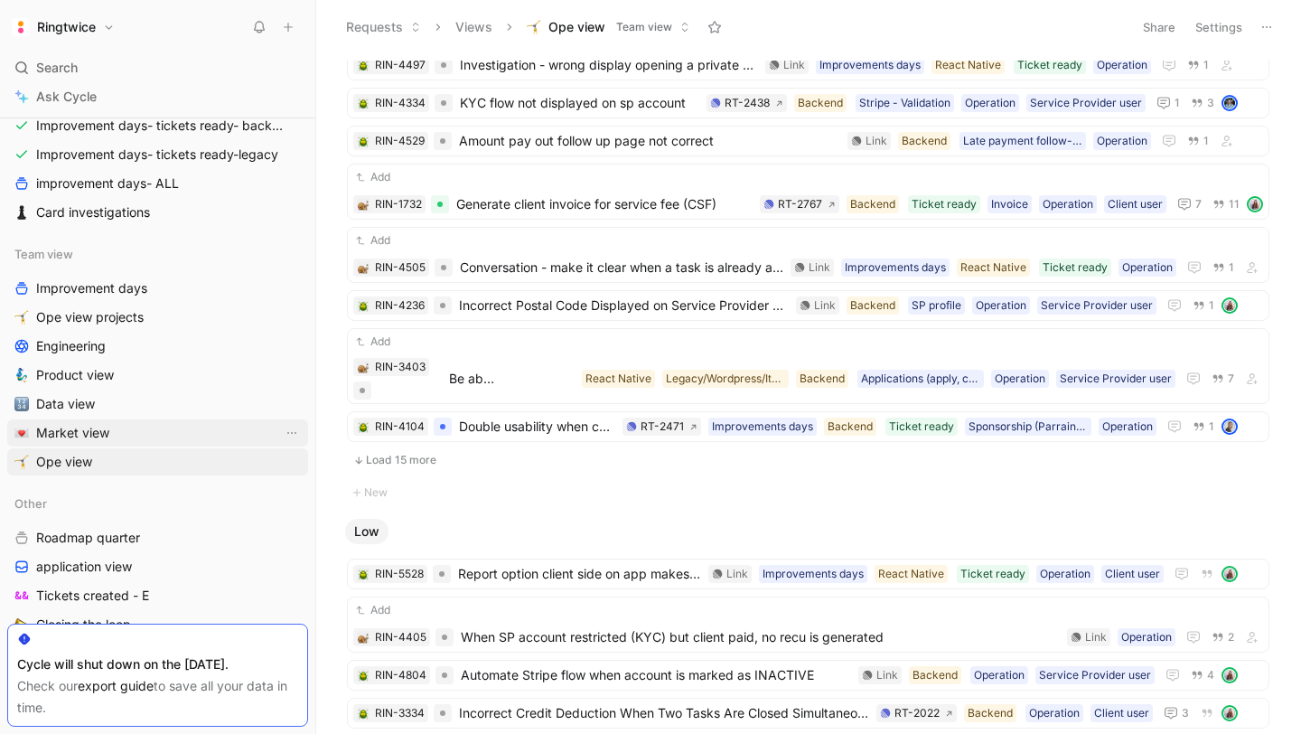
click at [51, 427] on span "Market view" at bounding box center [72, 433] width 73 height 18
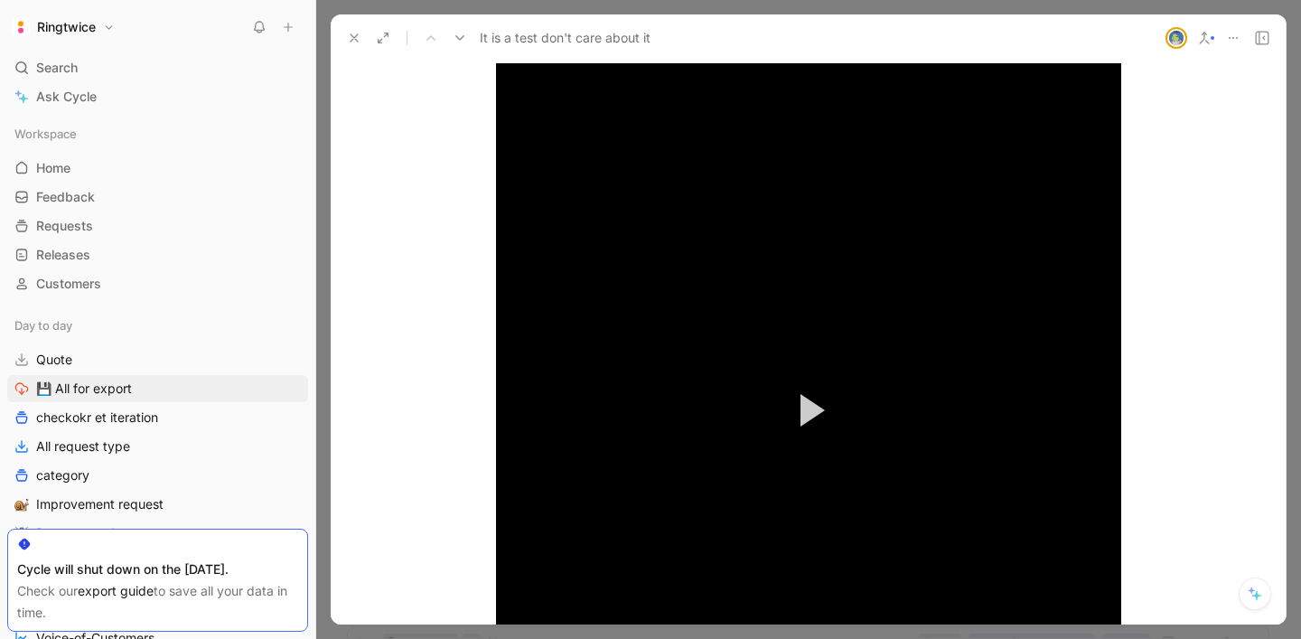
scroll to position [2073, 0]
